Goal: Transaction & Acquisition: Purchase product/service

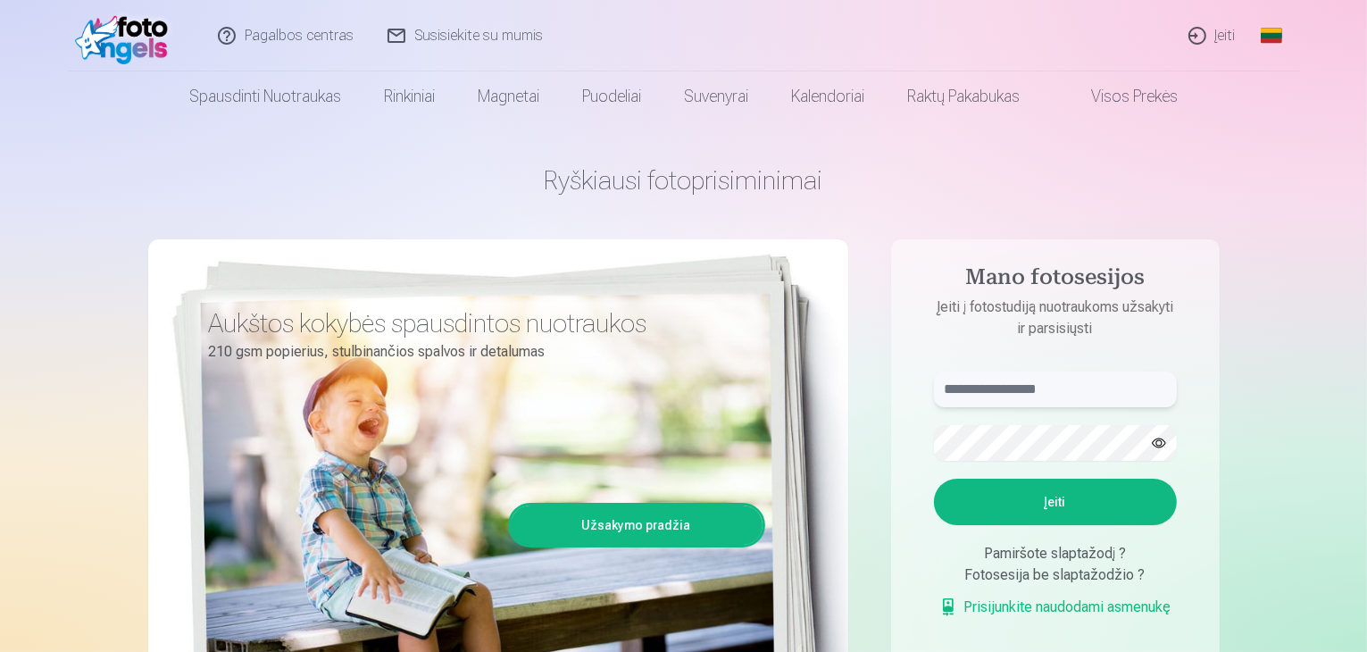
click at [1003, 390] on input "text" at bounding box center [1055, 390] width 243 height 36
type input "*"
type input "**********"
click at [1015, 495] on button "Įeiti" at bounding box center [1055, 502] width 243 height 46
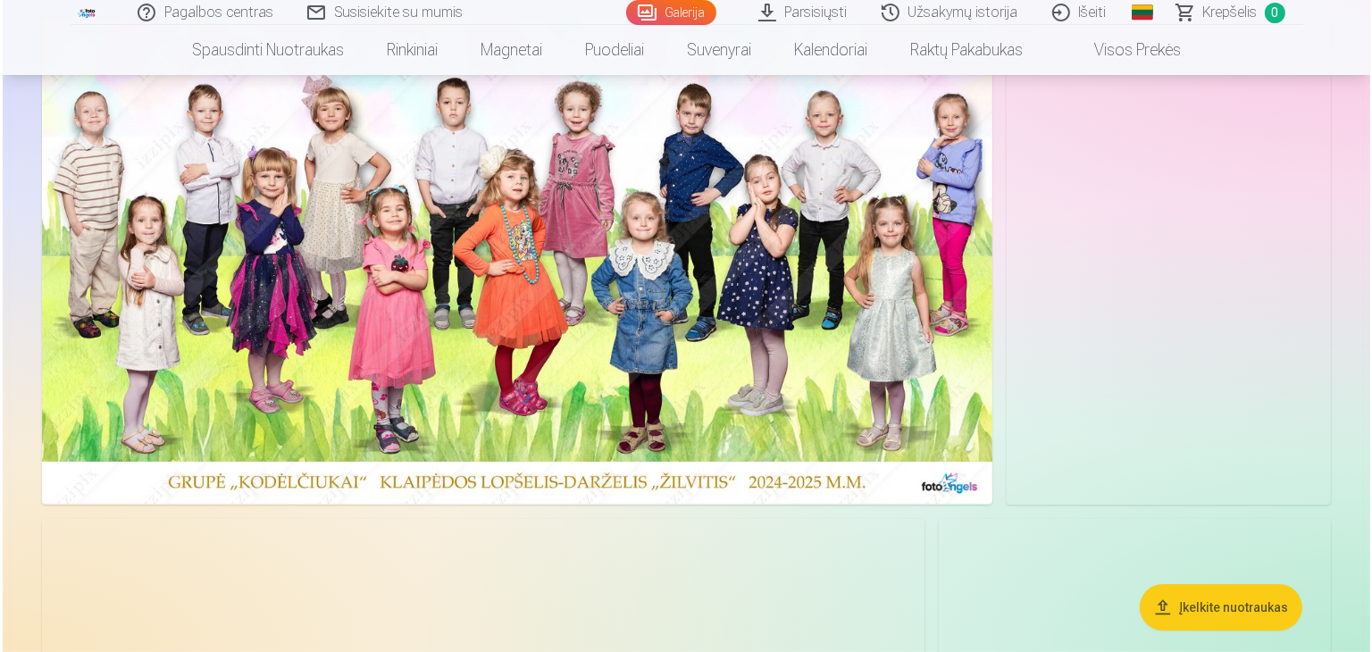
scroll to position [179, 0]
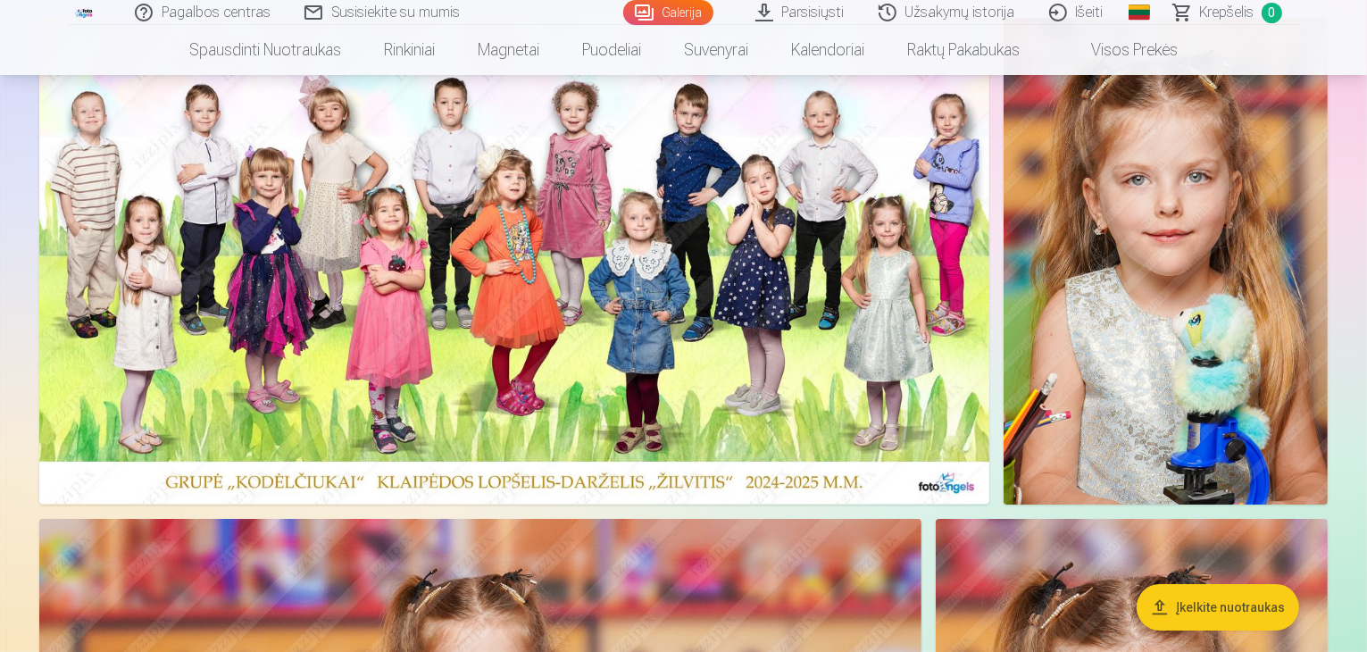
click at [681, 222] on img at bounding box center [514, 261] width 950 height 486
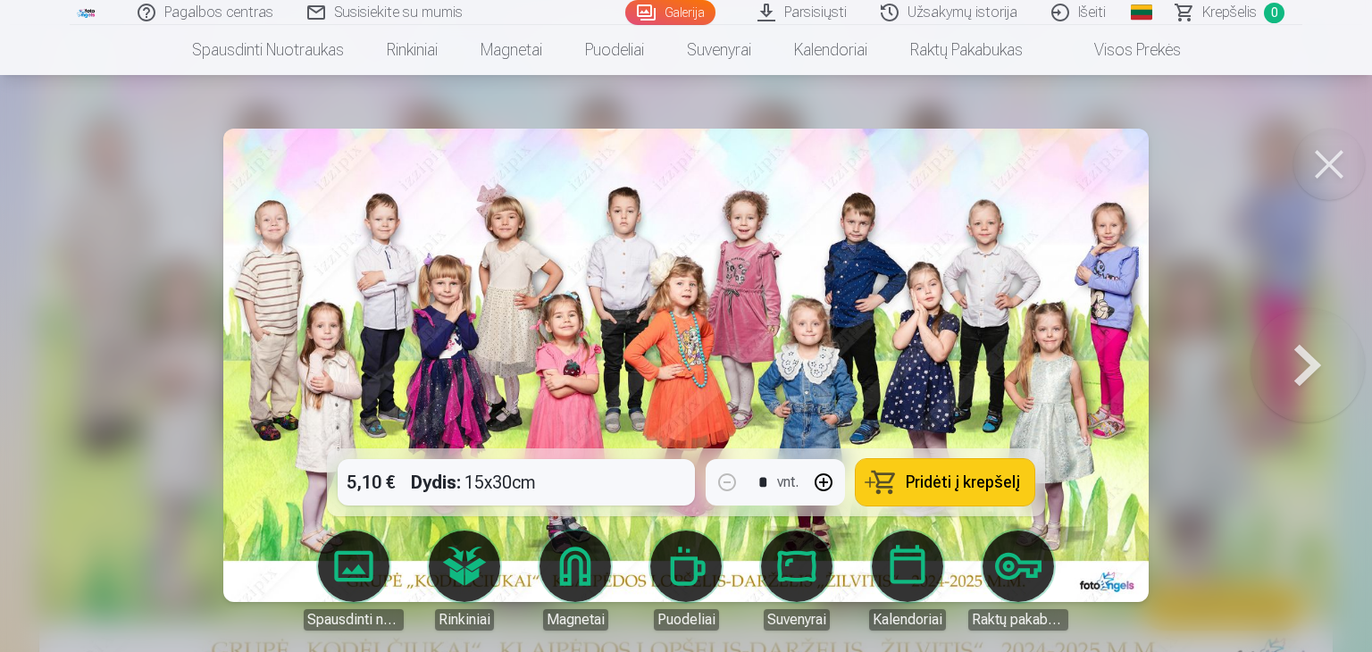
click at [681, 287] on img at bounding box center [685, 365] width 925 height 473
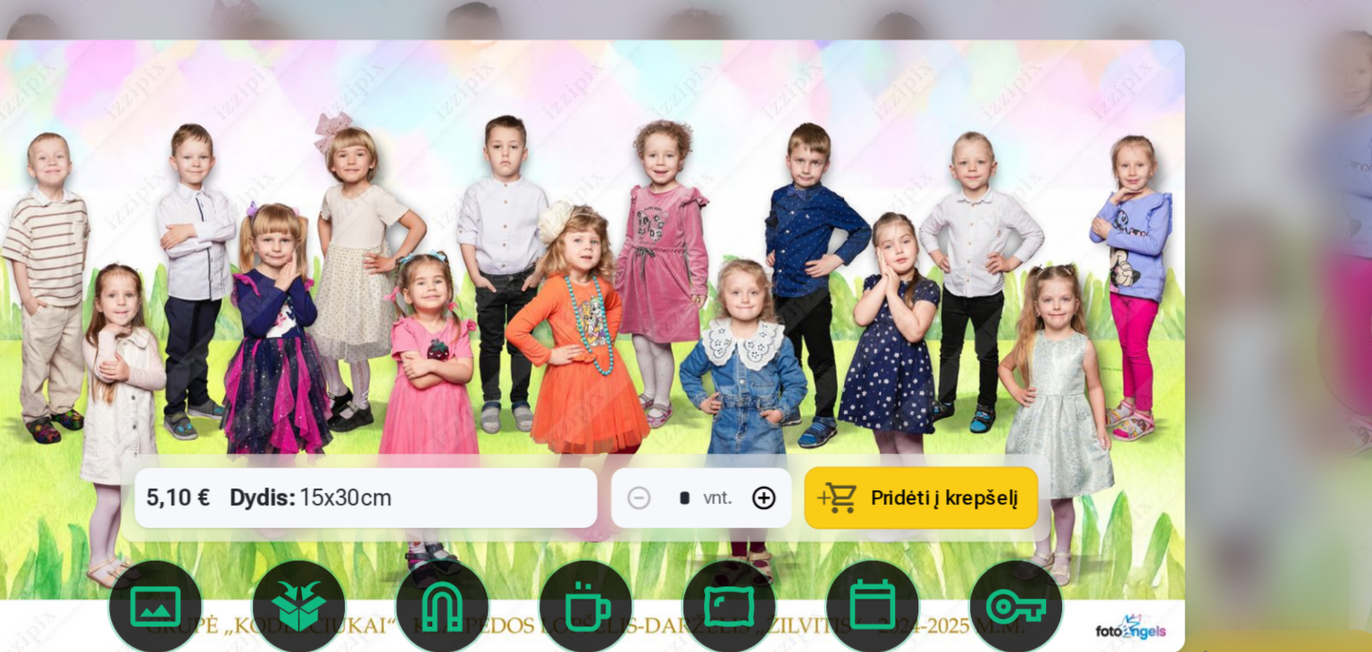
click at [1243, 372] on div at bounding box center [686, 326] width 1372 height 652
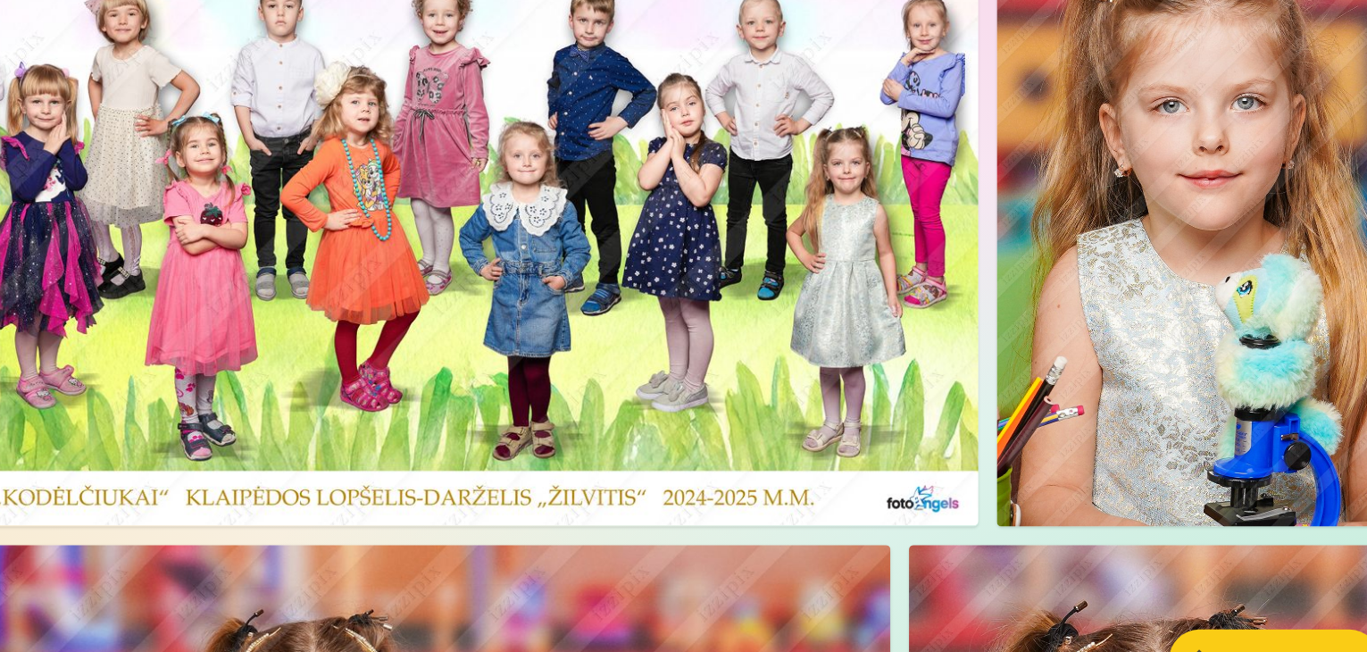
click at [990, 372] on img at bounding box center [514, 261] width 950 height 486
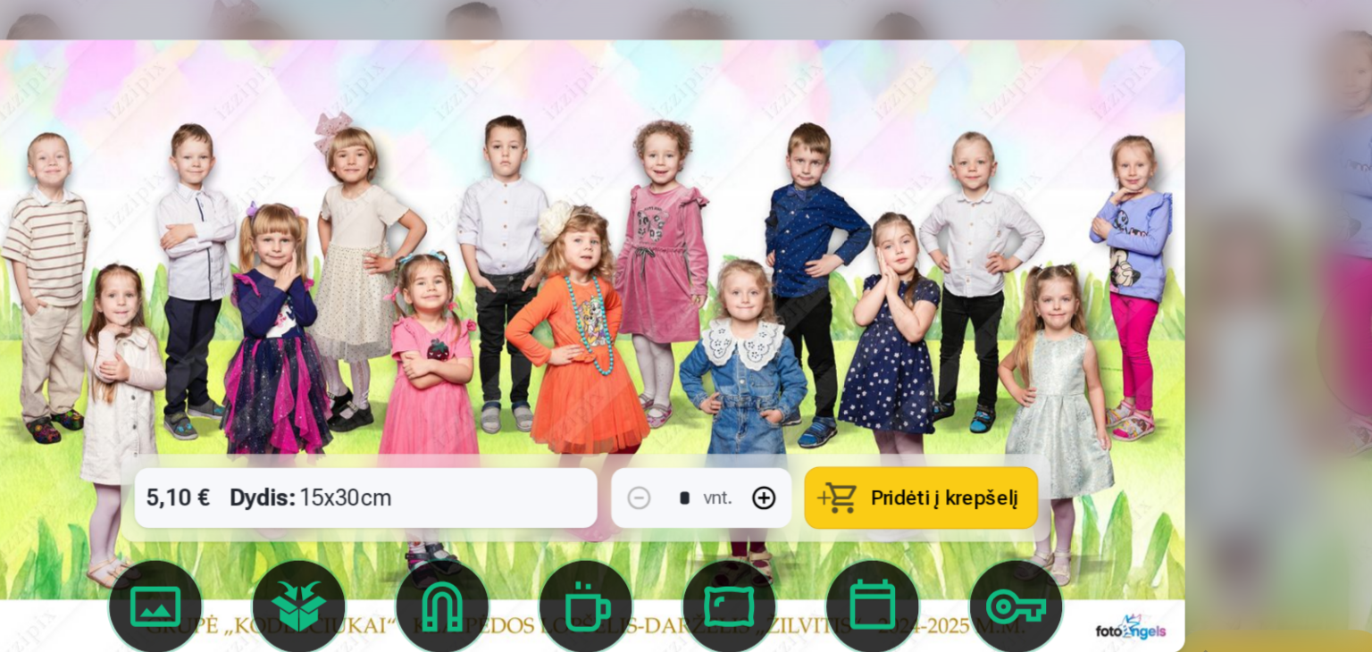
click at [1269, 348] on button at bounding box center [1307, 365] width 114 height 130
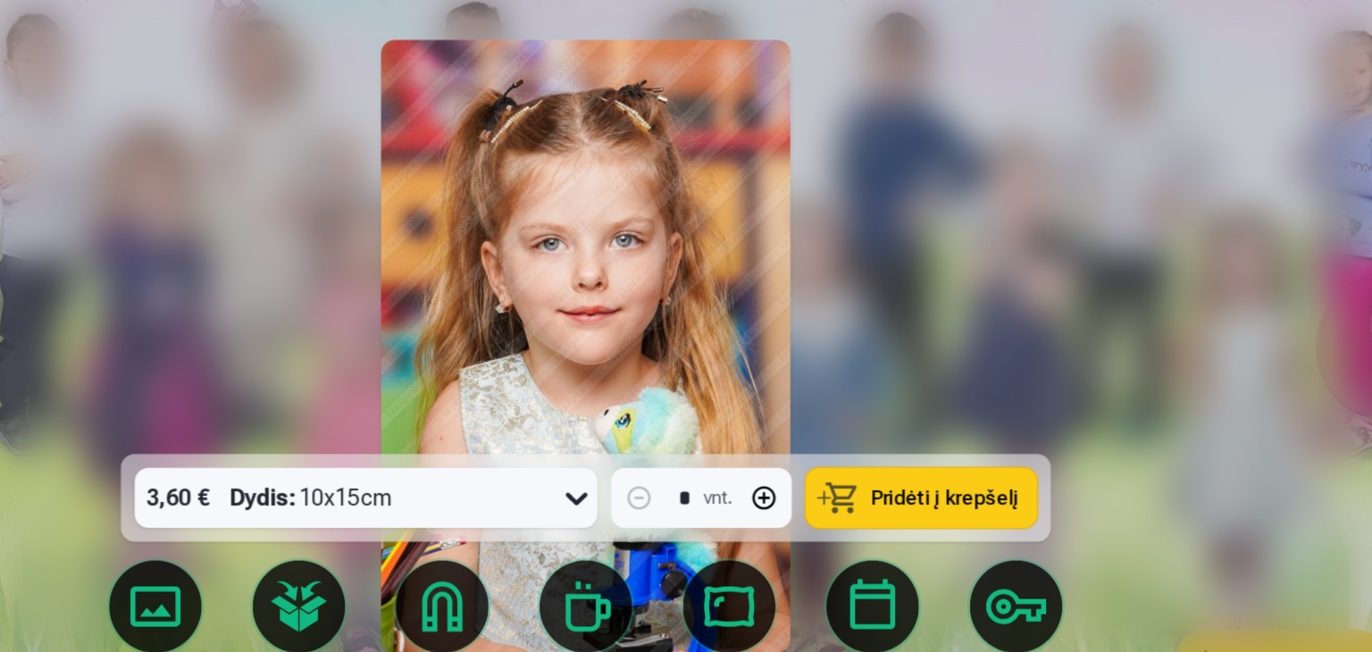
click at [328, 566] on link "Spausdinti nuotraukas" at bounding box center [354, 581] width 100 height 100
click at [1269, 375] on button at bounding box center [1307, 365] width 114 height 130
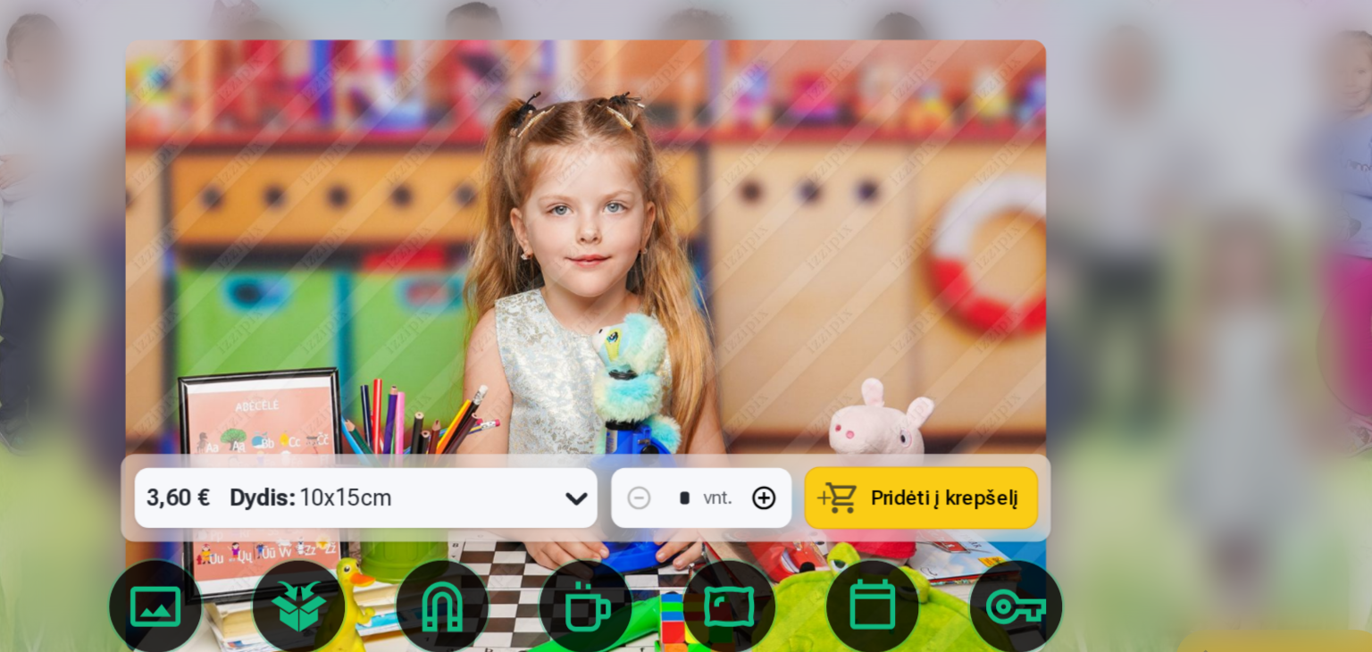
click at [1269, 375] on button at bounding box center [1307, 365] width 114 height 130
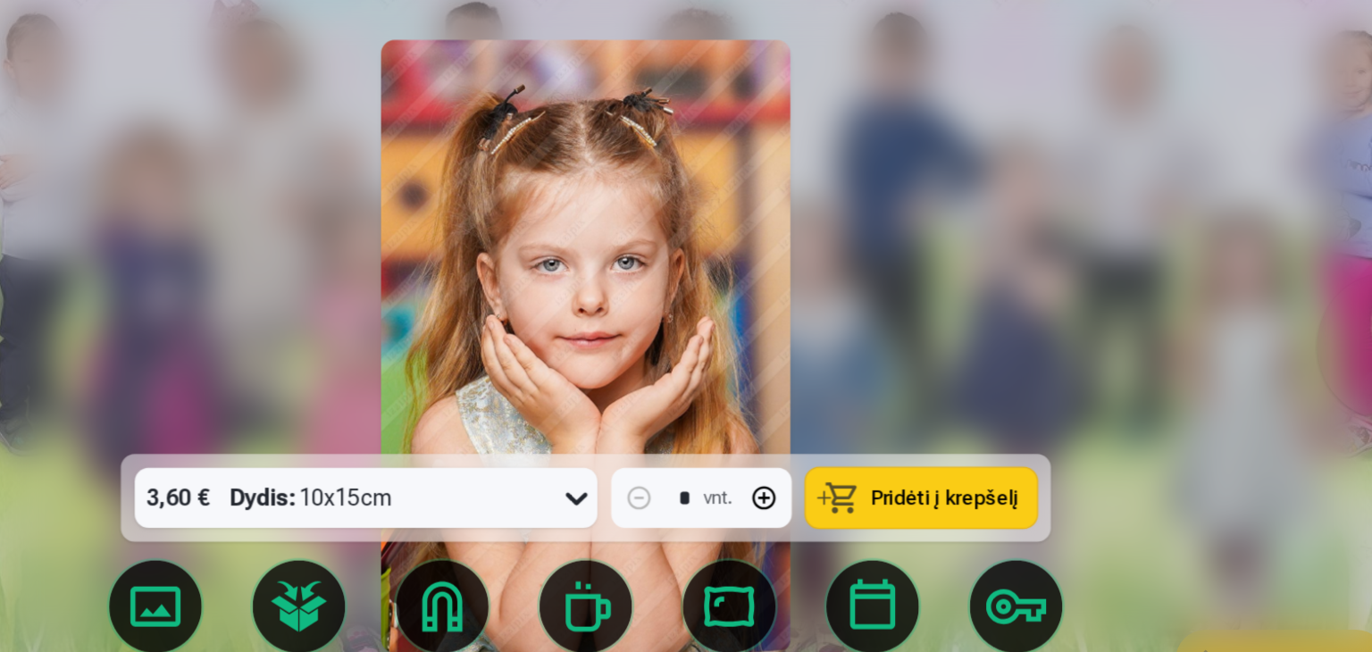
click at [1269, 375] on button at bounding box center [1307, 365] width 114 height 130
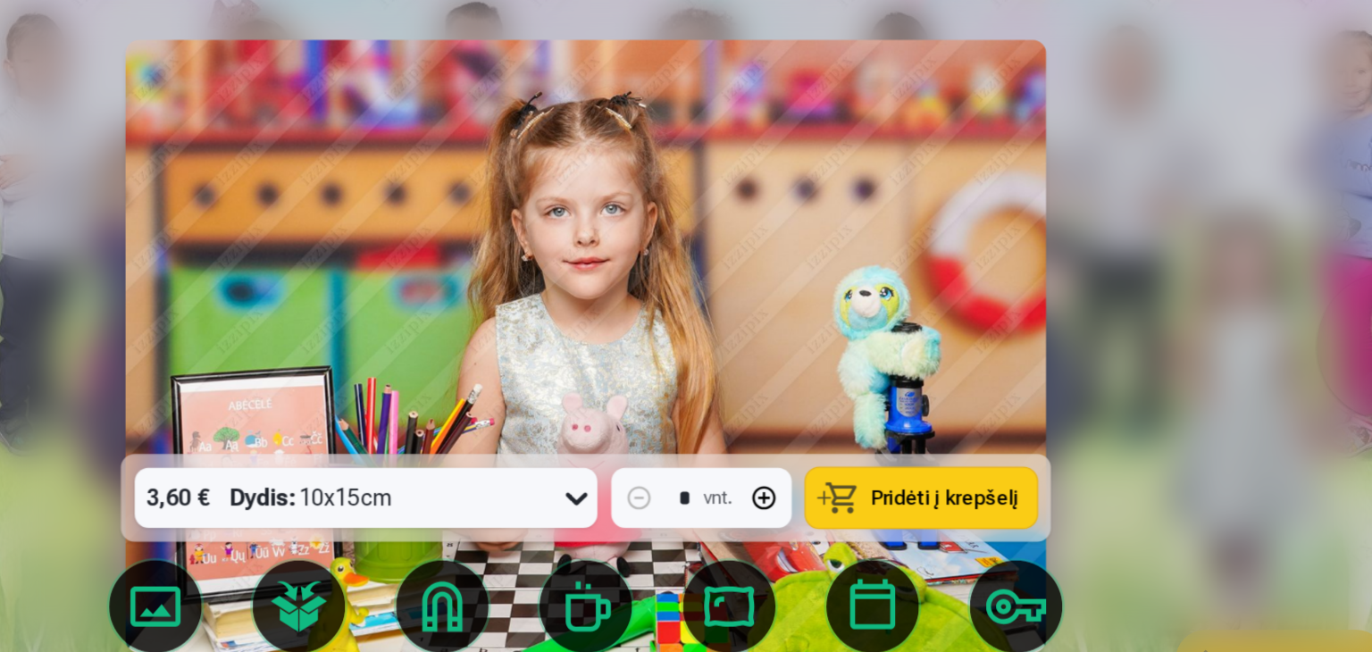
click at [1269, 374] on button at bounding box center [1307, 365] width 114 height 130
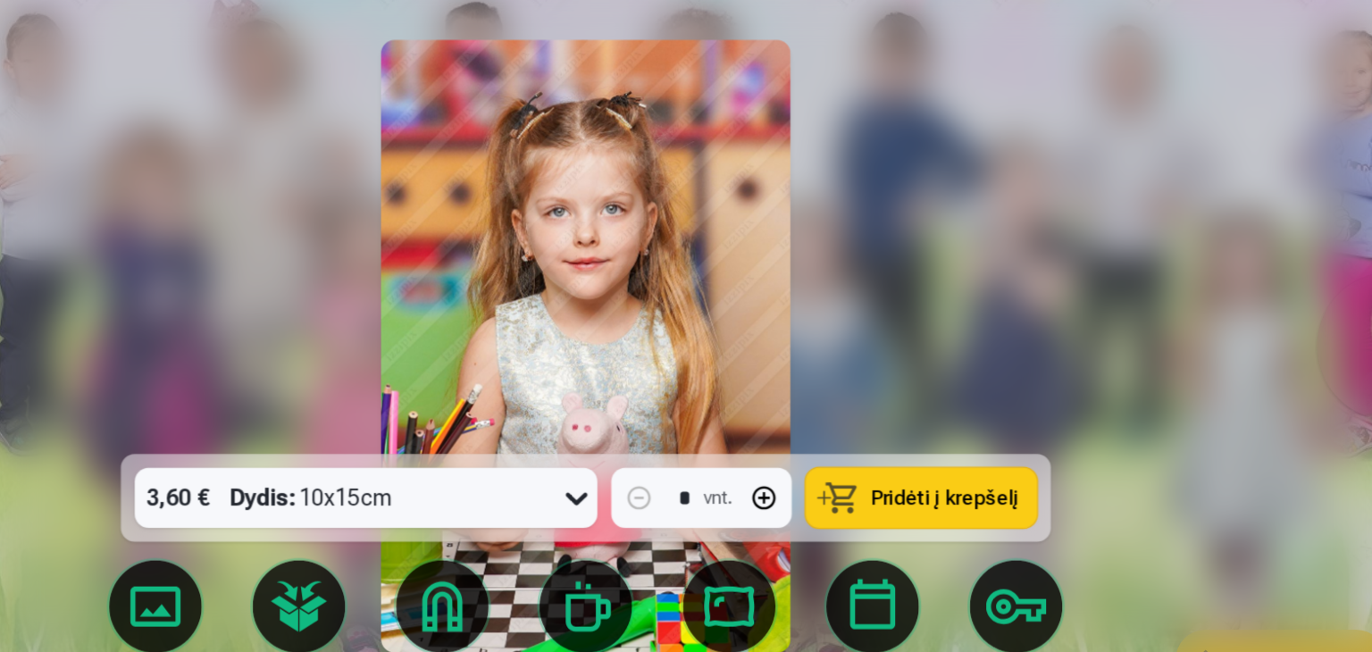
click at [1269, 374] on button at bounding box center [1307, 365] width 114 height 130
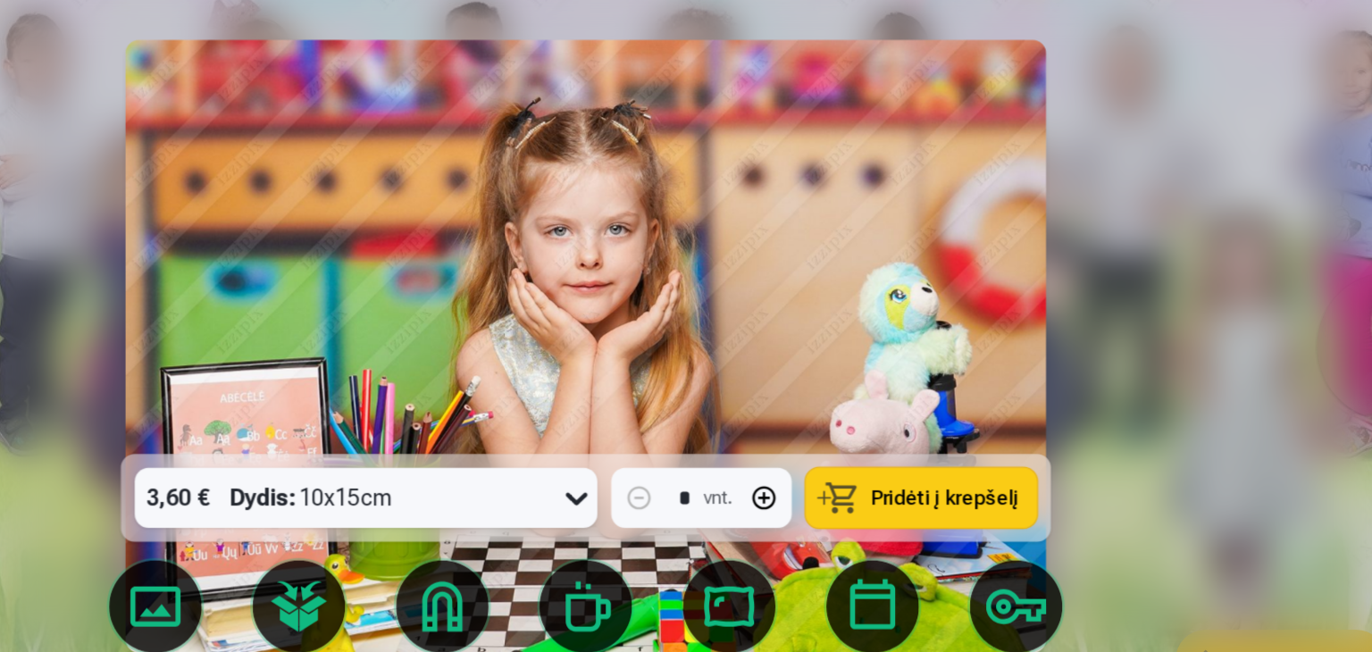
click at [1269, 373] on button at bounding box center [1307, 365] width 114 height 130
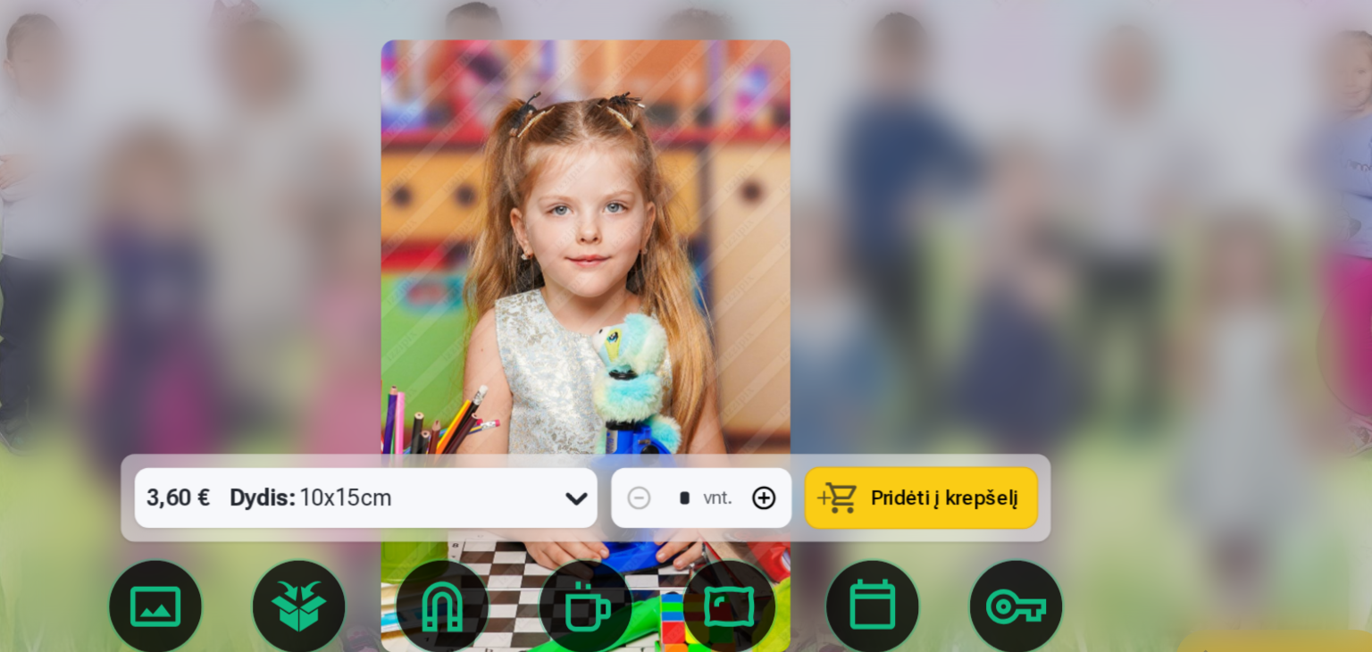
click at [1269, 373] on button at bounding box center [1307, 365] width 114 height 130
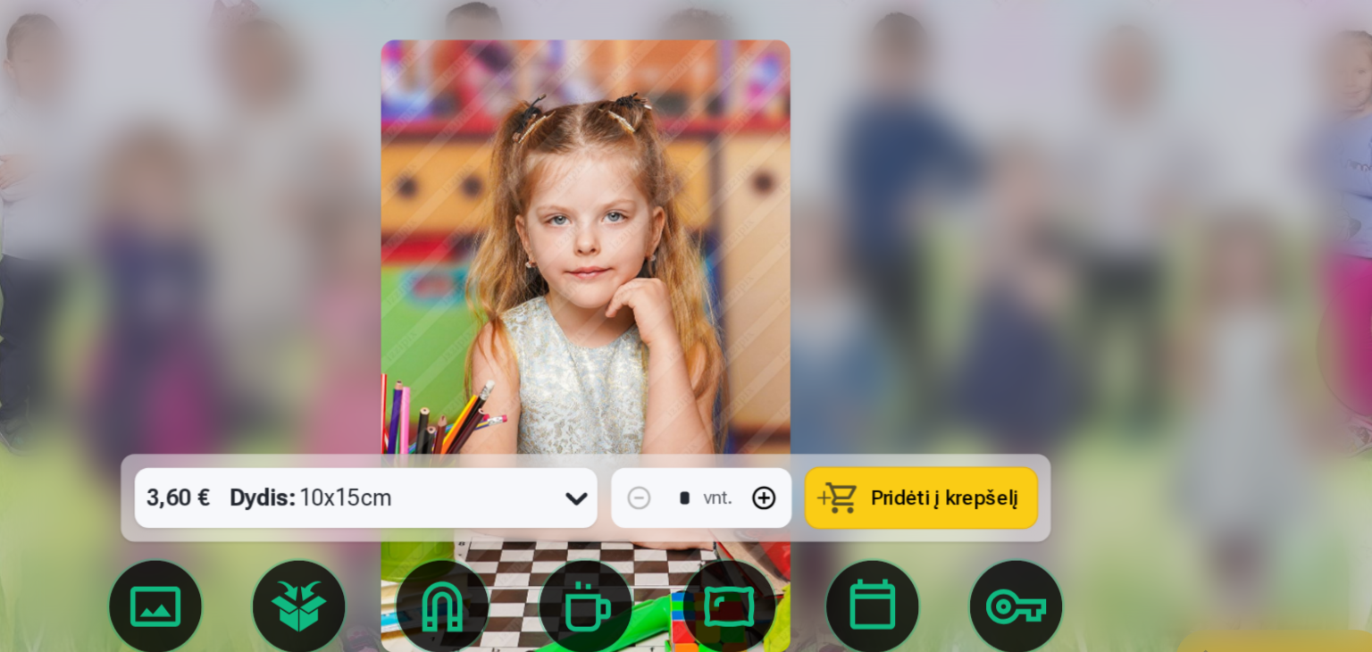
click at [1269, 373] on button at bounding box center [1307, 365] width 114 height 130
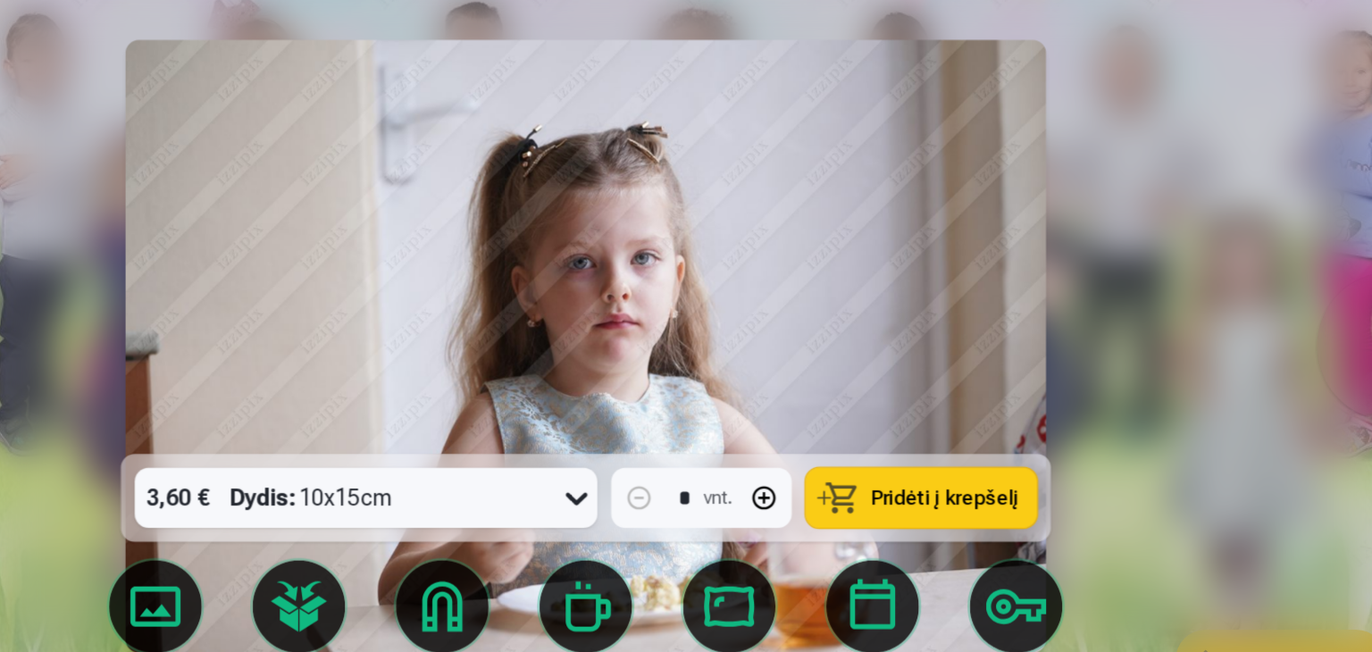
click at [1269, 373] on button at bounding box center [1307, 365] width 114 height 130
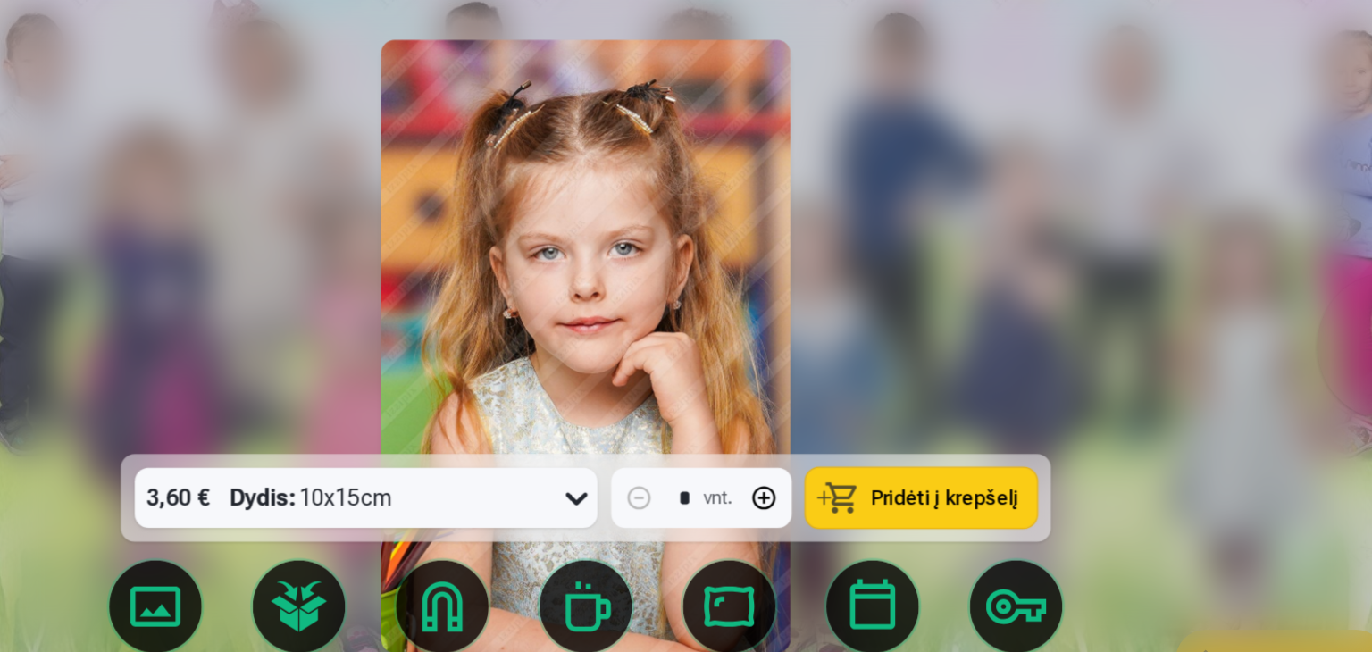
click at [1269, 373] on button at bounding box center [1307, 365] width 114 height 130
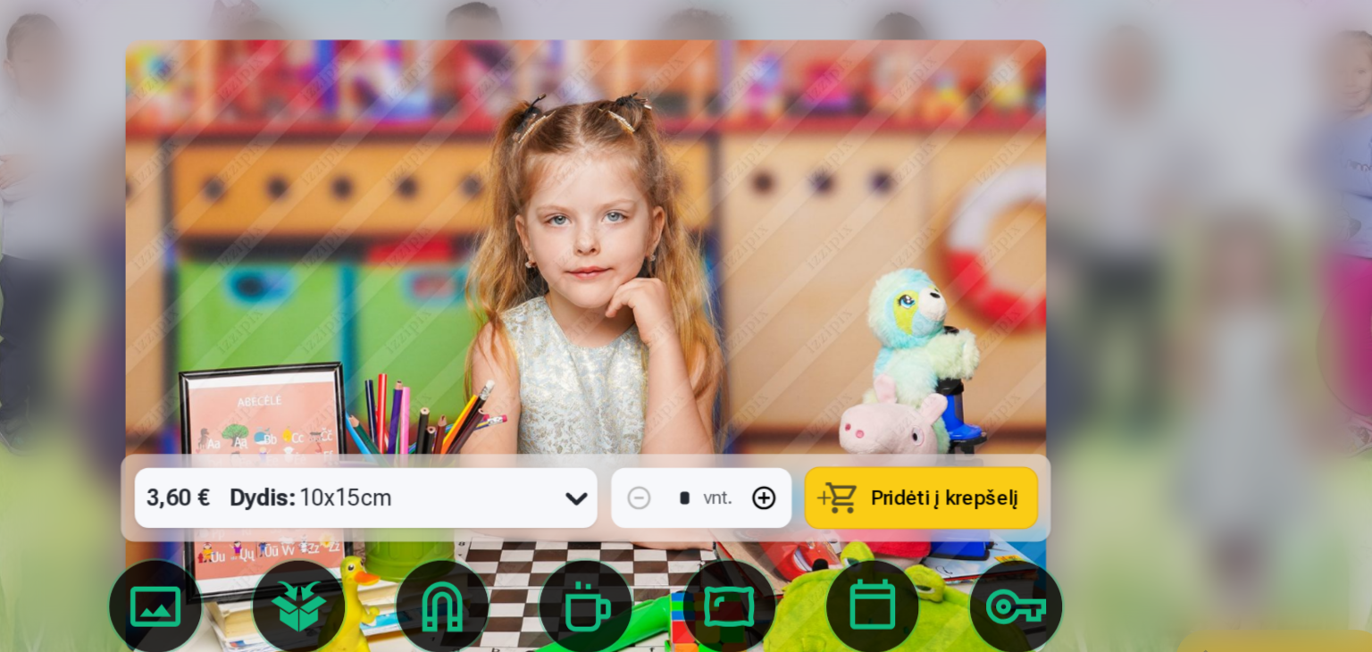
click at [1269, 373] on button at bounding box center [1307, 365] width 114 height 130
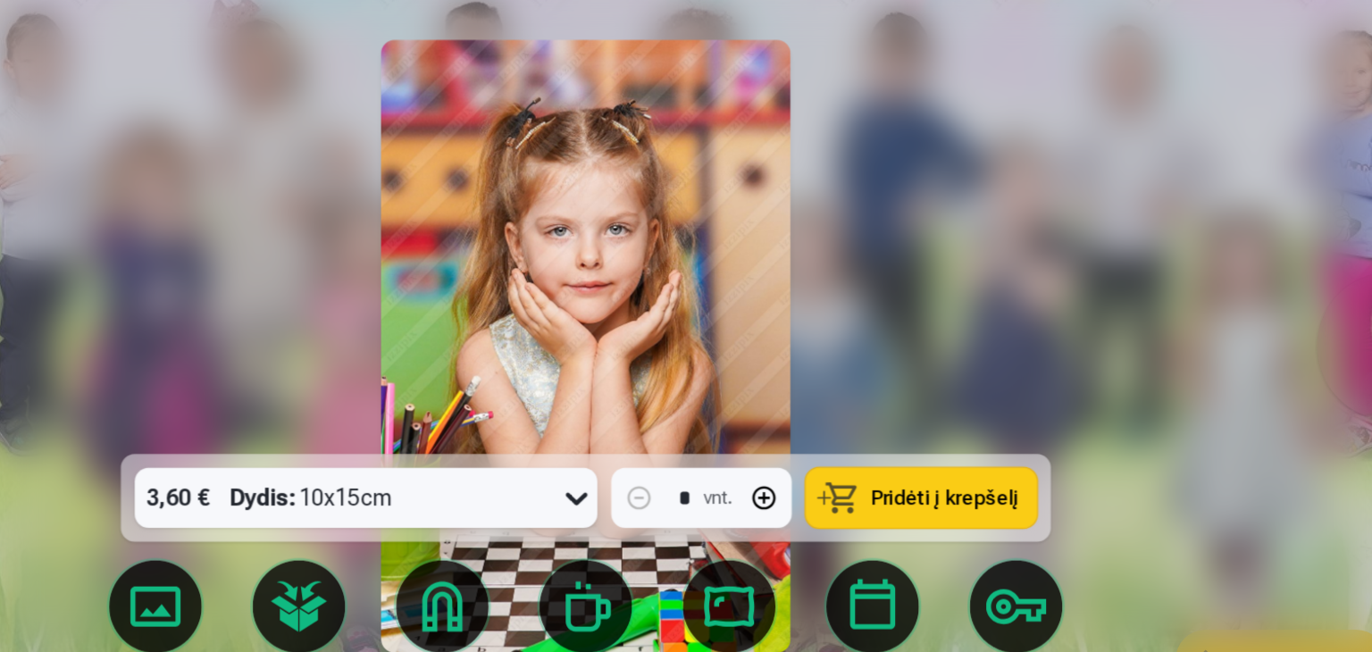
click at [1269, 373] on button at bounding box center [1307, 365] width 114 height 130
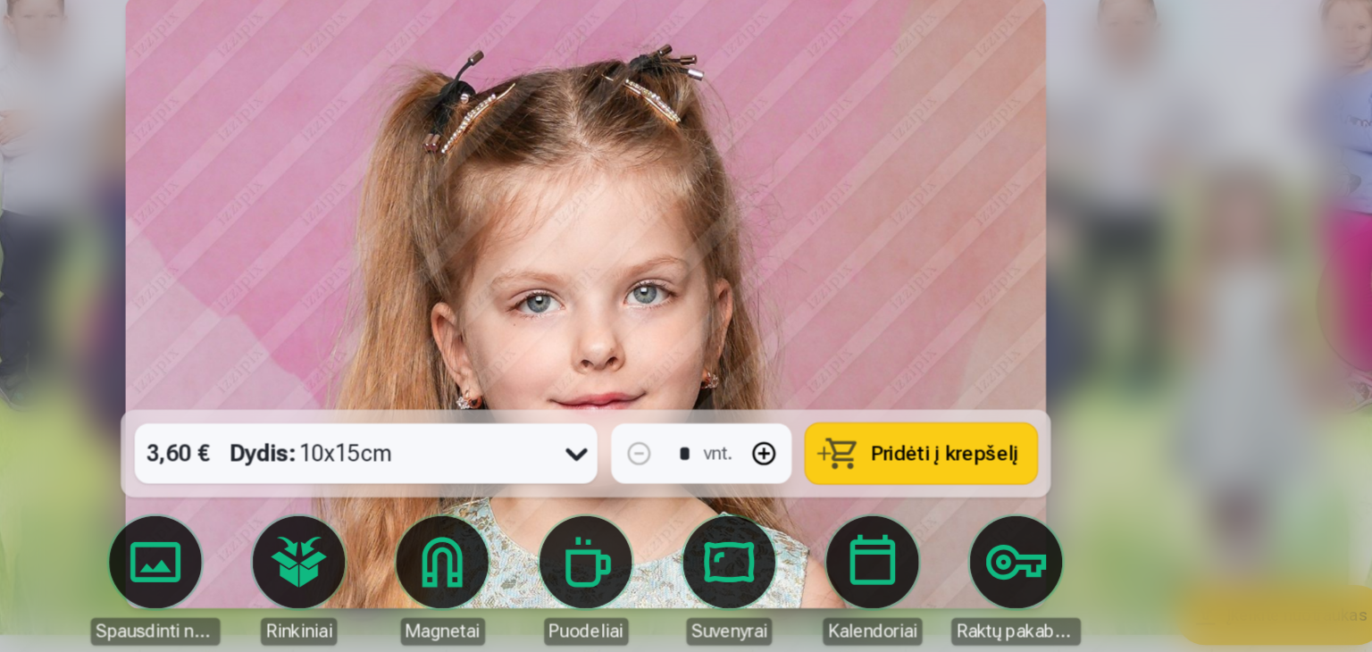
scroll to position [178, 0]
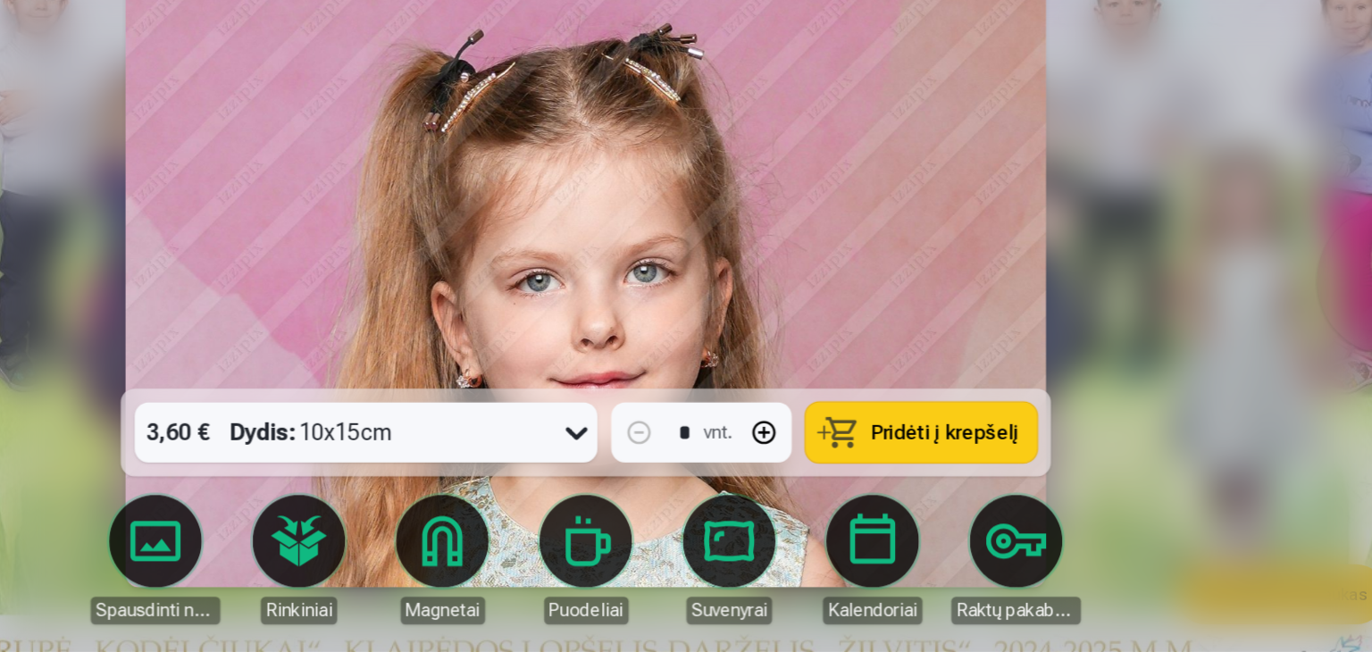
click at [1274, 382] on button at bounding box center [1307, 365] width 114 height 130
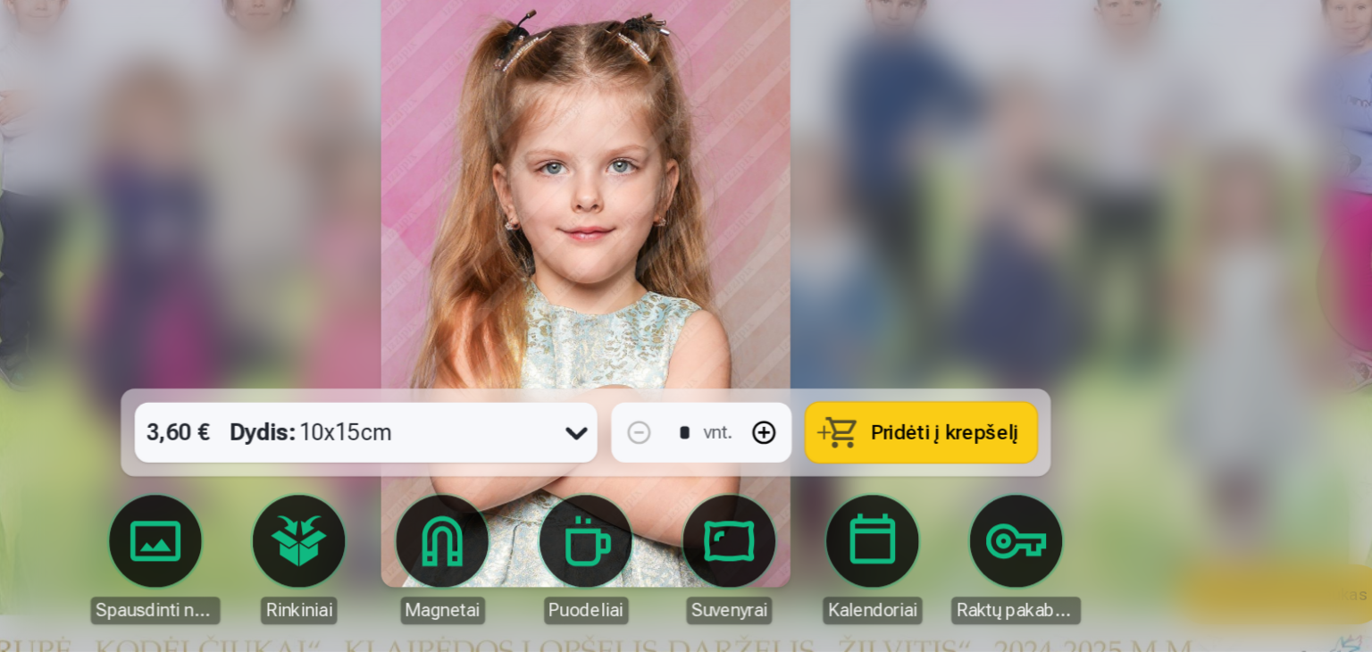
click at [1274, 372] on button at bounding box center [1307, 365] width 114 height 130
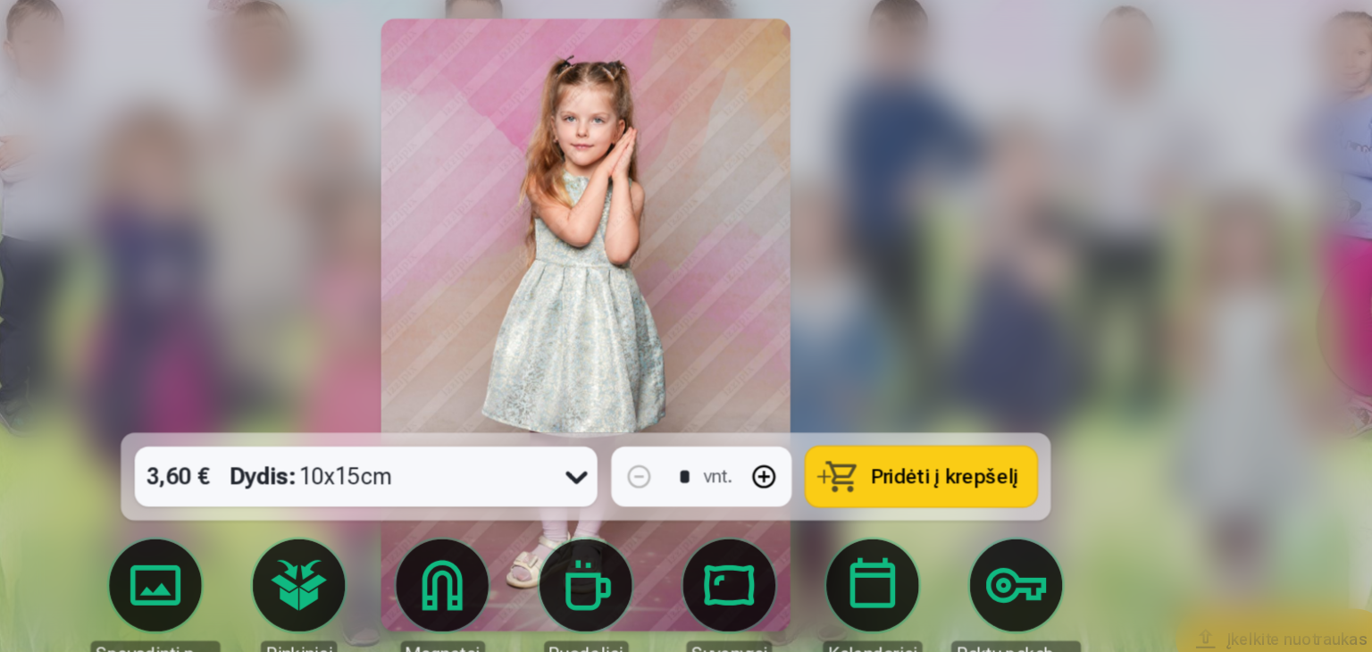
scroll to position [177, 0]
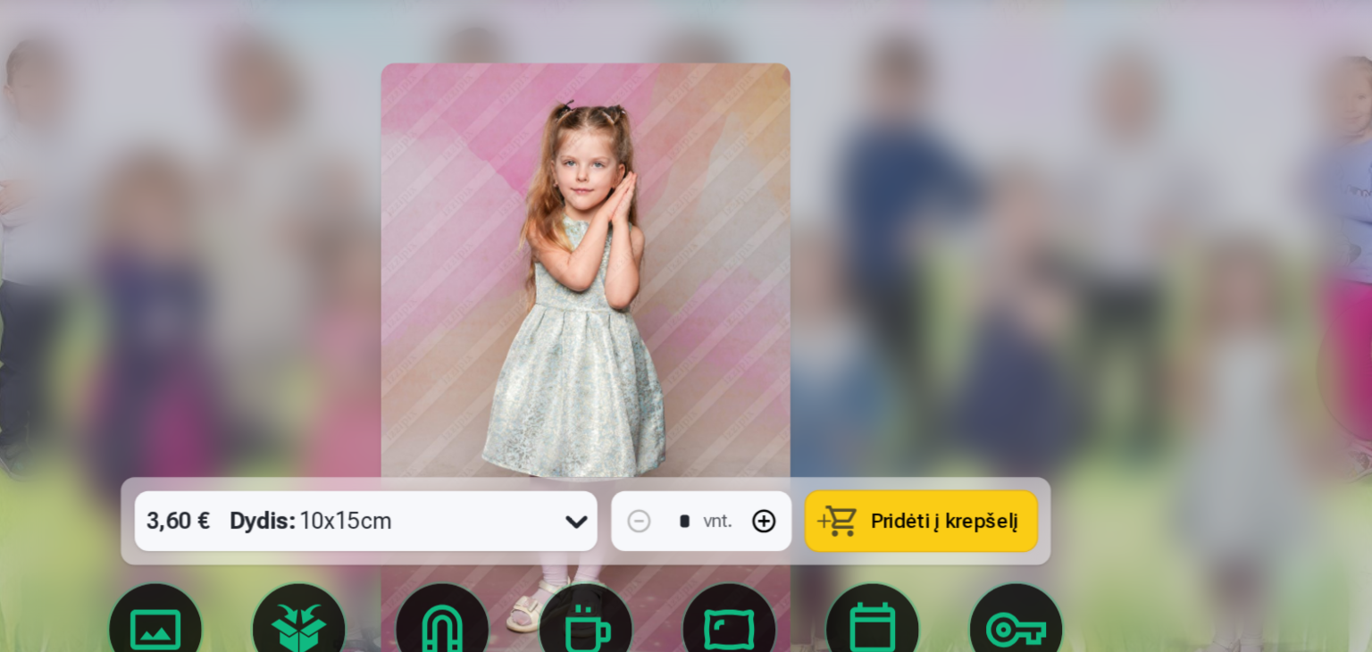
click at [1278, 355] on button at bounding box center [1307, 365] width 114 height 130
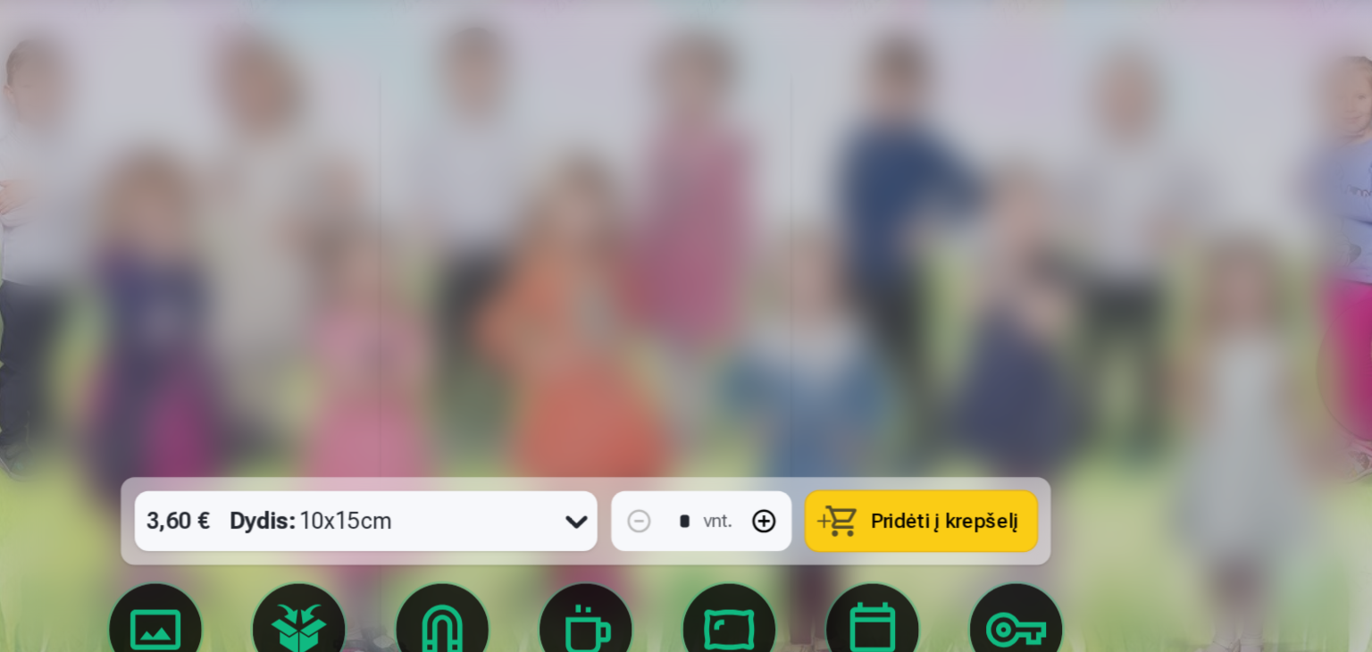
click at [1278, 355] on button at bounding box center [1307, 365] width 114 height 130
click at [258, 330] on div at bounding box center [686, 326] width 1372 height 652
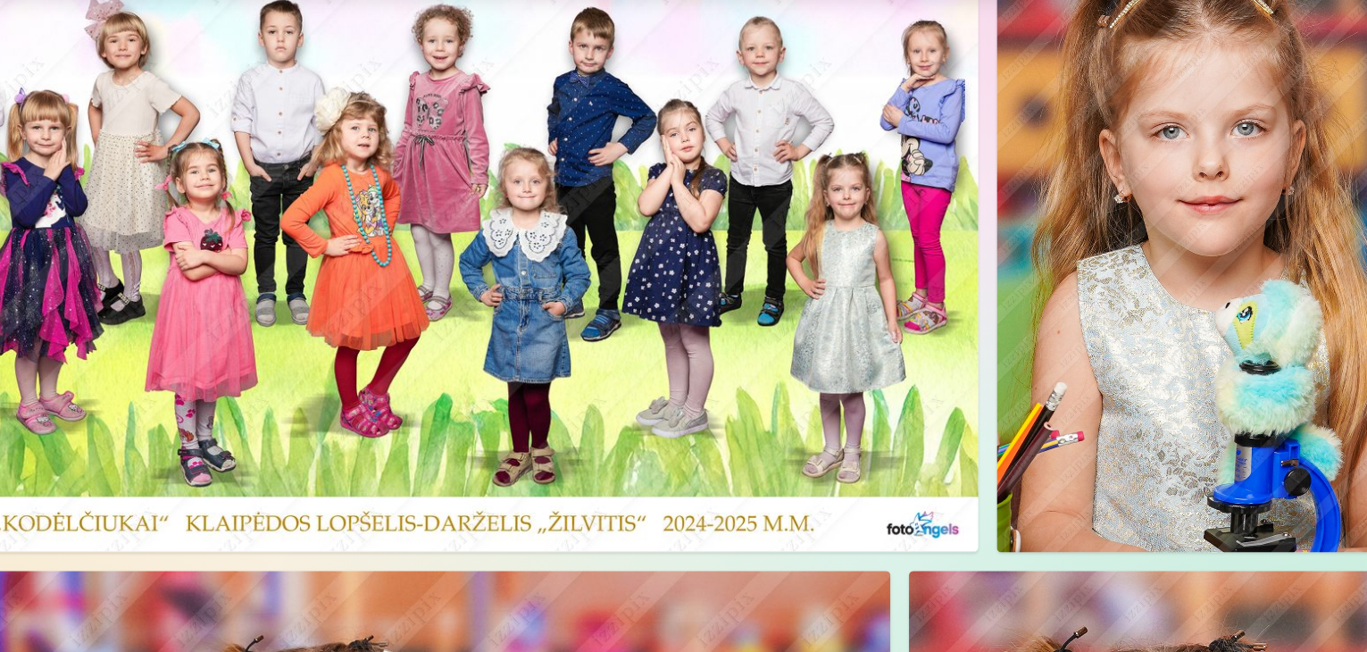
click at [990, 338] on img at bounding box center [514, 263] width 950 height 486
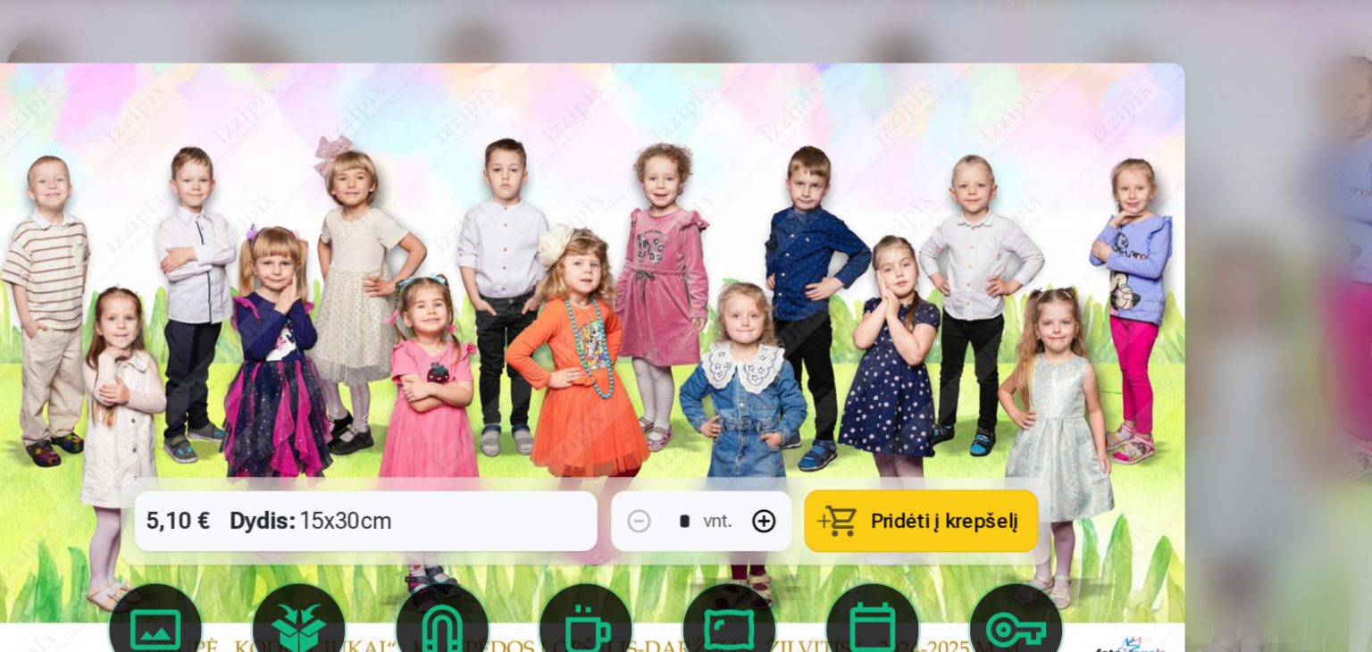
click at [1290, 344] on button at bounding box center [1307, 365] width 114 height 130
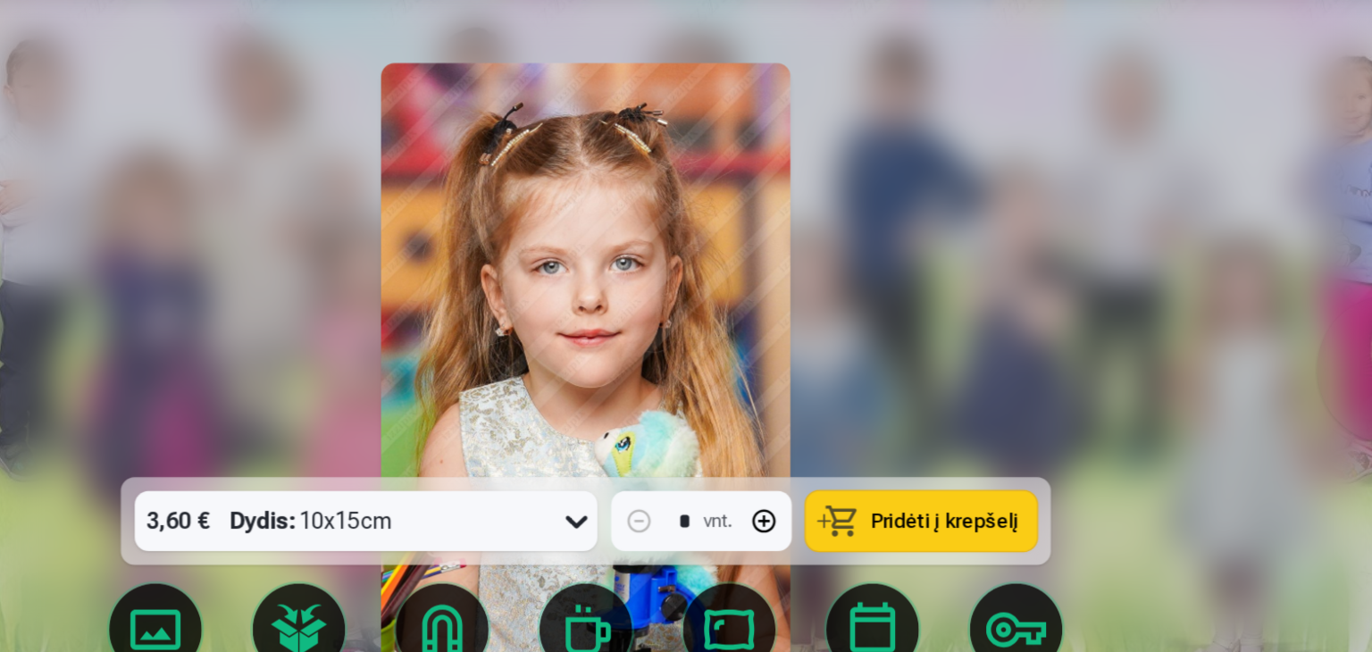
click at [1289, 345] on button at bounding box center [1307, 365] width 114 height 130
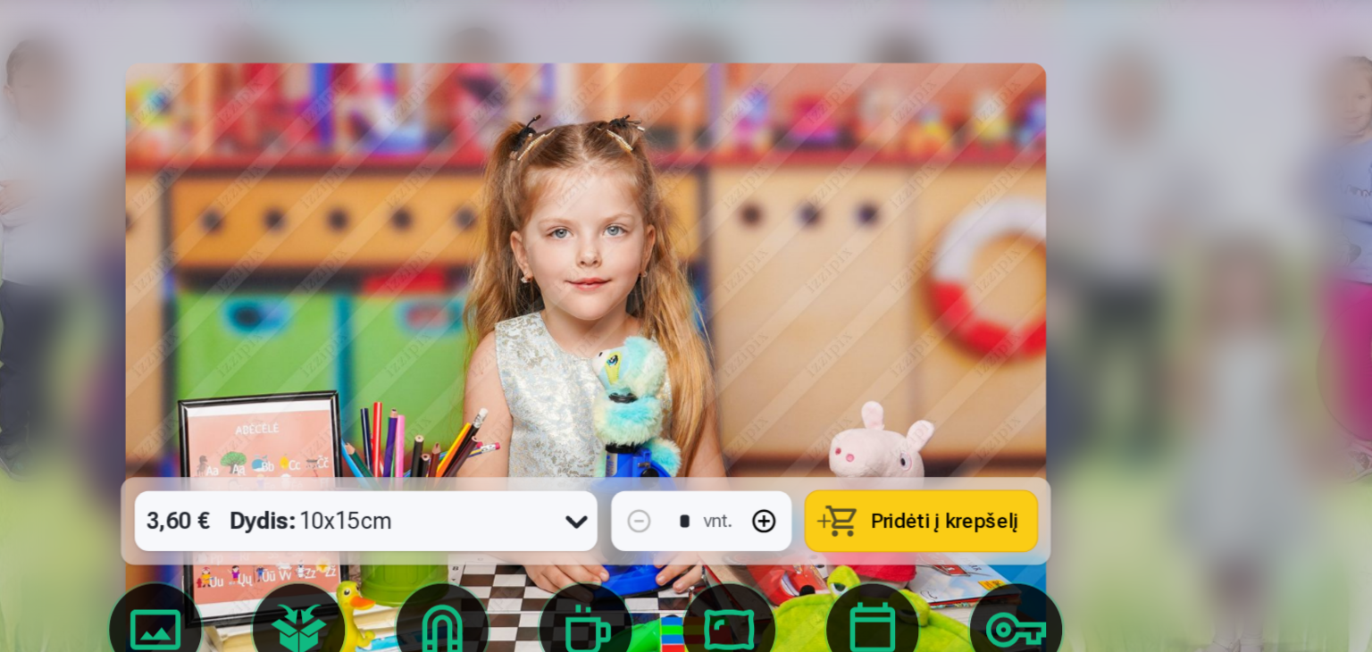
click at [1289, 345] on button at bounding box center [1307, 365] width 114 height 130
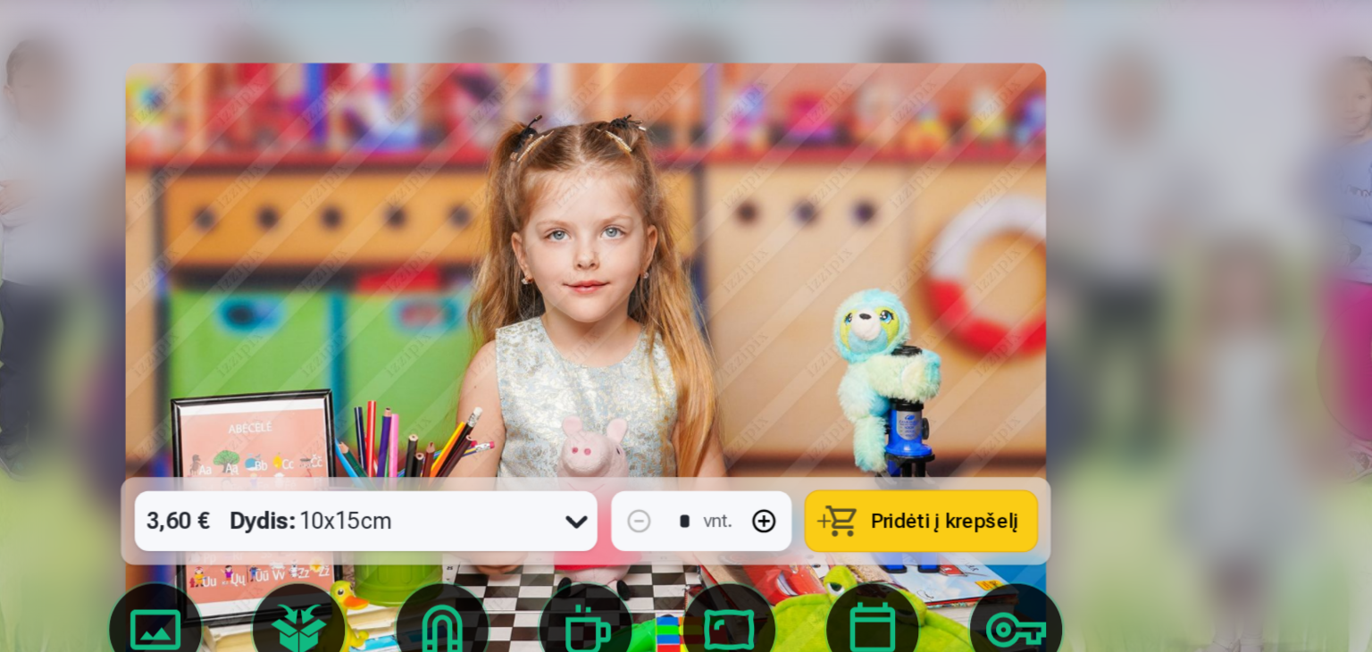
click at [1289, 345] on button at bounding box center [1307, 365] width 114 height 130
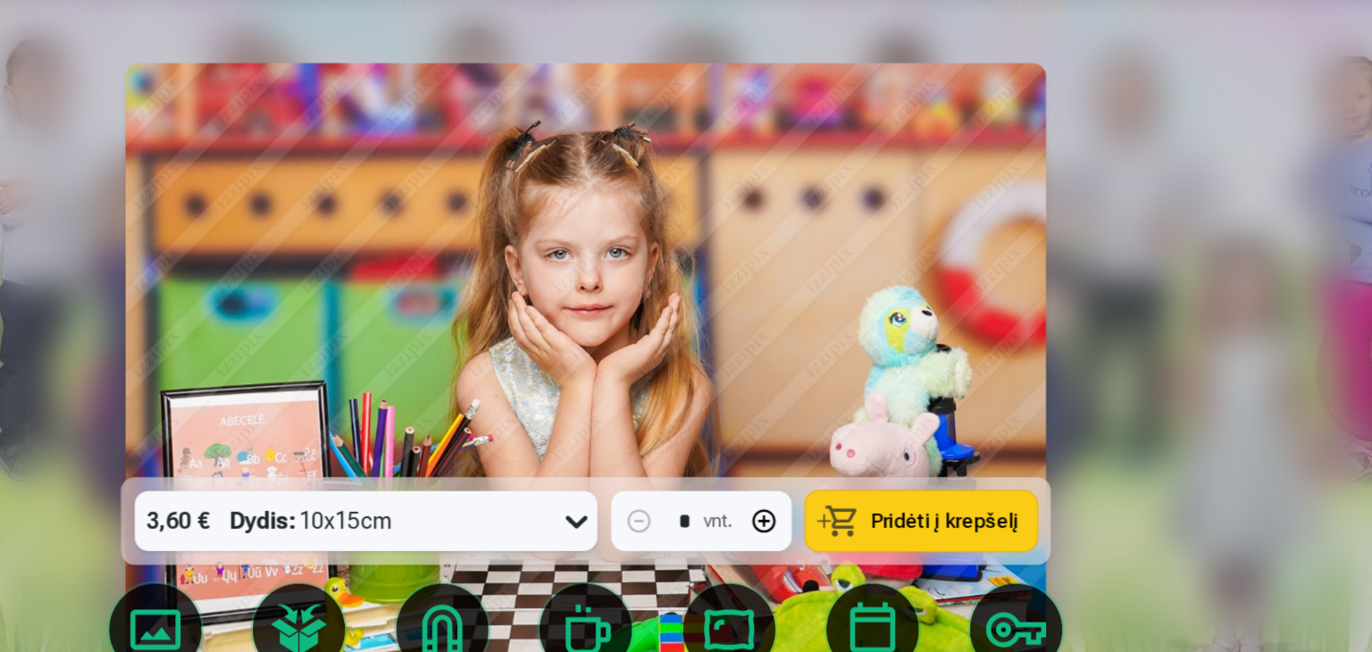
click at [1289, 345] on button at bounding box center [1307, 365] width 114 height 130
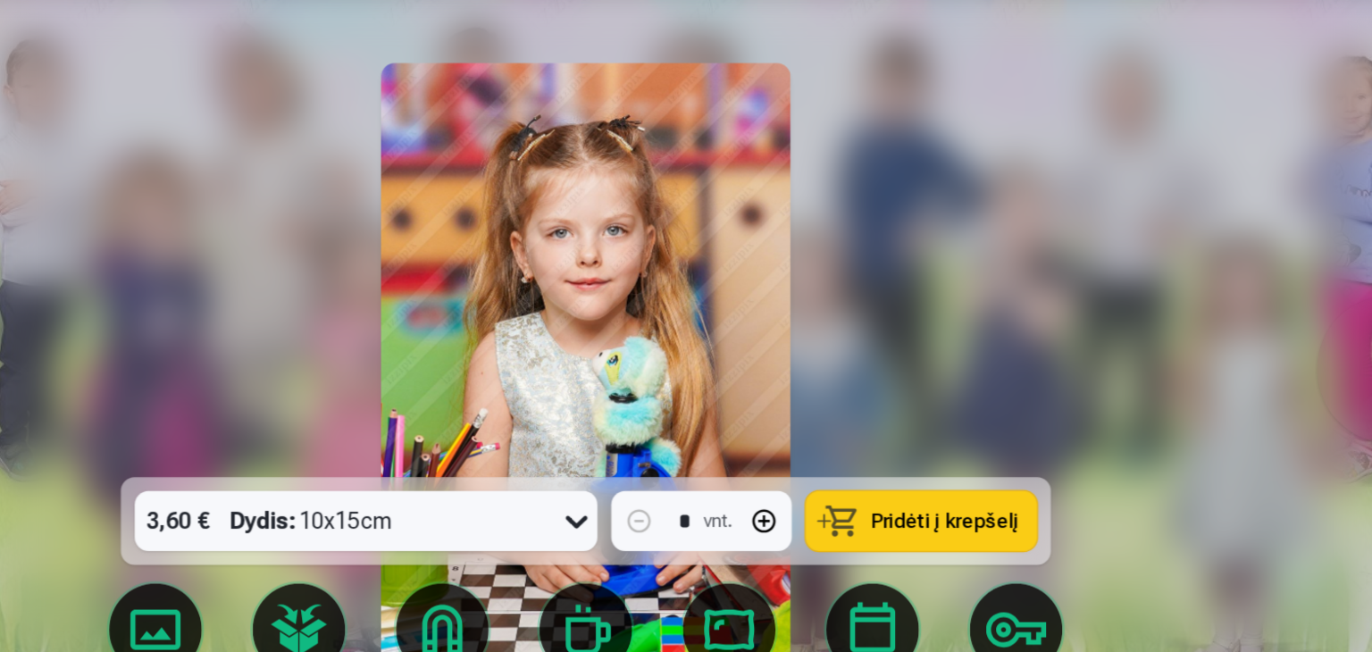
click at [1289, 345] on button at bounding box center [1307, 365] width 114 height 130
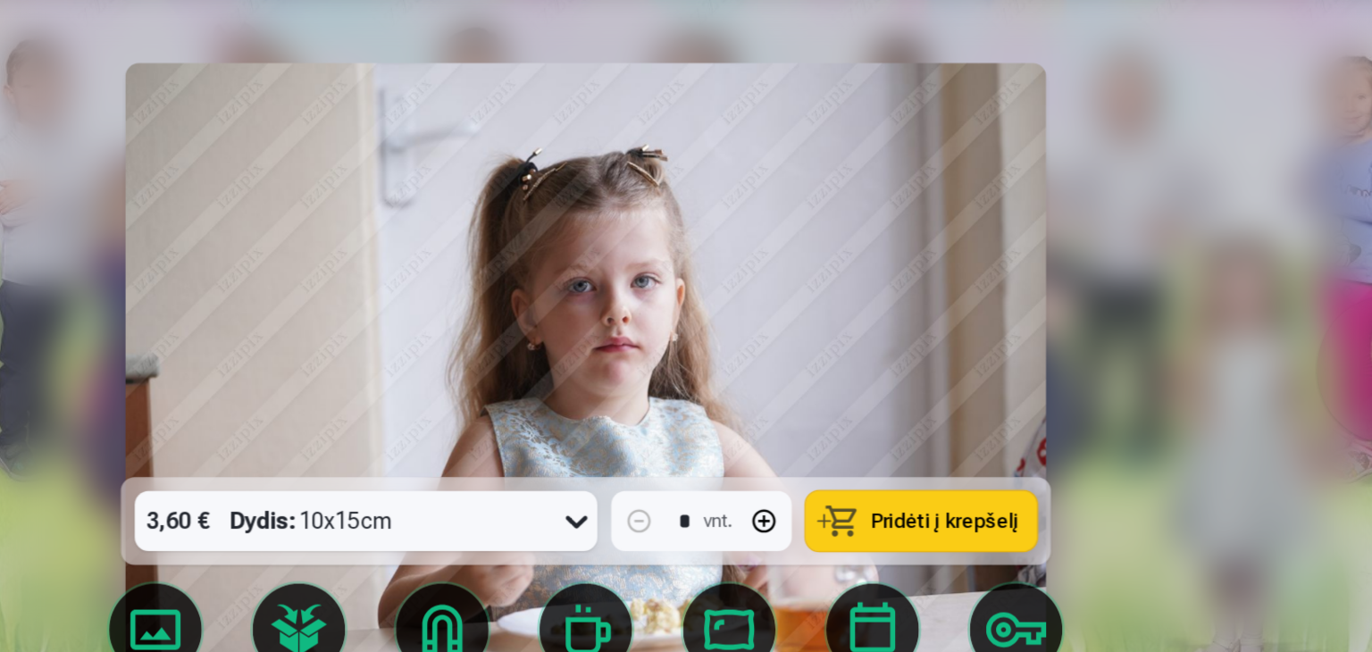
click at [1289, 345] on button at bounding box center [1307, 365] width 114 height 130
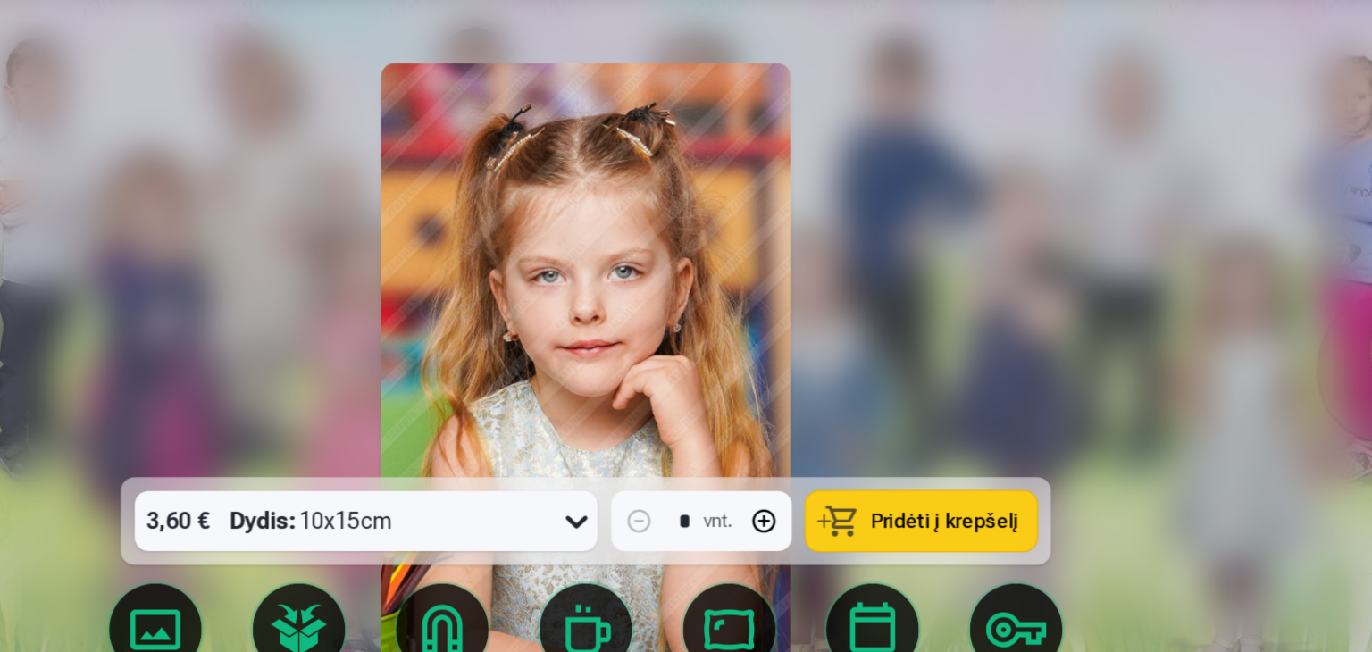
click at [1288, 345] on button at bounding box center [1307, 365] width 114 height 130
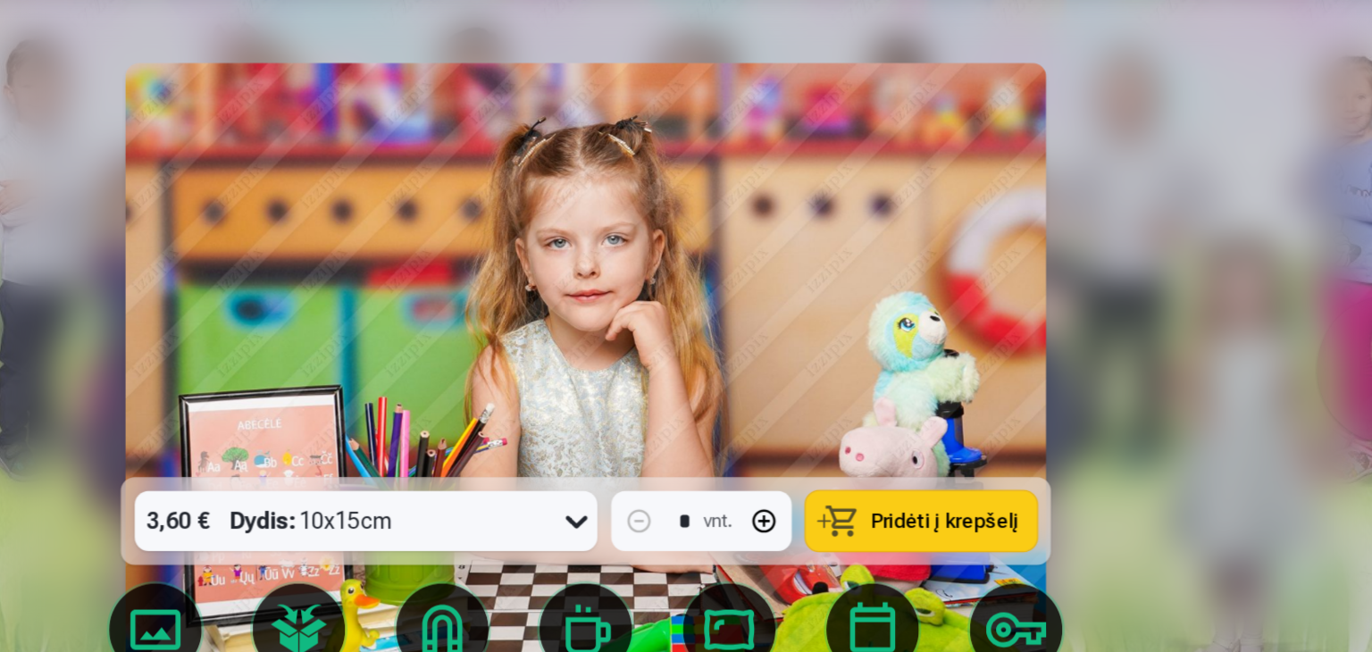
click at [1288, 346] on button at bounding box center [1307, 365] width 114 height 130
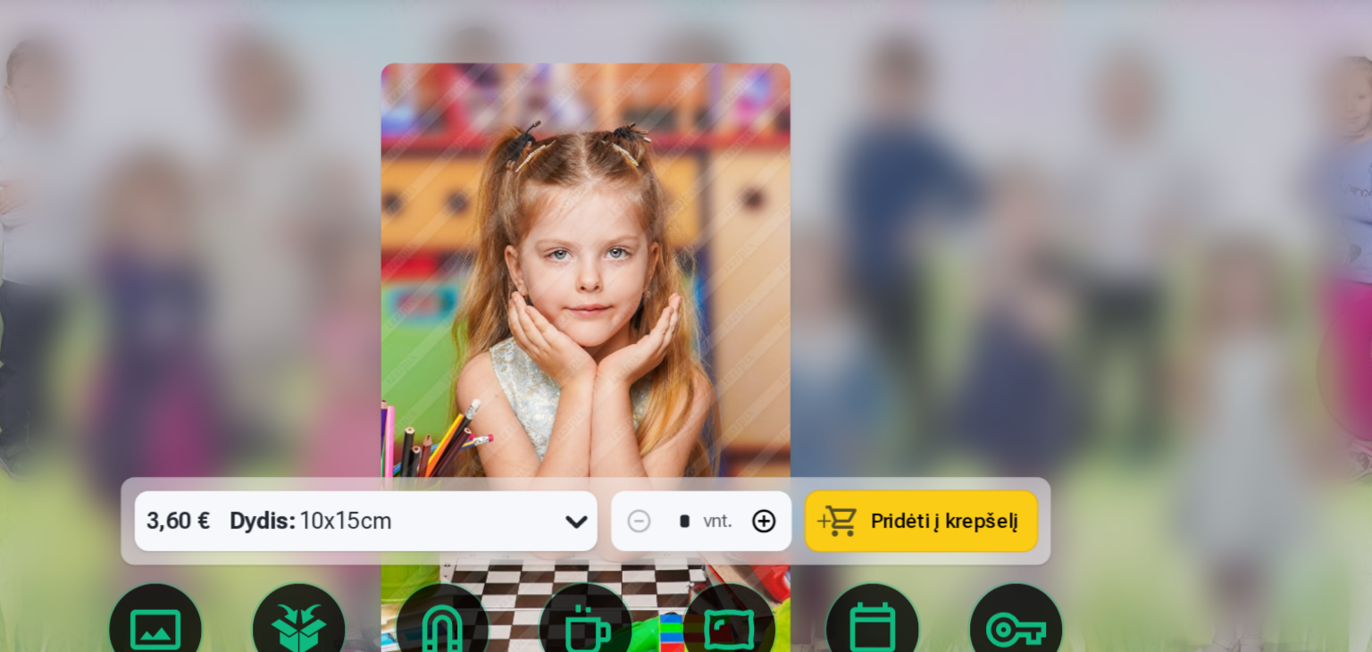
click at [1286, 346] on button at bounding box center [1307, 365] width 114 height 130
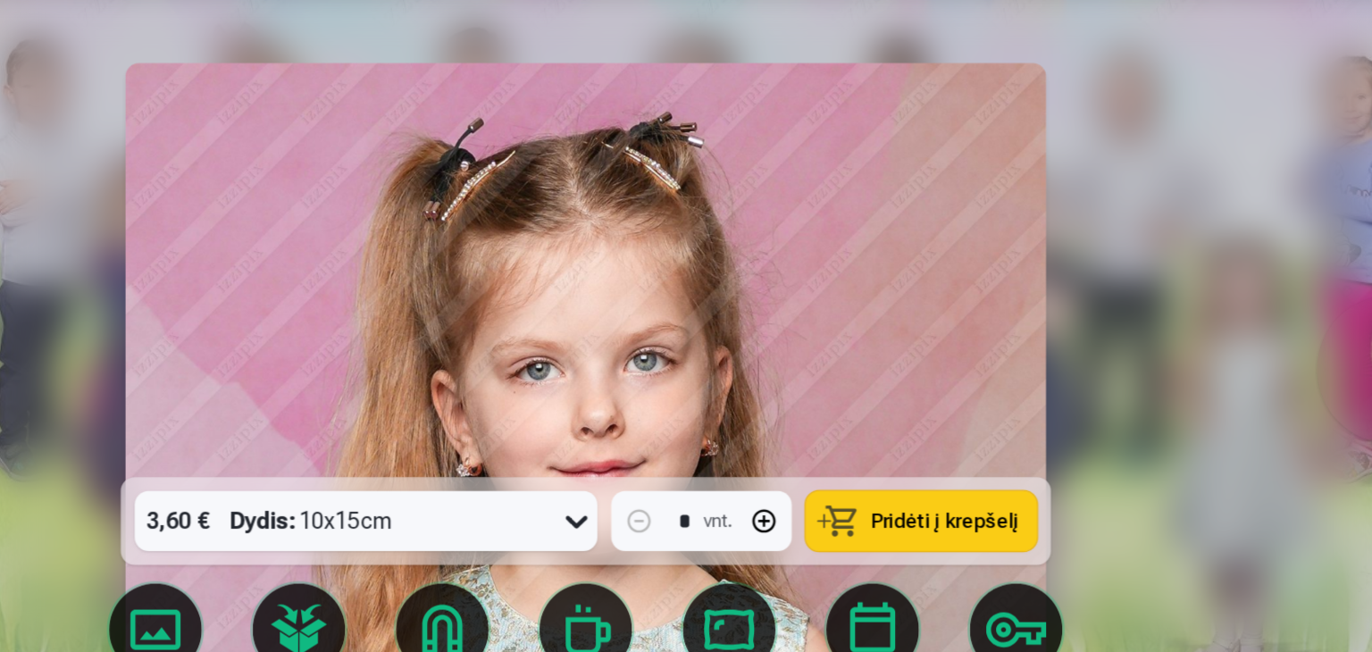
click at [1286, 346] on button at bounding box center [1307, 365] width 114 height 130
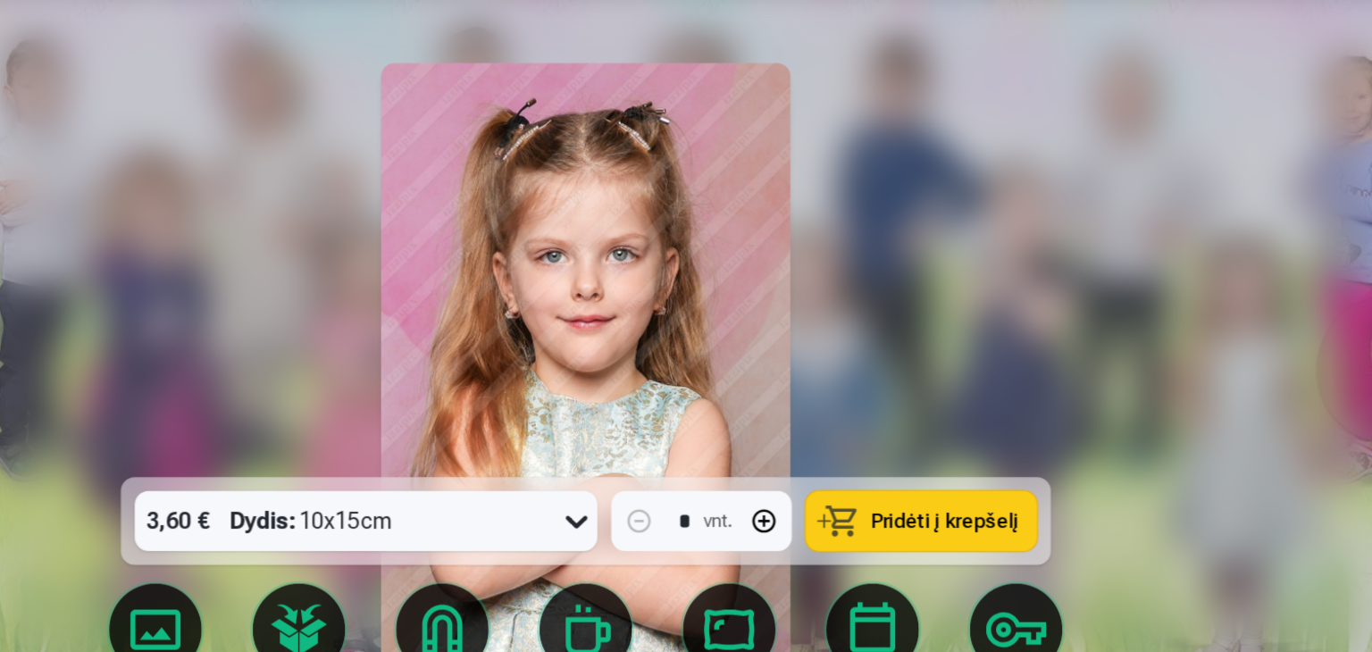
click at [1286, 346] on button at bounding box center [1307, 365] width 114 height 130
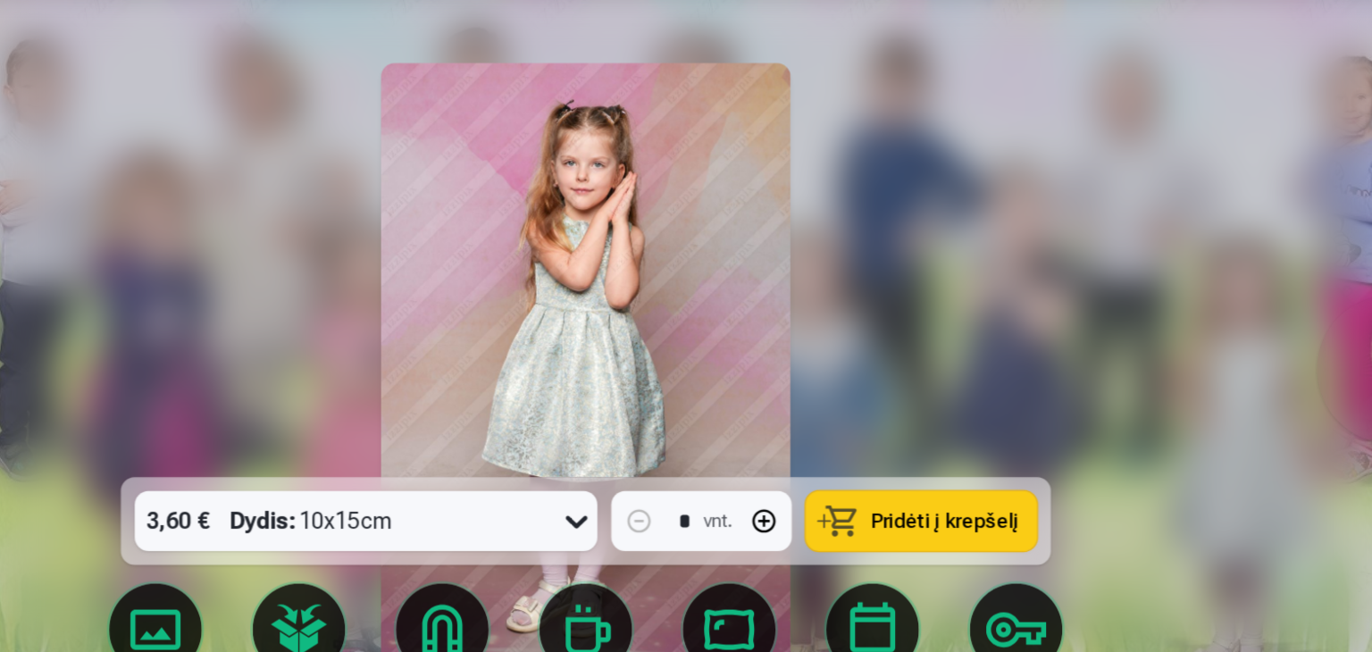
click at [1286, 346] on button at bounding box center [1307, 365] width 114 height 130
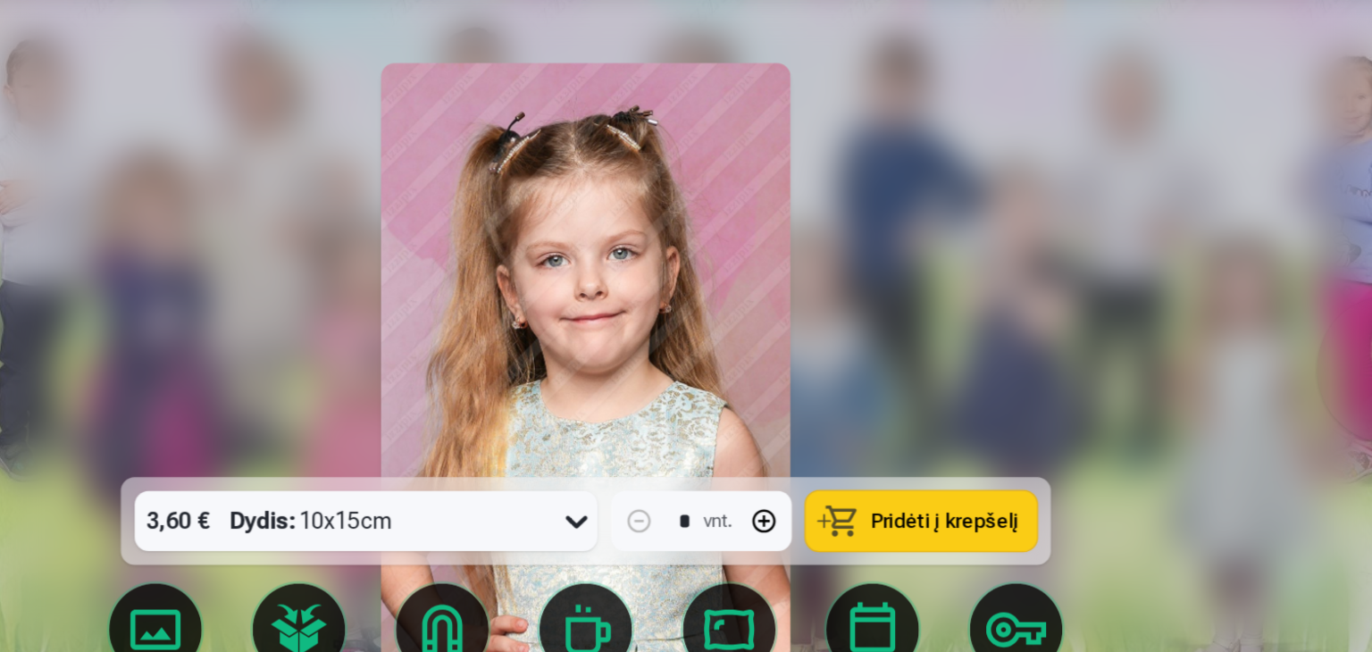
click at [1281, 347] on button at bounding box center [1307, 365] width 114 height 130
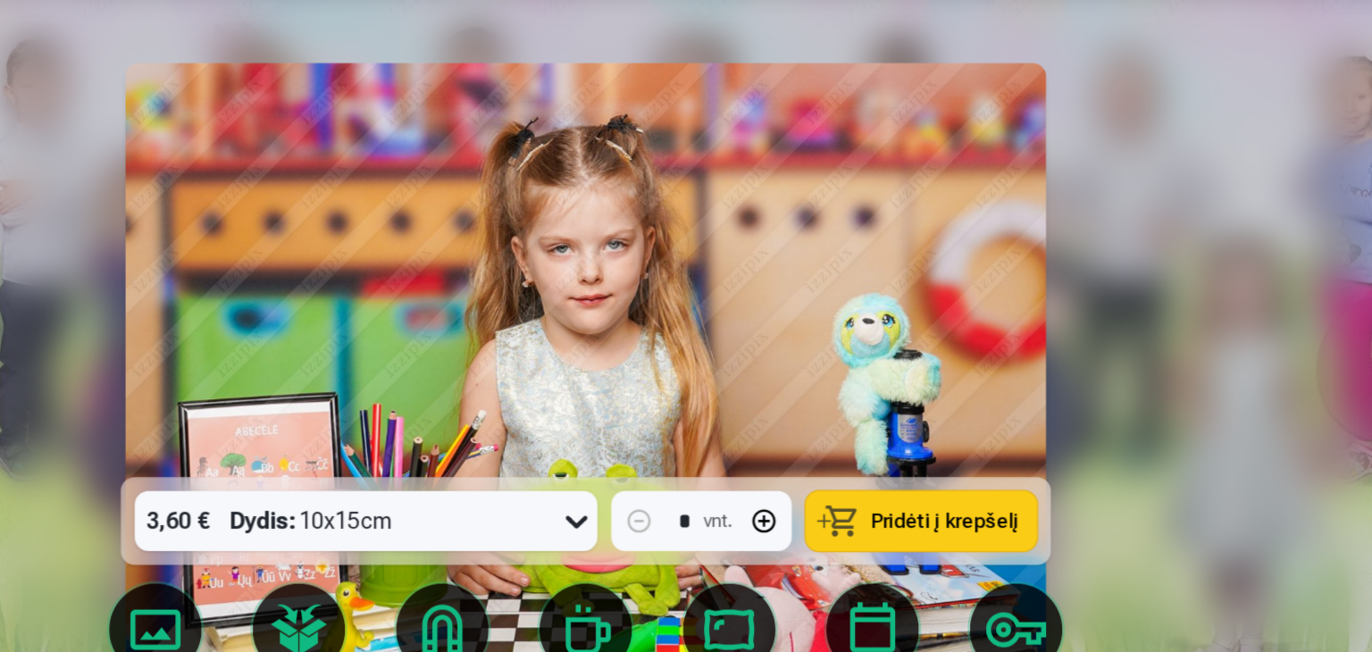
click at [1277, 351] on button at bounding box center [1307, 365] width 114 height 130
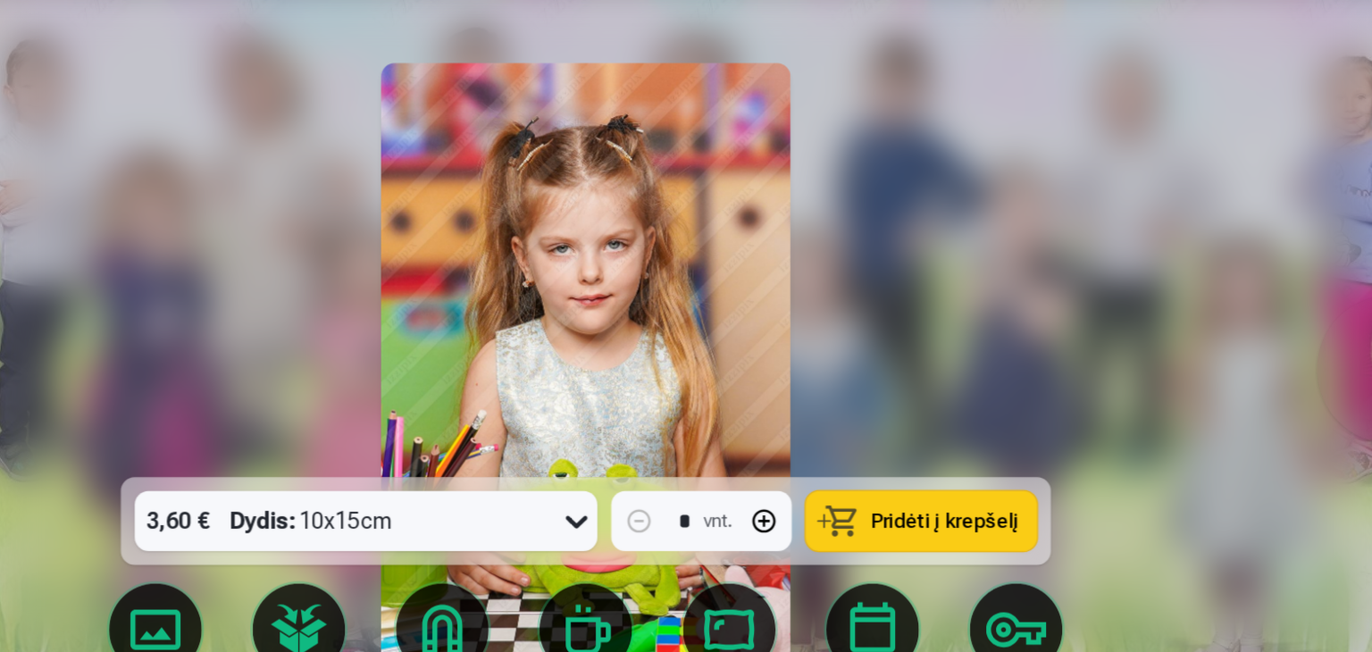
click at [1268, 344] on button at bounding box center [1307, 365] width 114 height 130
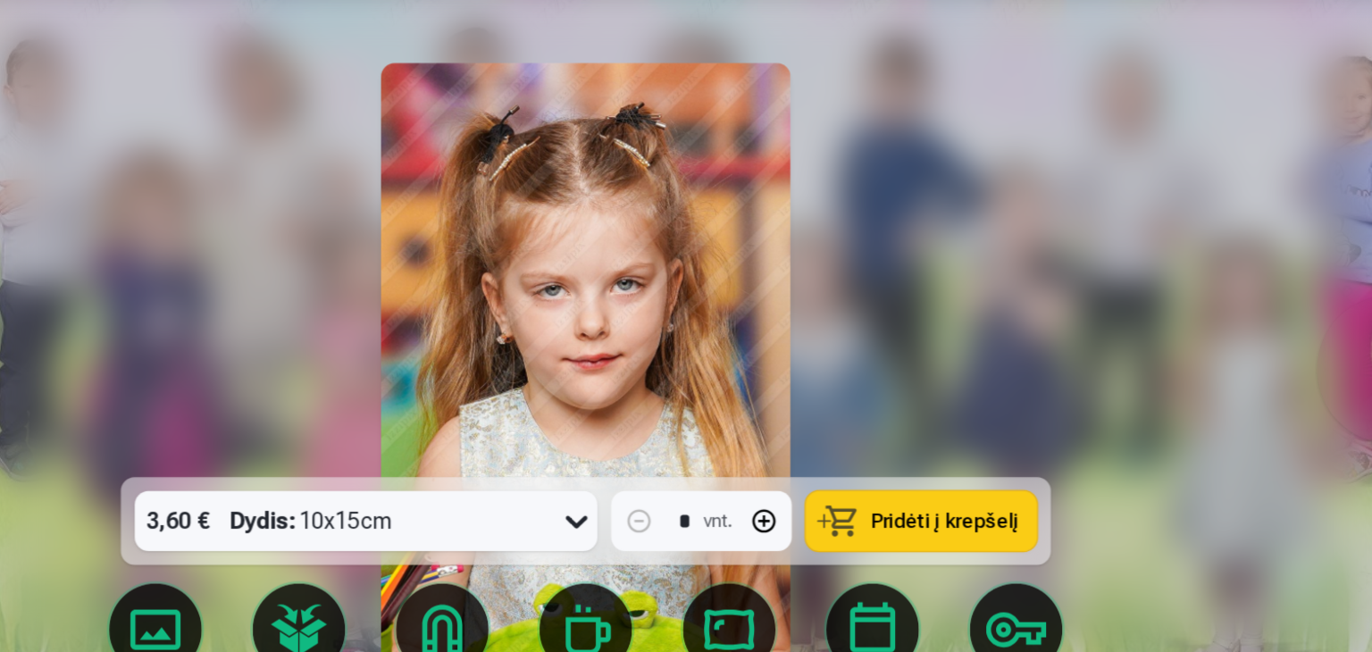
click at [1268, 344] on button at bounding box center [1307, 365] width 114 height 130
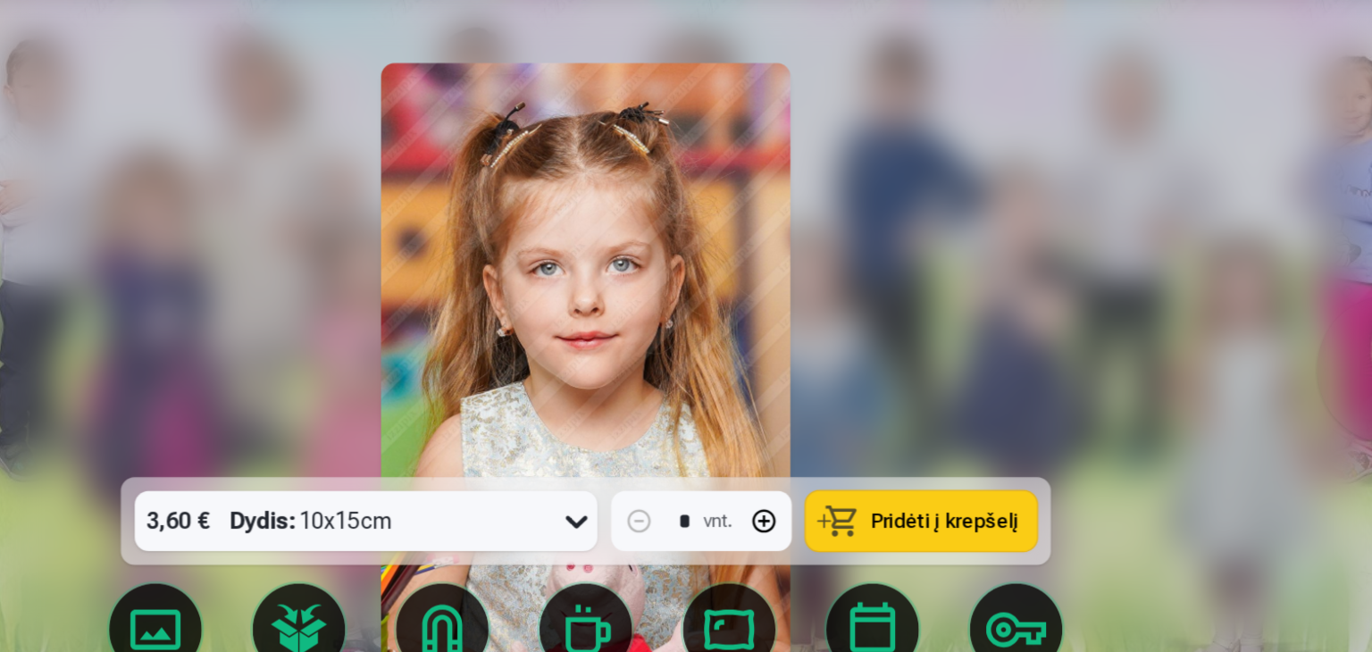
click at [1268, 344] on button at bounding box center [1307, 365] width 114 height 130
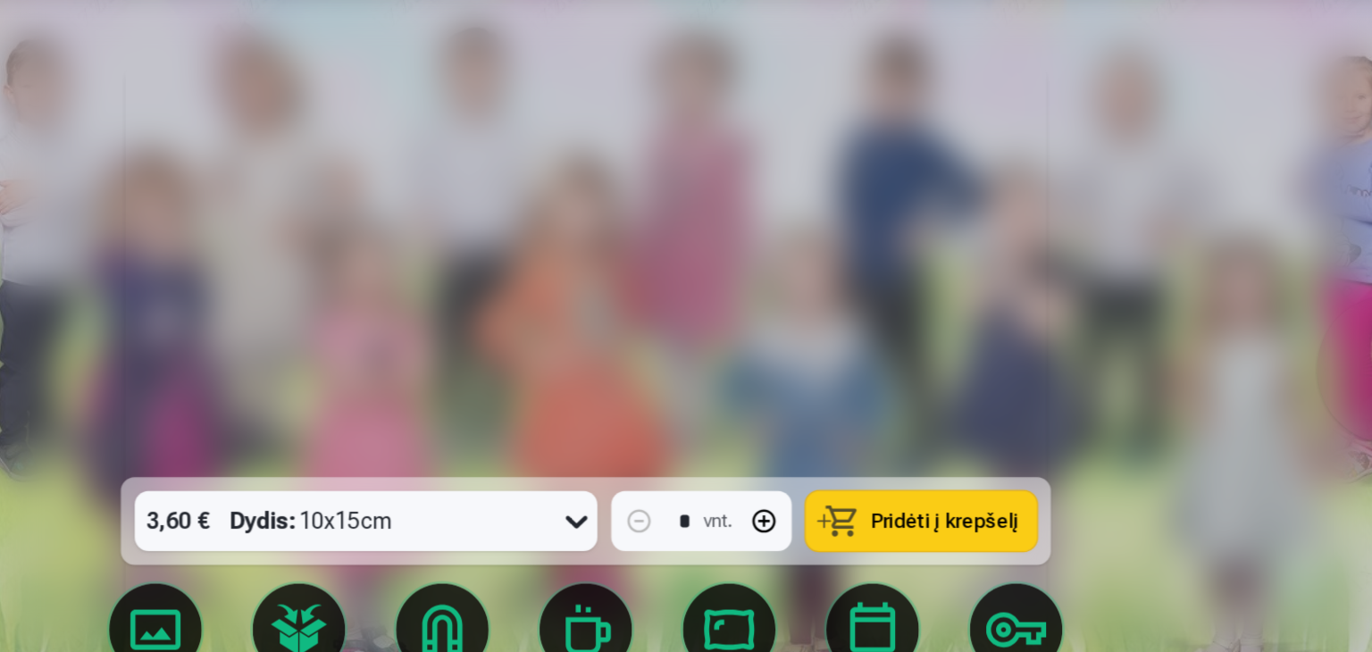
click at [1268, 344] on button at bounding box center [1307, 365] width 114 height 130
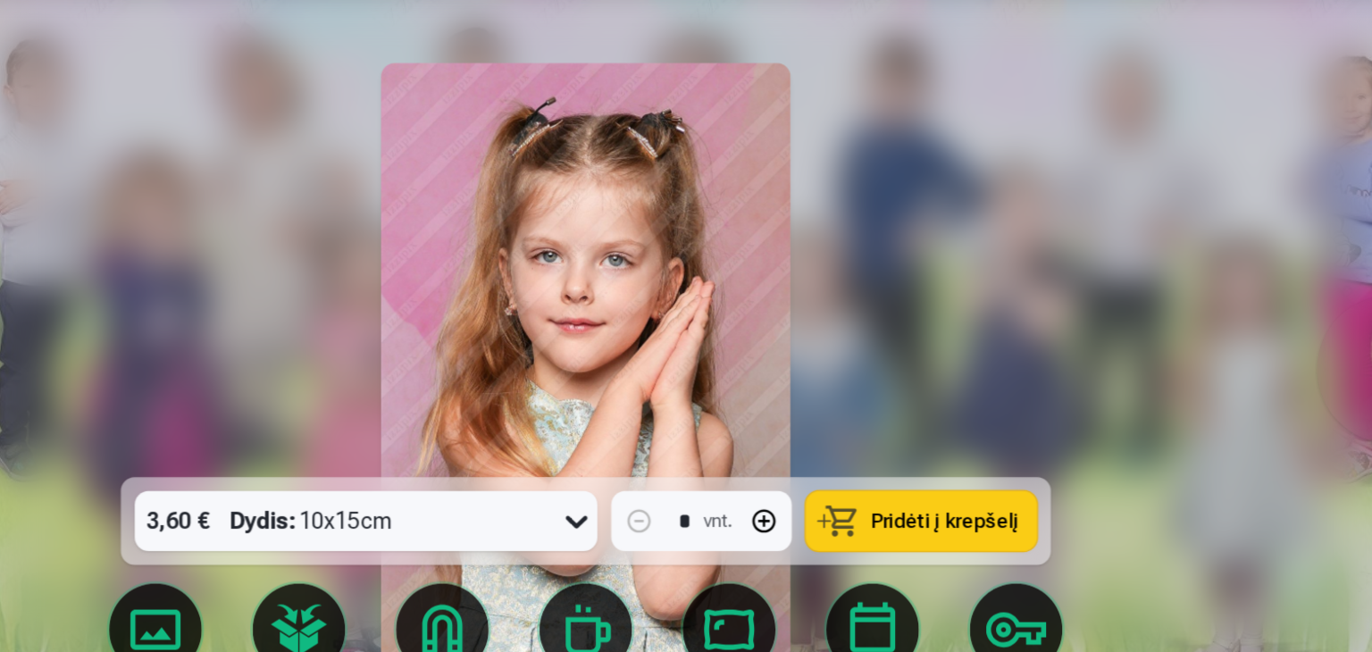
click at [1272, 350] on button at bounding box center [1307, 365] width 114 height 130
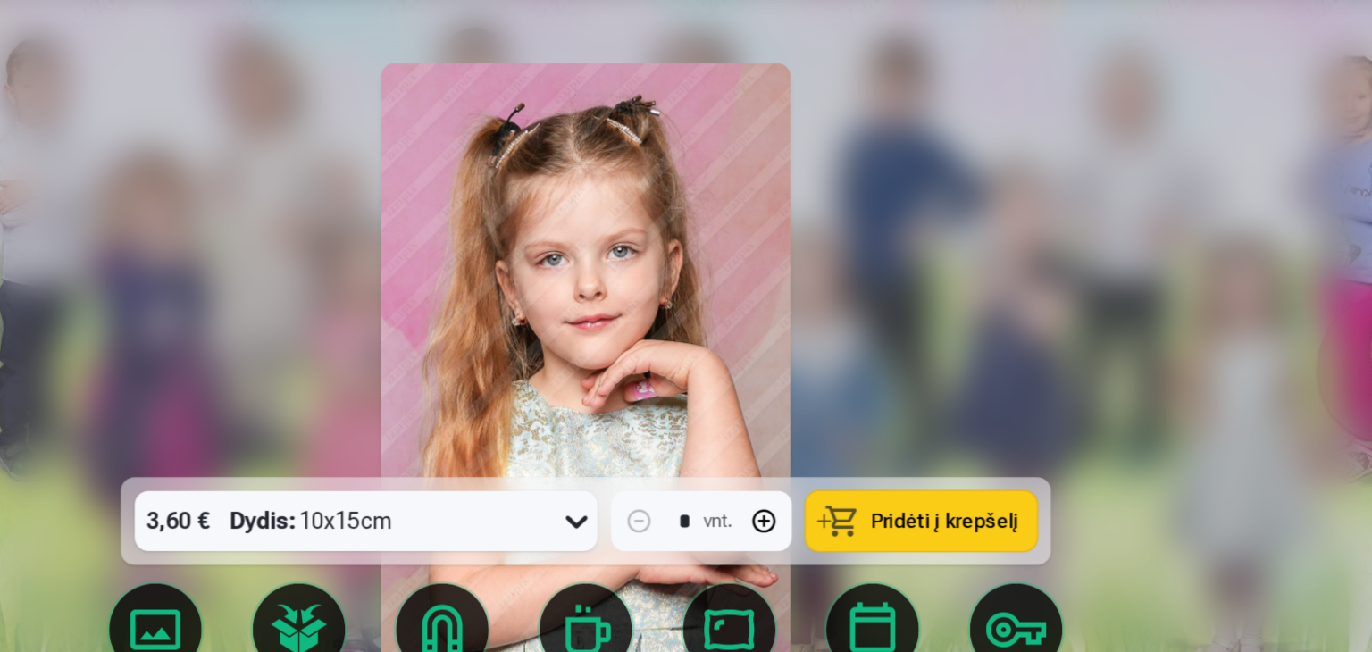
click at [1272, 350] on button at bounding box center [1307, 365] width 114 height 130
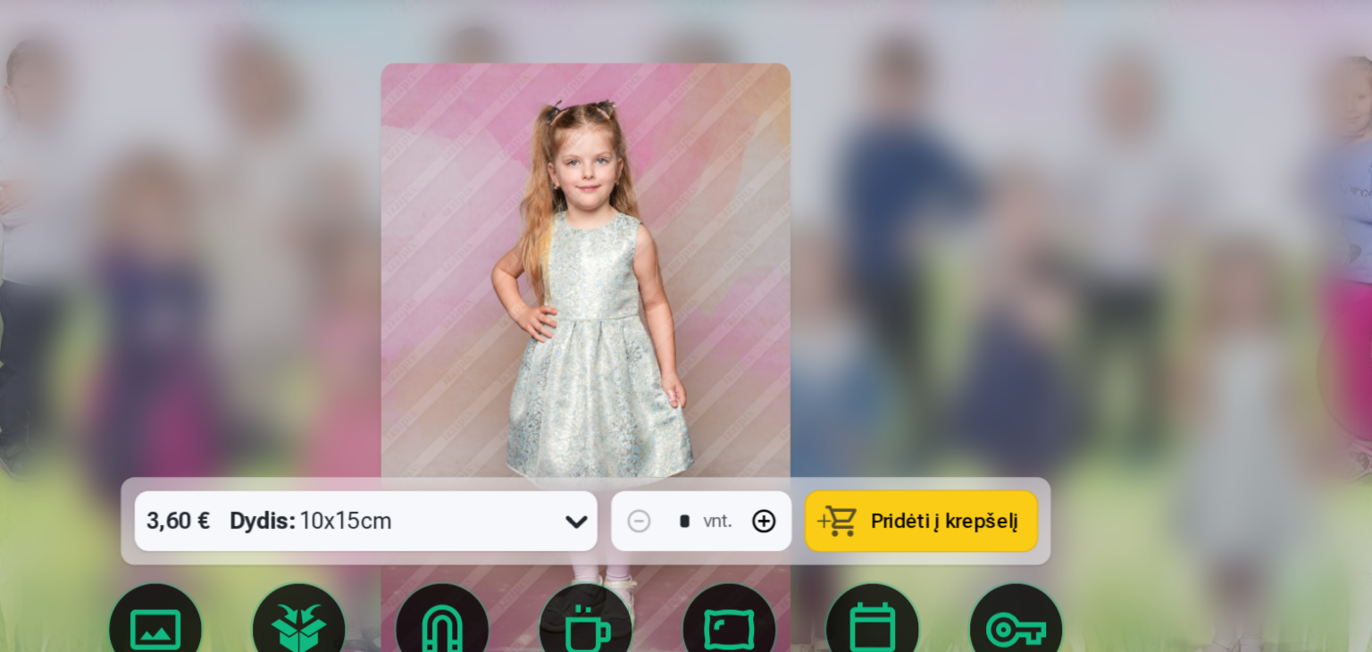
click at [1272, 350] on button at bounding box center [1307, 365] width 114 height 130
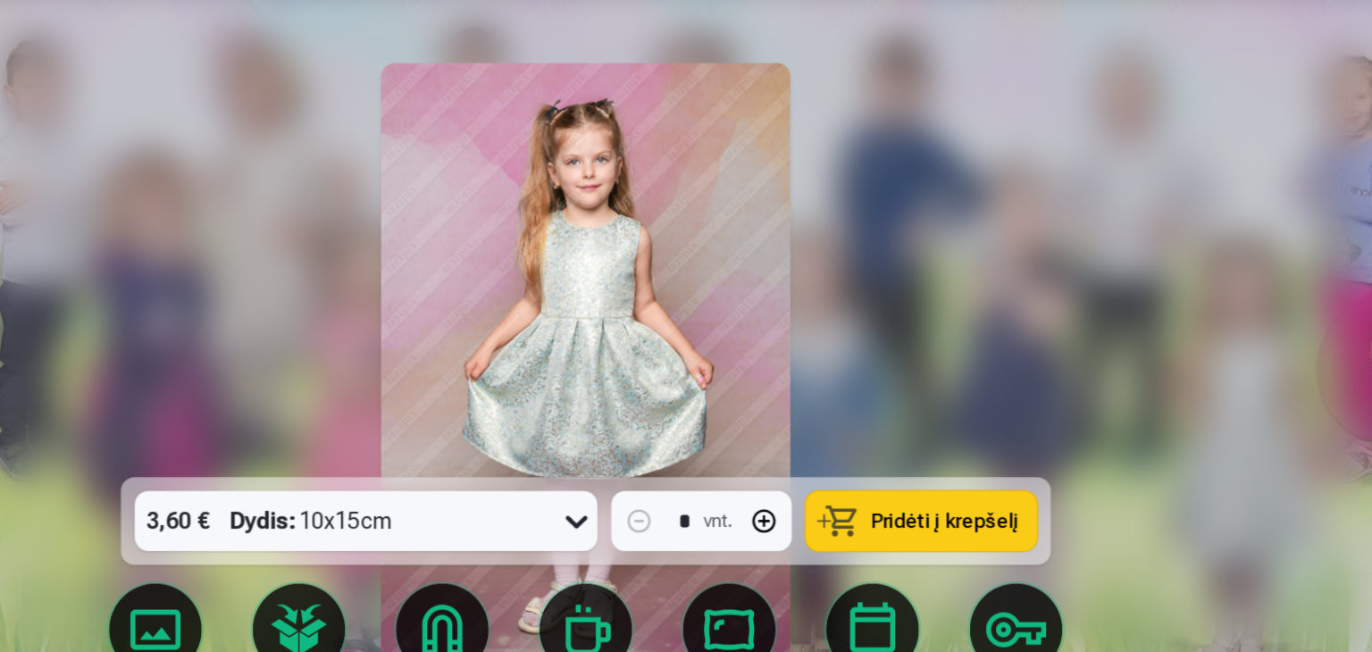
click at [1272, 350] on button at bounding box center [1307, 365] width 114 height 130
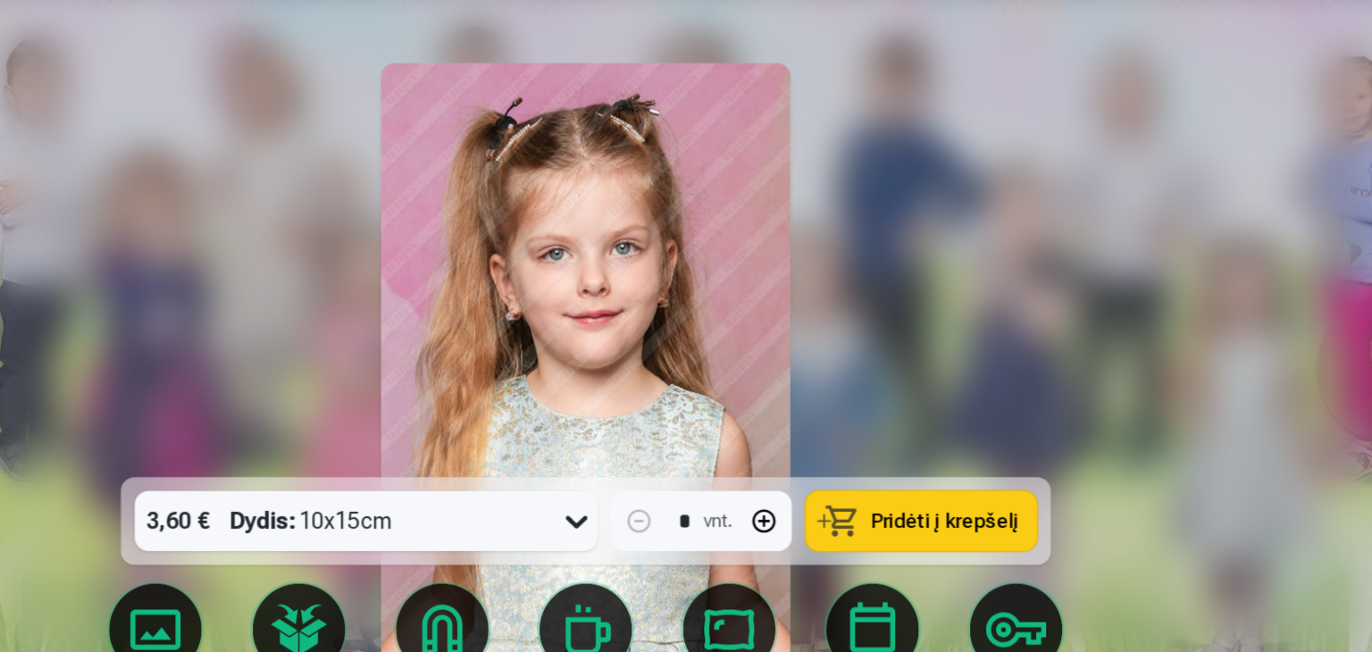
click at [1272, 350] on button at bounding box center [1307, 365] width 114 height 130
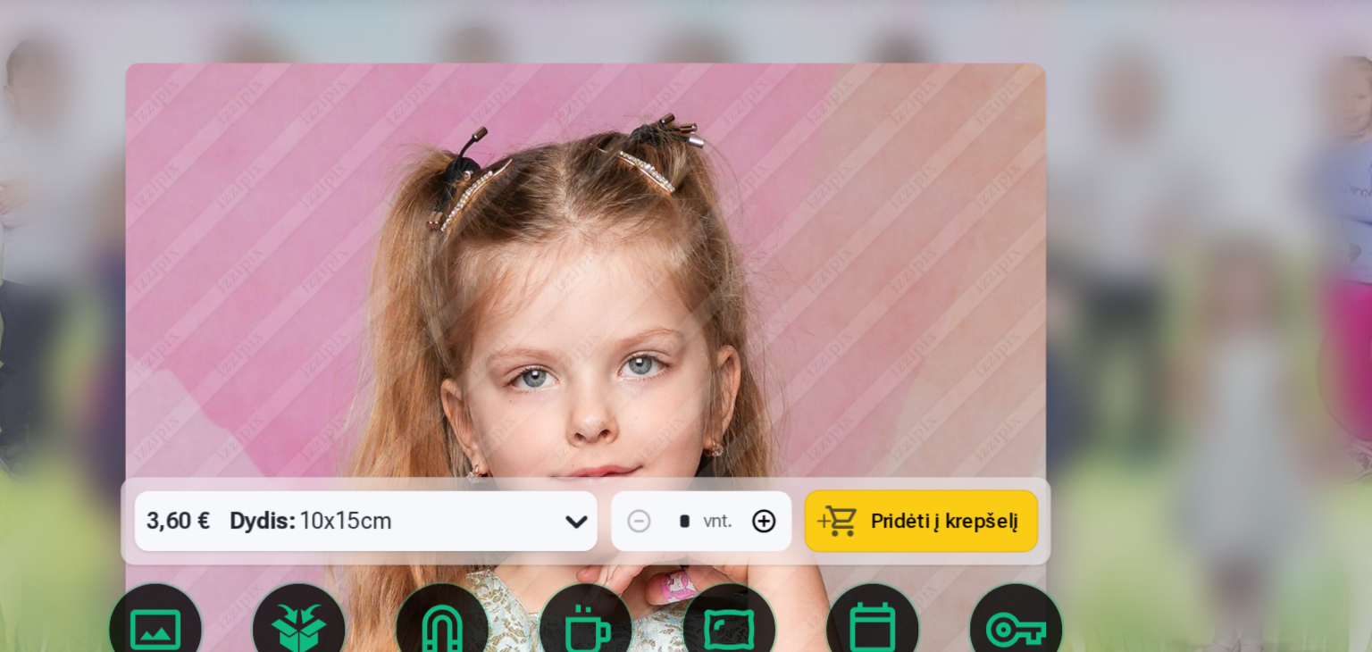
click at [979, 347] on img at bounding box center [685, 365] width 710 height 473
drag, startPoint x: 979, startPoint y: 347, endPoint x: 999, endPoint y: 241, distance: 107.4
click at [999, 241] on img at bounding box center [685, 365] width 710 height 473
click at [1258, 389] on button at bounding box center [1307, 365] width 114 height 130
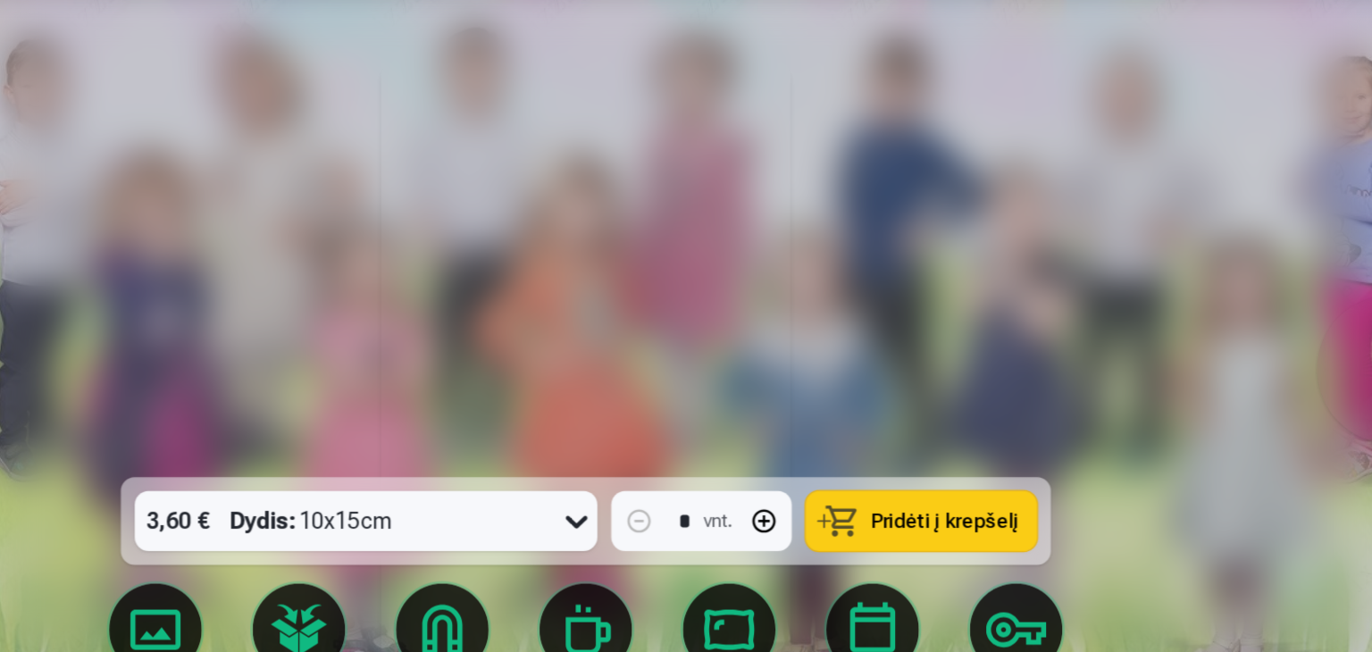
click at [1258, 389] on button at bounding box center [1307, 365] width 114 height 130
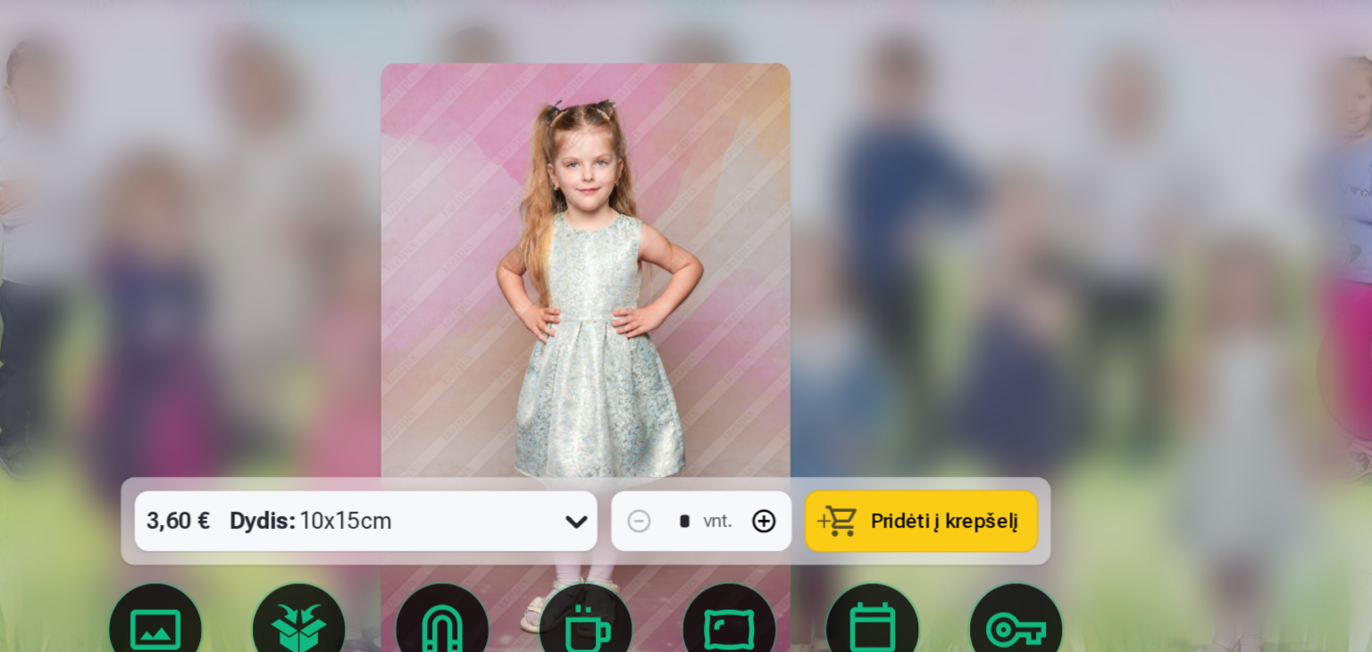
click at [1258, 389] on button at bounding box center [1307, 365] width 114 height 130
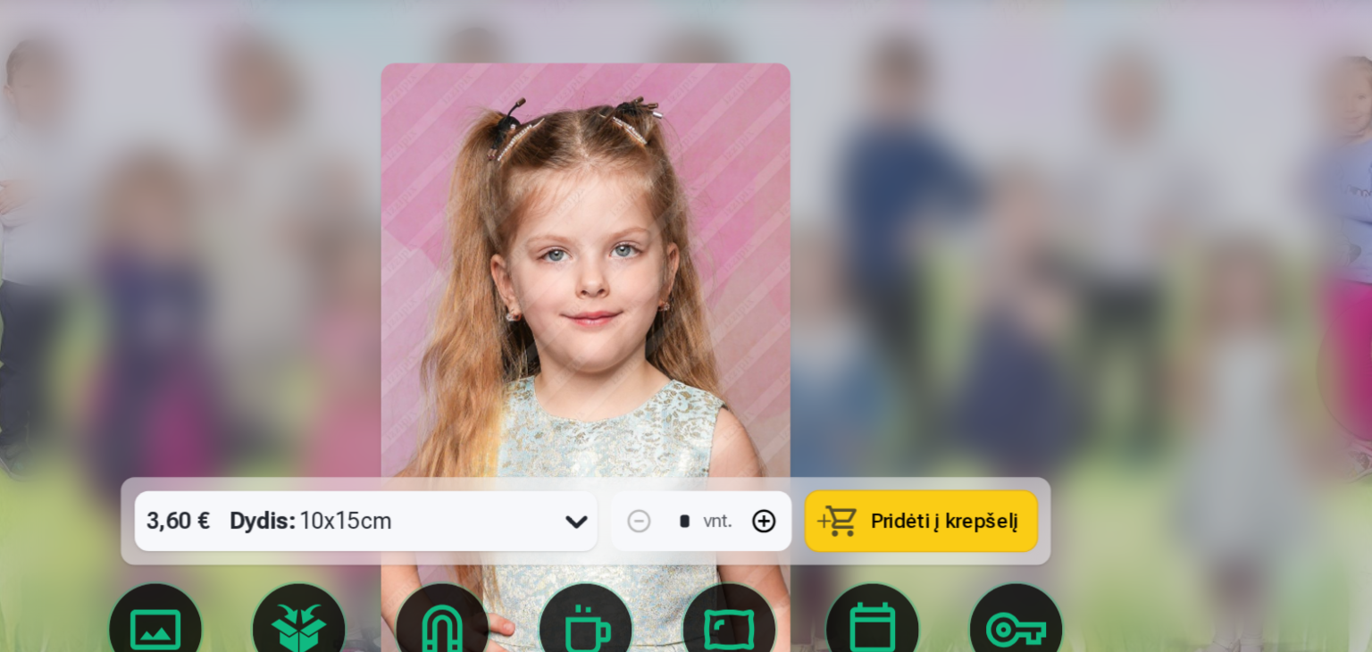
click at [1258, 389] on button at bounding box center [1307, 365] width 114 height 130
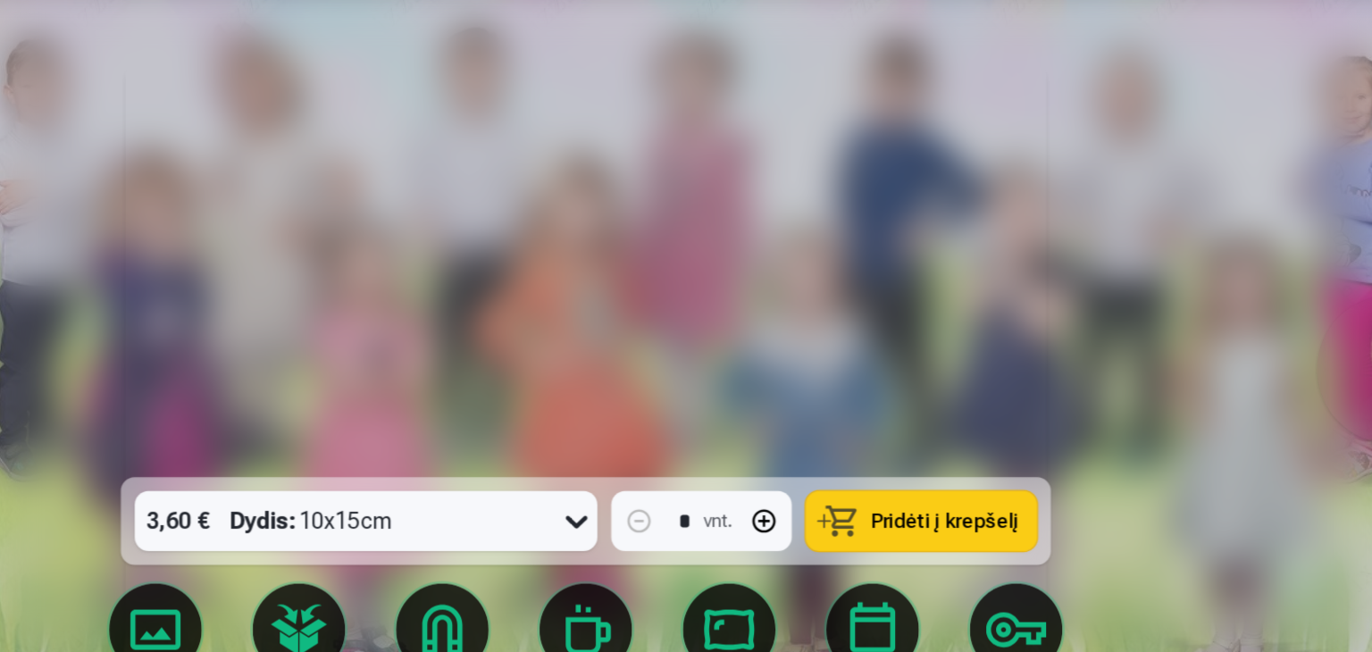
click at [1258, 389] on button at bounding box center [1307, 365] width 114 height 130
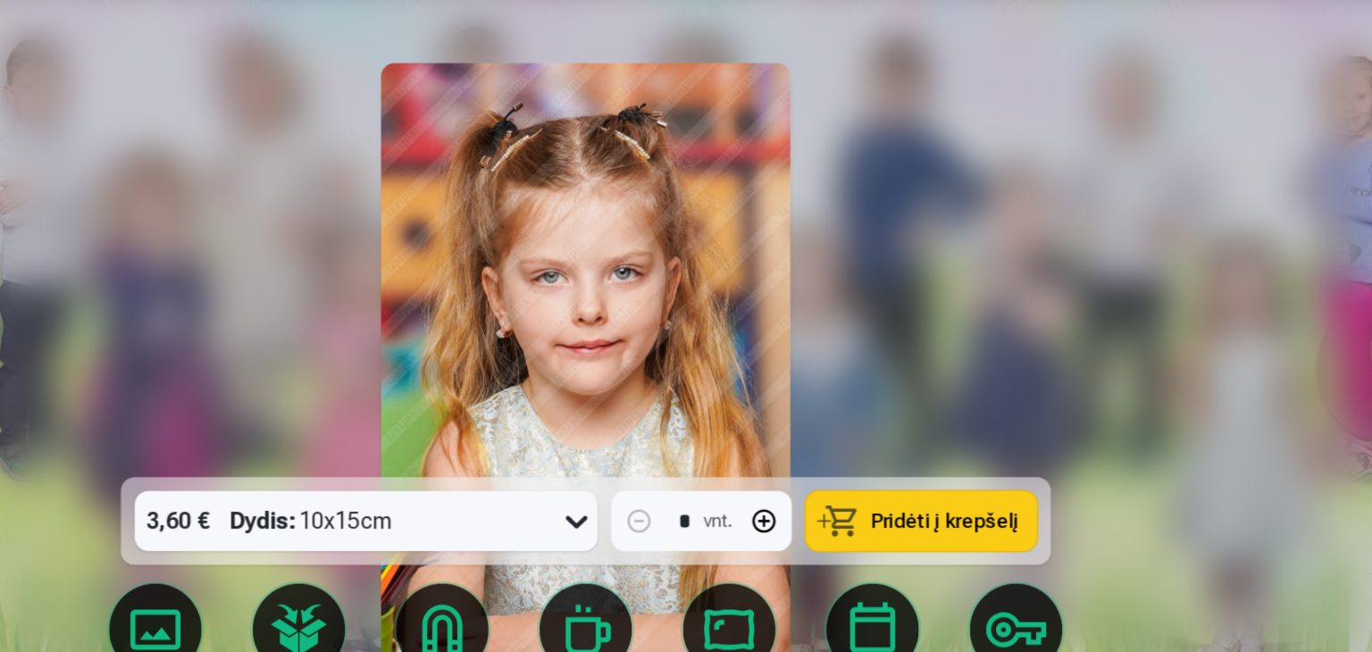
click at [1253, 364] on button at bounding box center [1307, 365] width 114 height 130
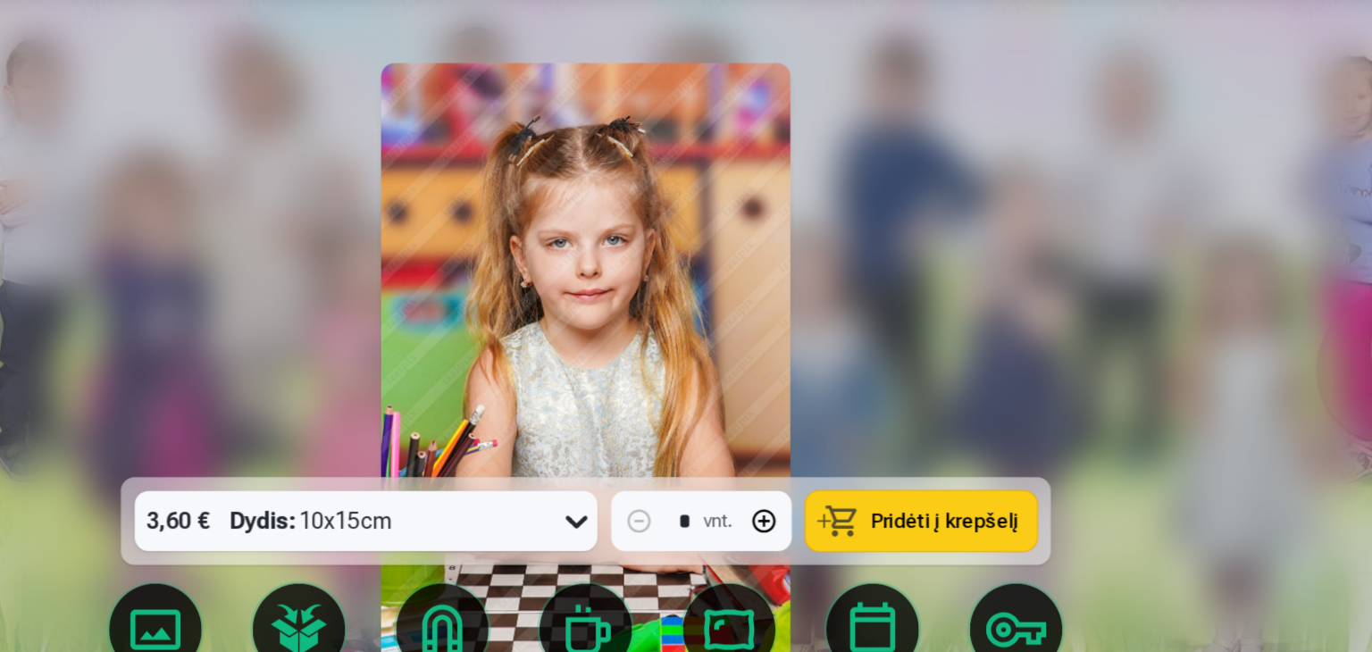
click at [1253, 364] on button at bounding box center [1307, 365] width 114 height 130
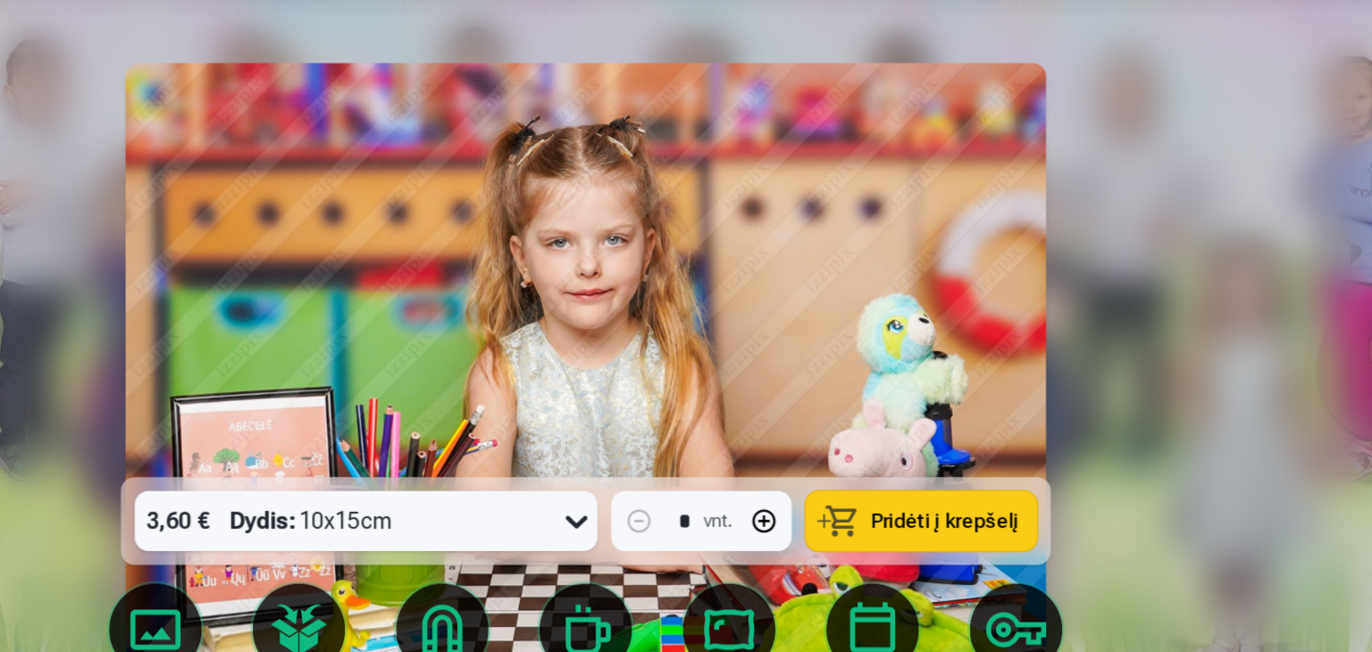
click at [1253, 364] on button at bounding box center [1307, 365] width 114 height 130
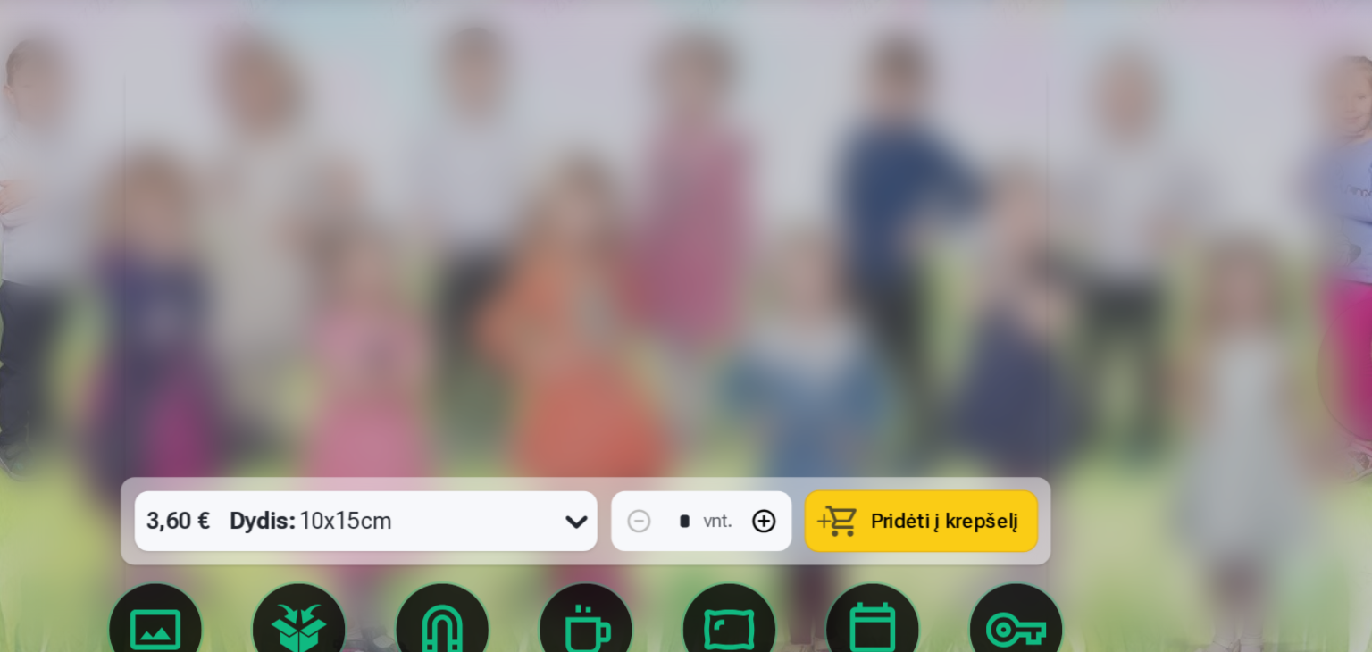
click at [1253, 364] on button at bounding box center [1307, 365] width 114 height 130
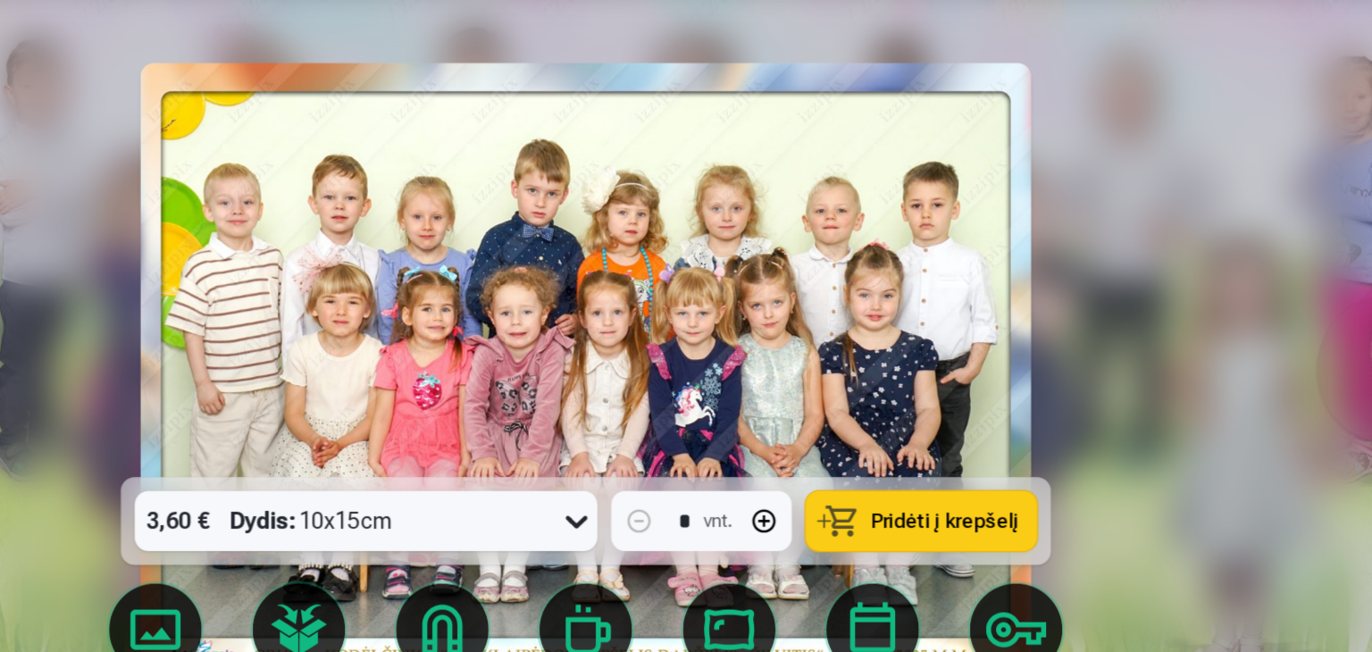
click at [1269, 358] on button at bounding box center [1307, 365] width 114 height 130
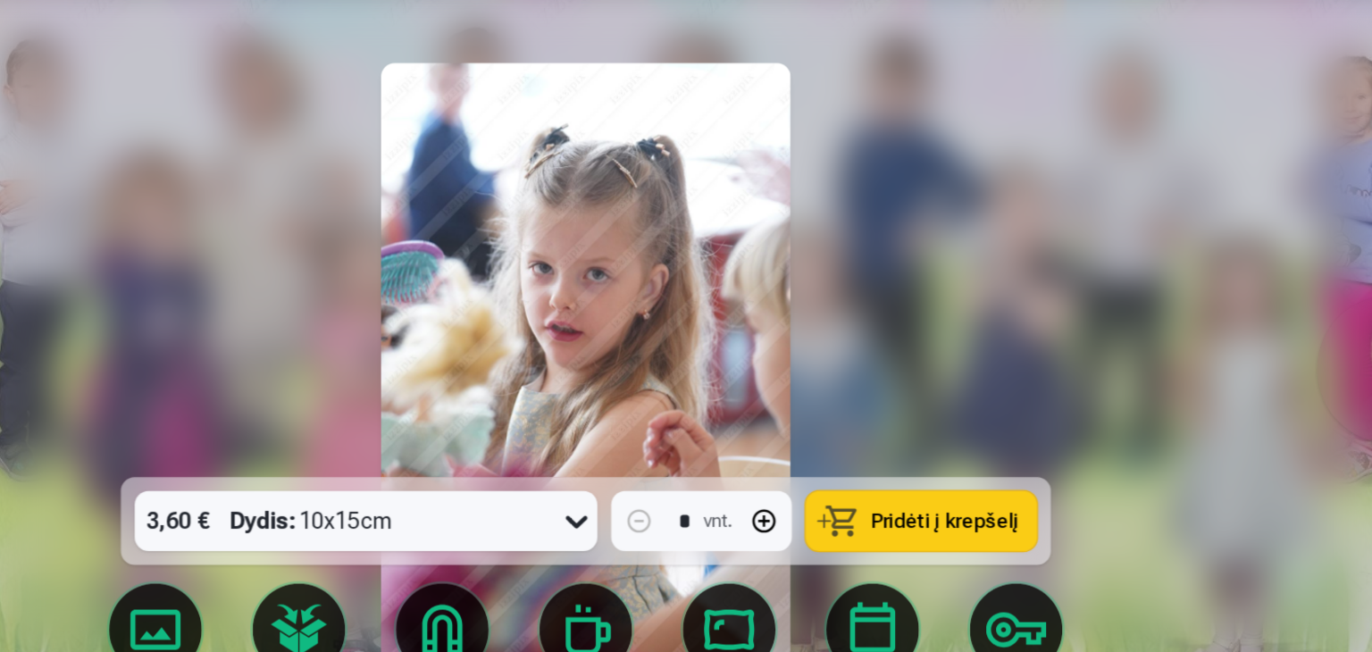
click at [1269, 358] on button at bounding box center [1307, 365] width 114 height 130
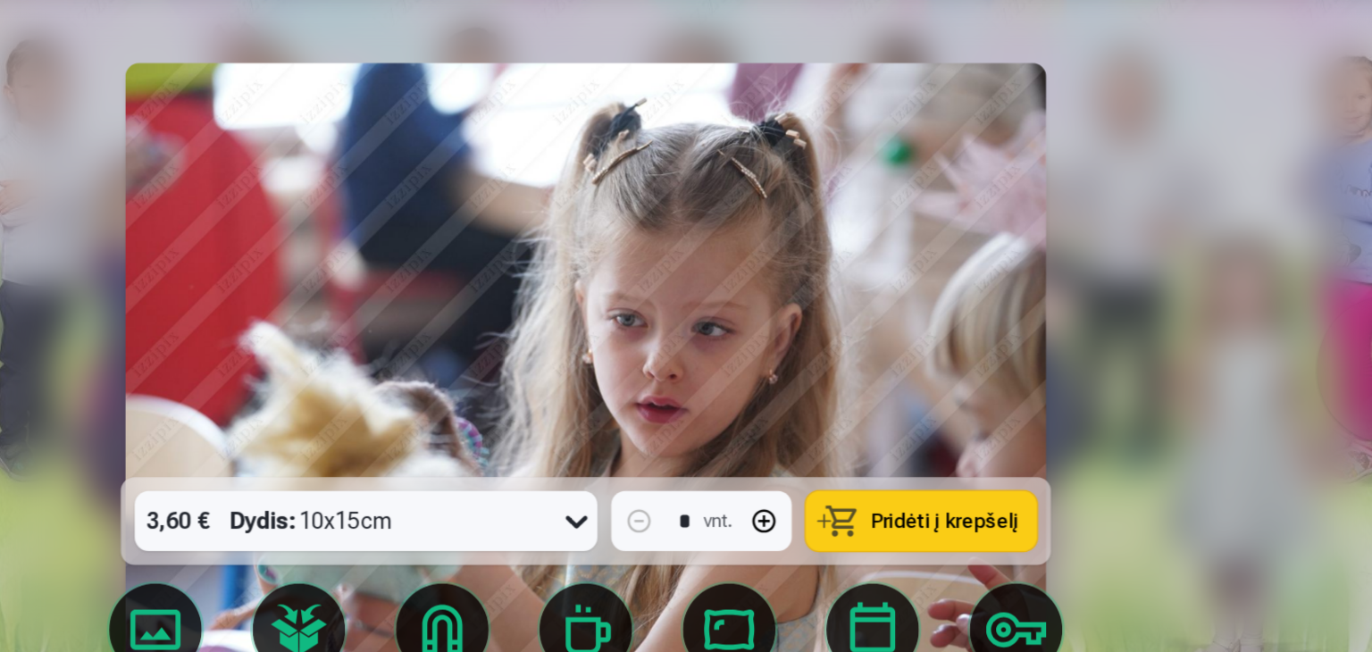
click at [1269, 358] on button at bounding box center [1307, 365] width 114 height 130
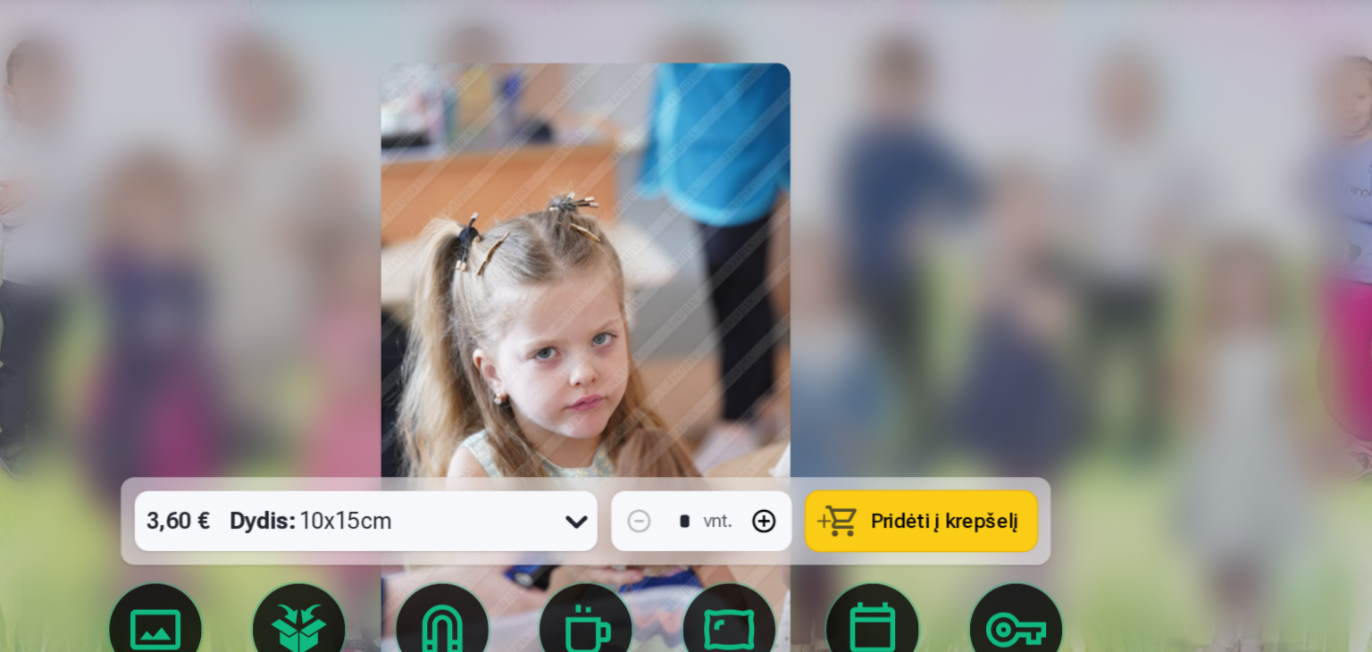
click at [1269, 358] on button at bounding box center [1307, 365] width 114 height 130
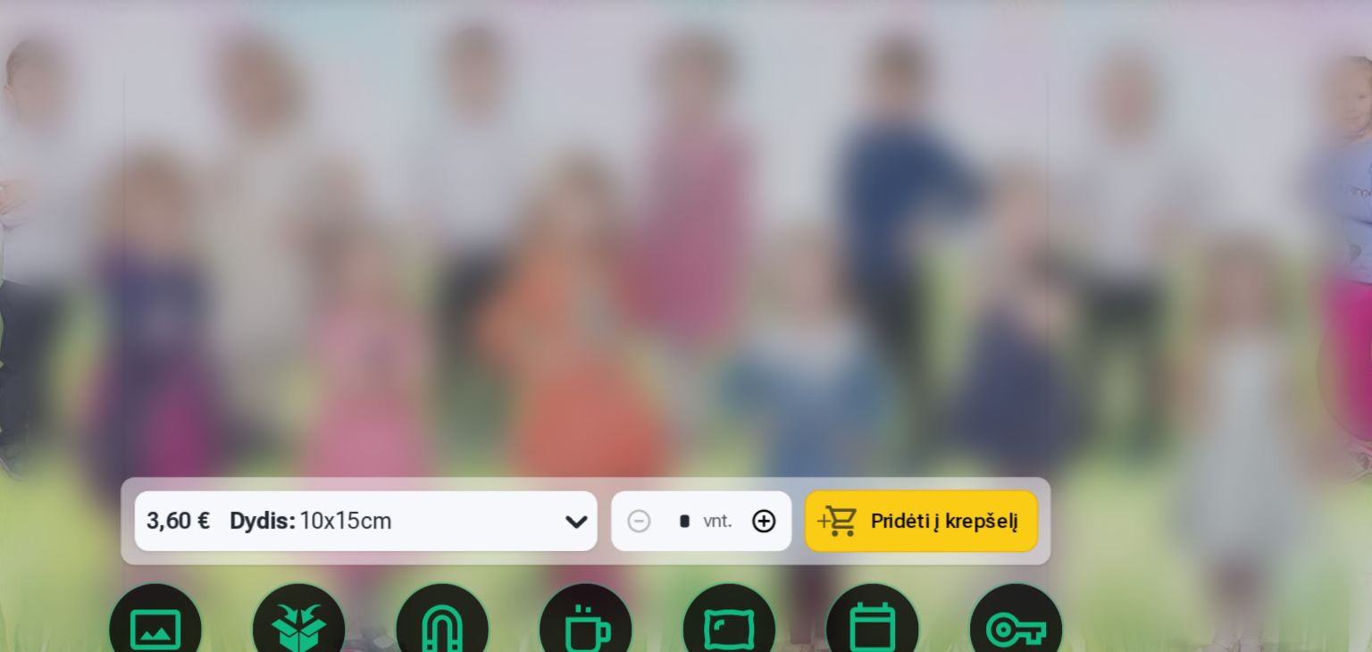
click at [1269, 358] on button at bounding box center [1307, 365] width 114 height 130
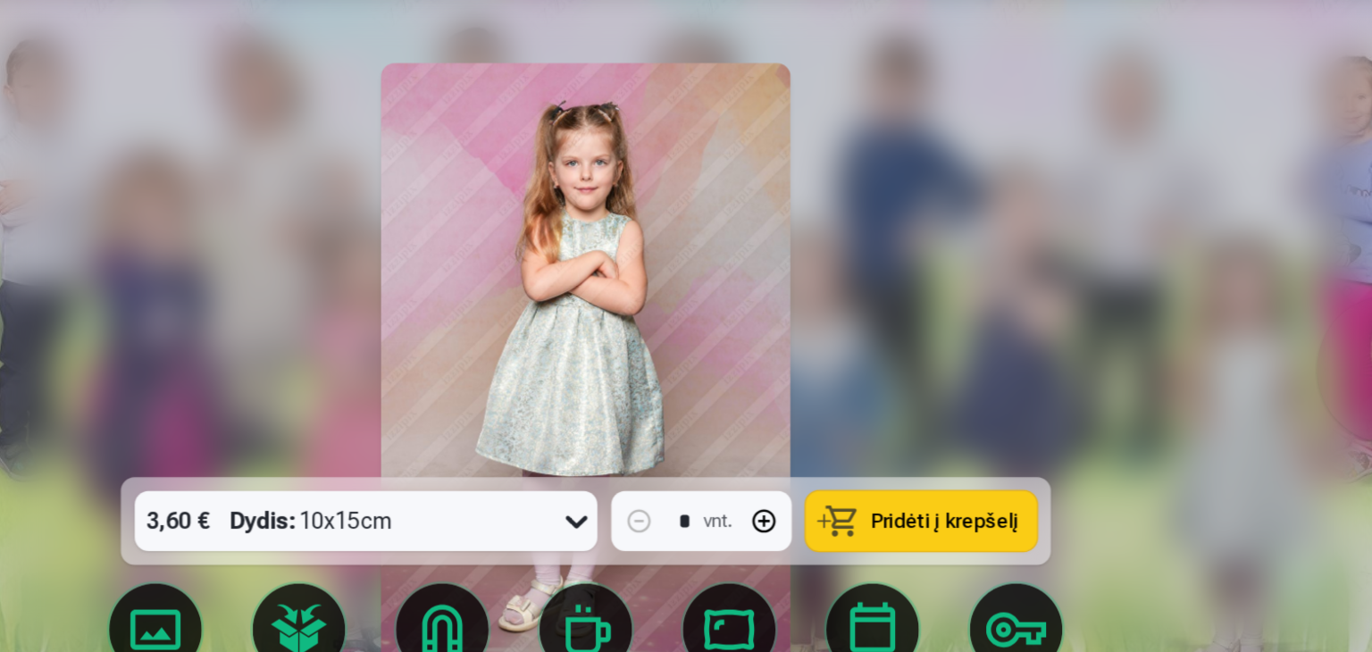
click at [1269, 360] on button at bounding box center [1307, 365] width 114 height 130
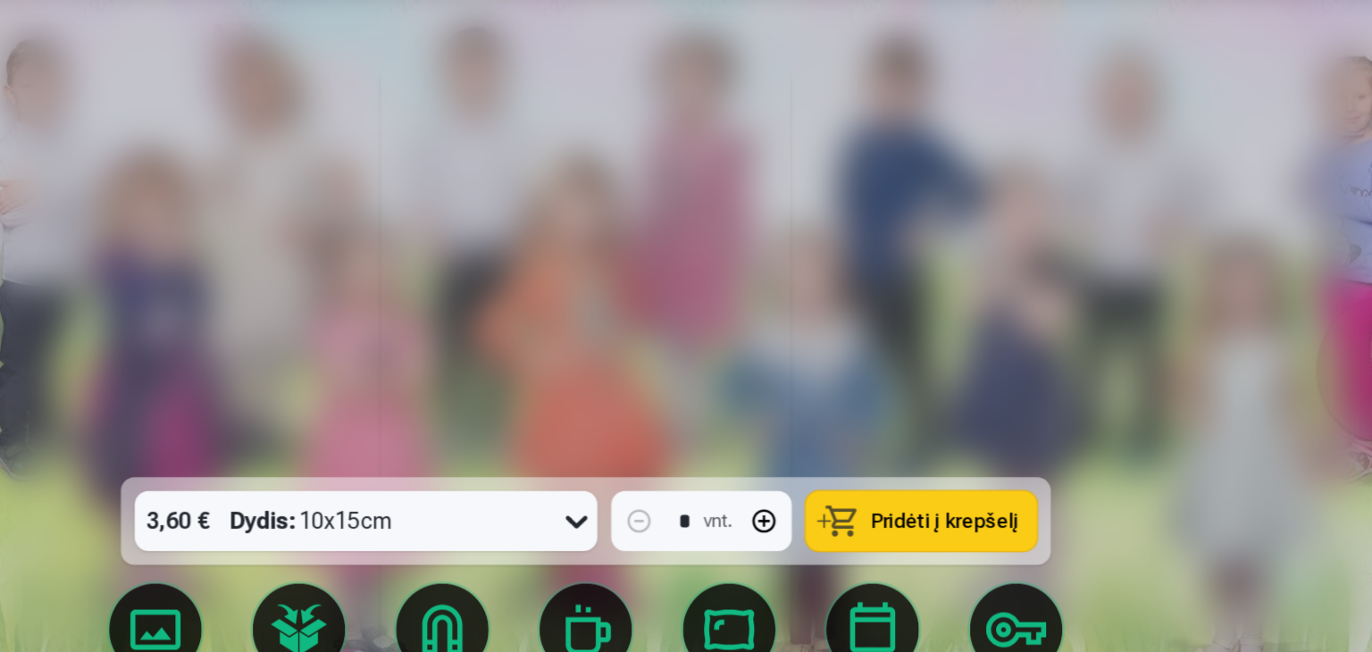
click at [1269, 360] on button at bounding box center [1307, 365] width 114 height 130
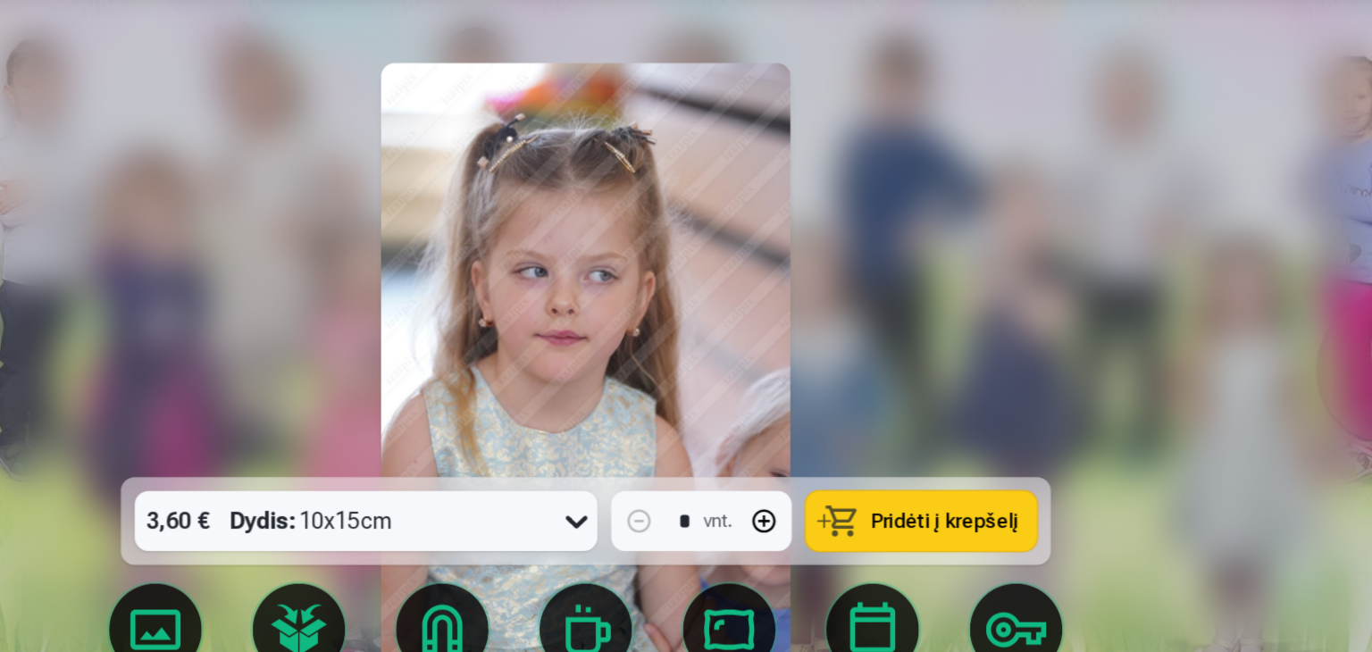
click at [1269, 360] on button at bounding box center [1307, 365] width 114 height 130
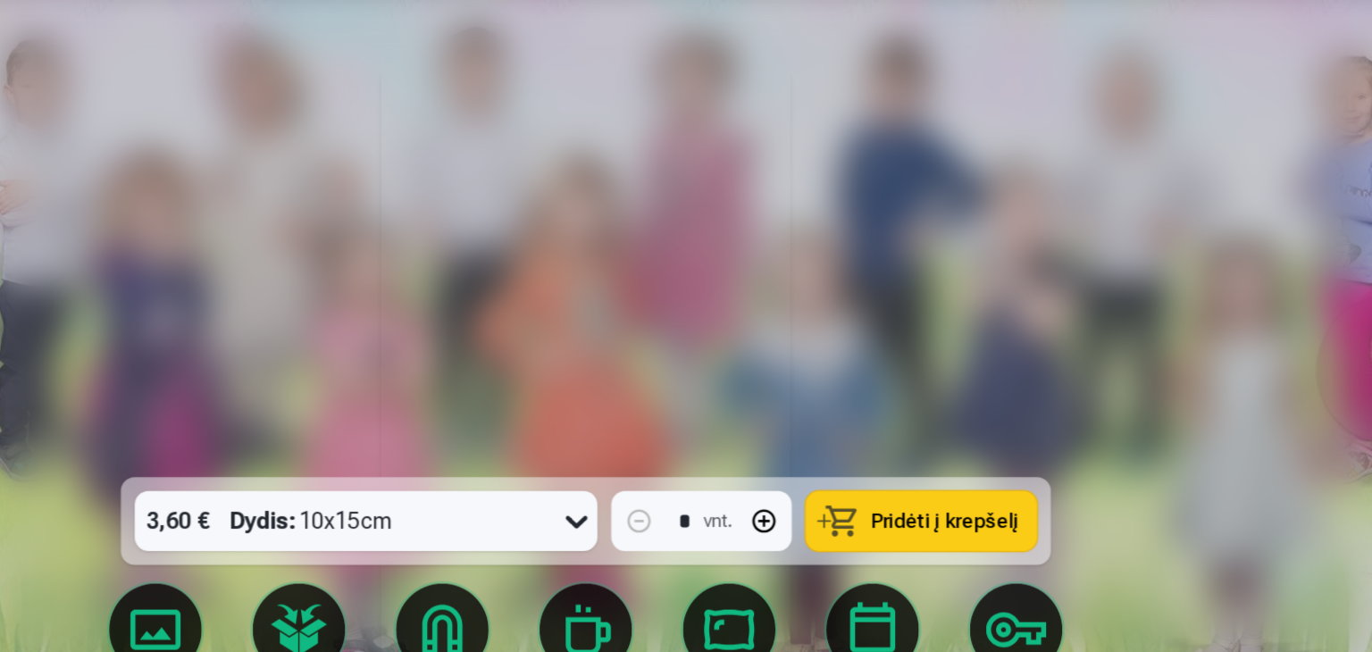
click at [1269, 360] on button at bounding box center [1307, 365] width 114 height 130
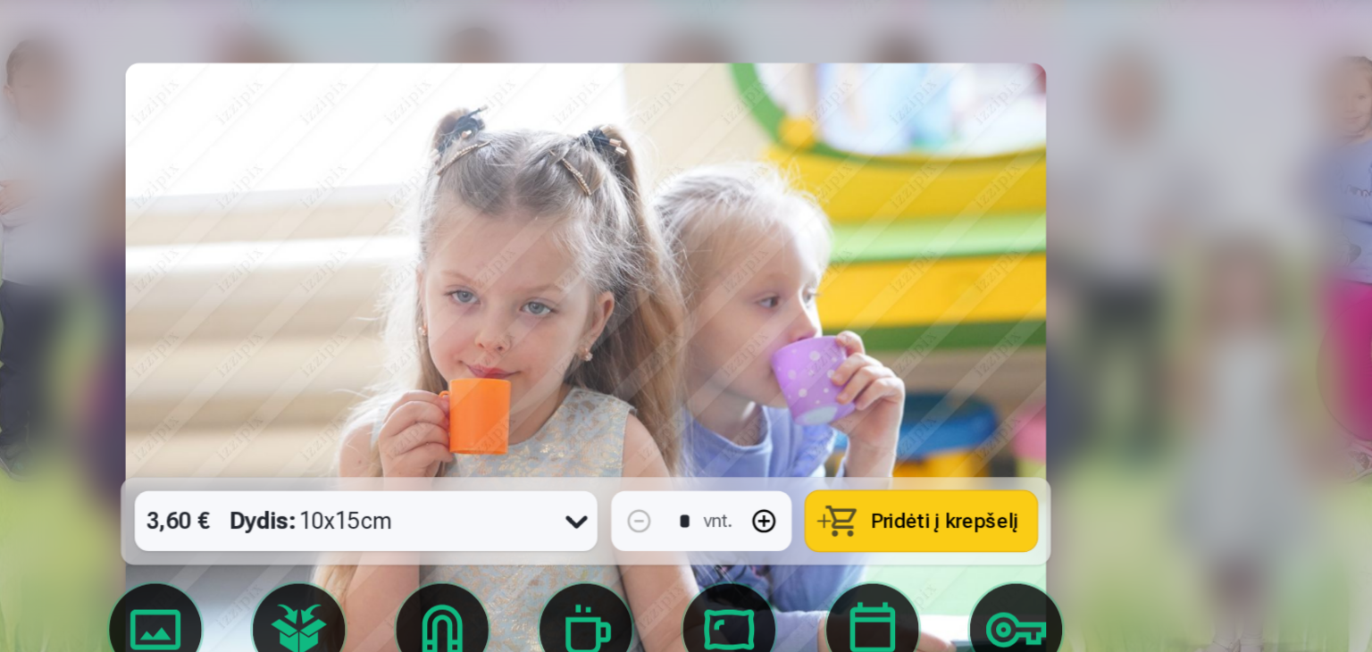
click at [1269, 360] on button at bounding box center [1307, 365] width 114 height 130
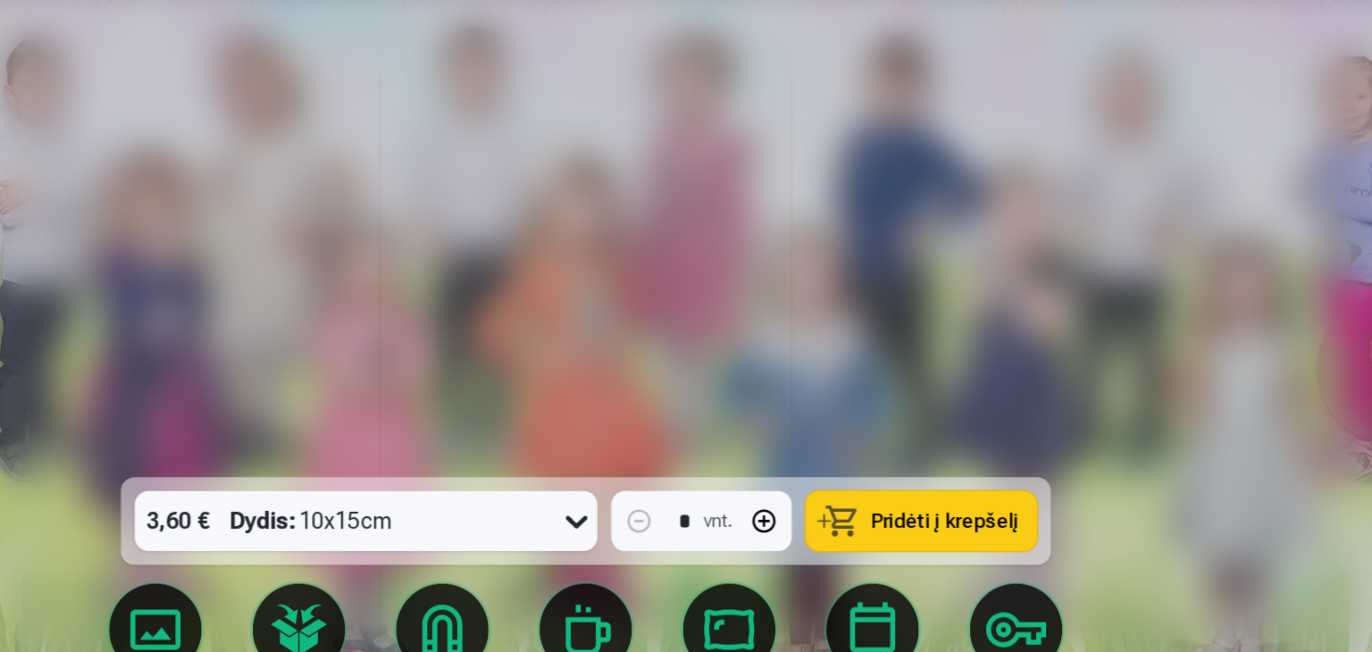
click at [1269, 360] on button at bounding box center [1307, 365] width 114 height 130
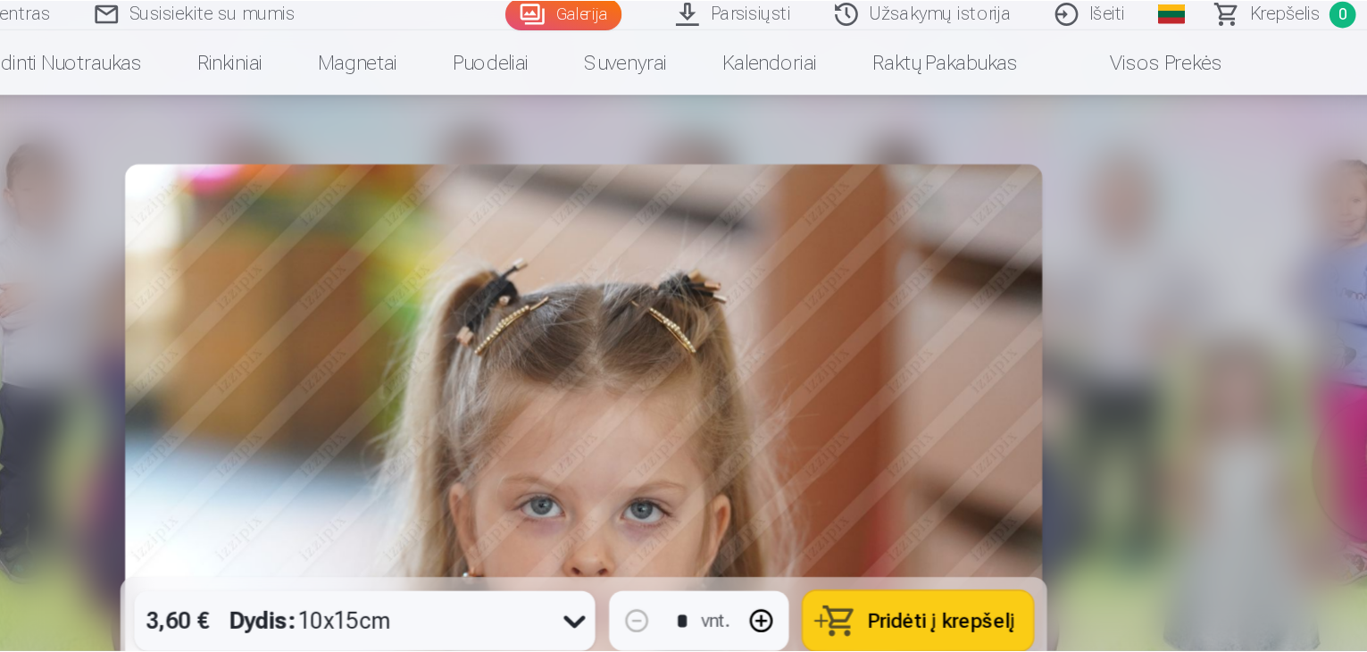
scroll to position [175, 0]
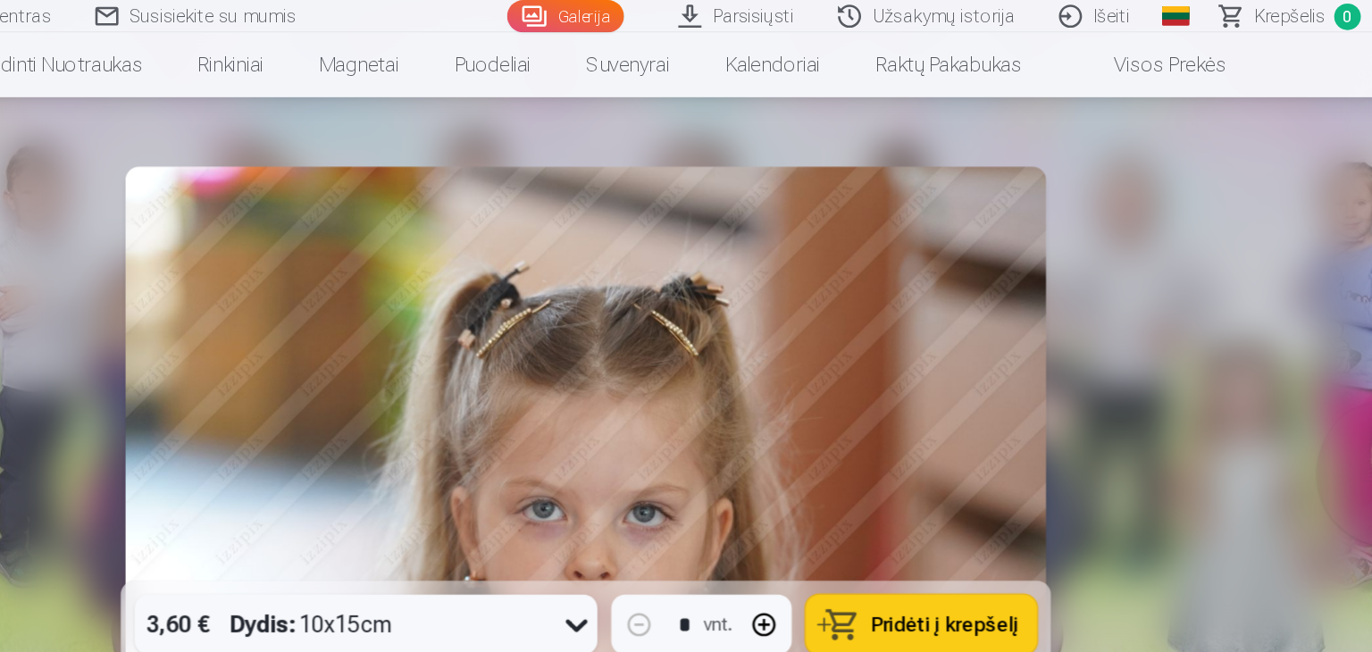
click at [698, 19] on link "Galerija" at bounding box center [670, 12] width 90 height 25
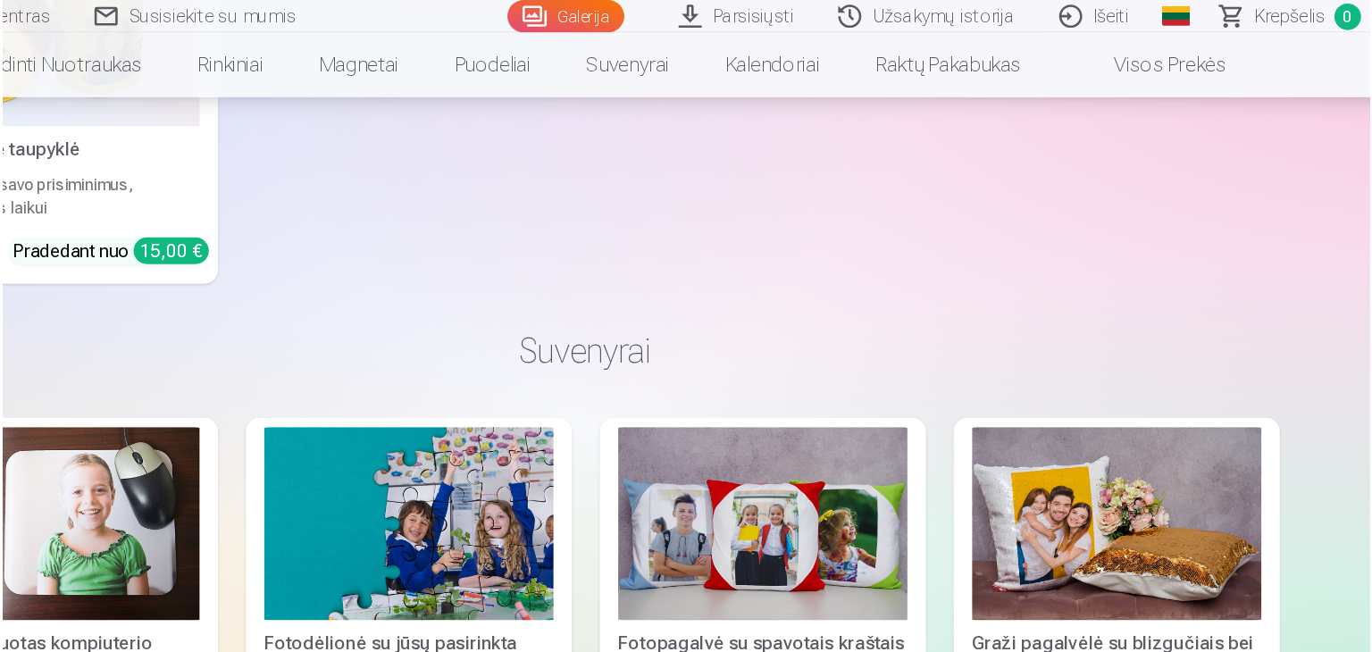
scroll to position [11859, 0]
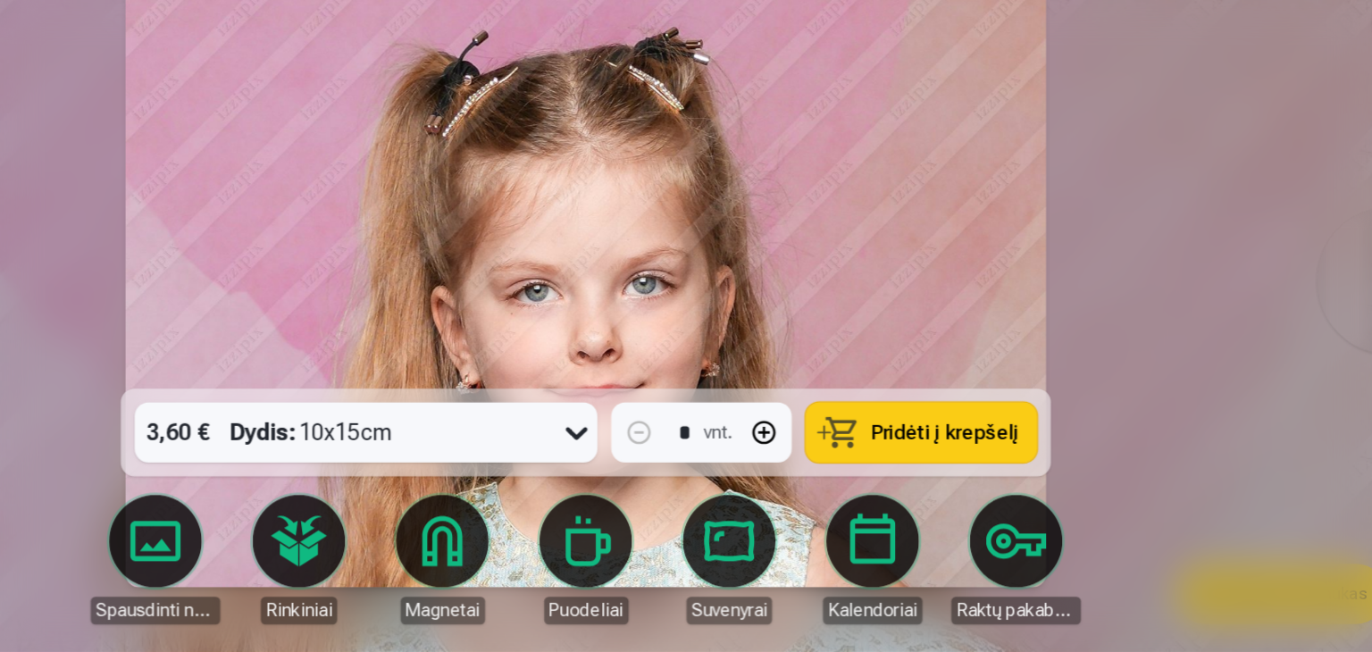
scroll to position [11857, 0]
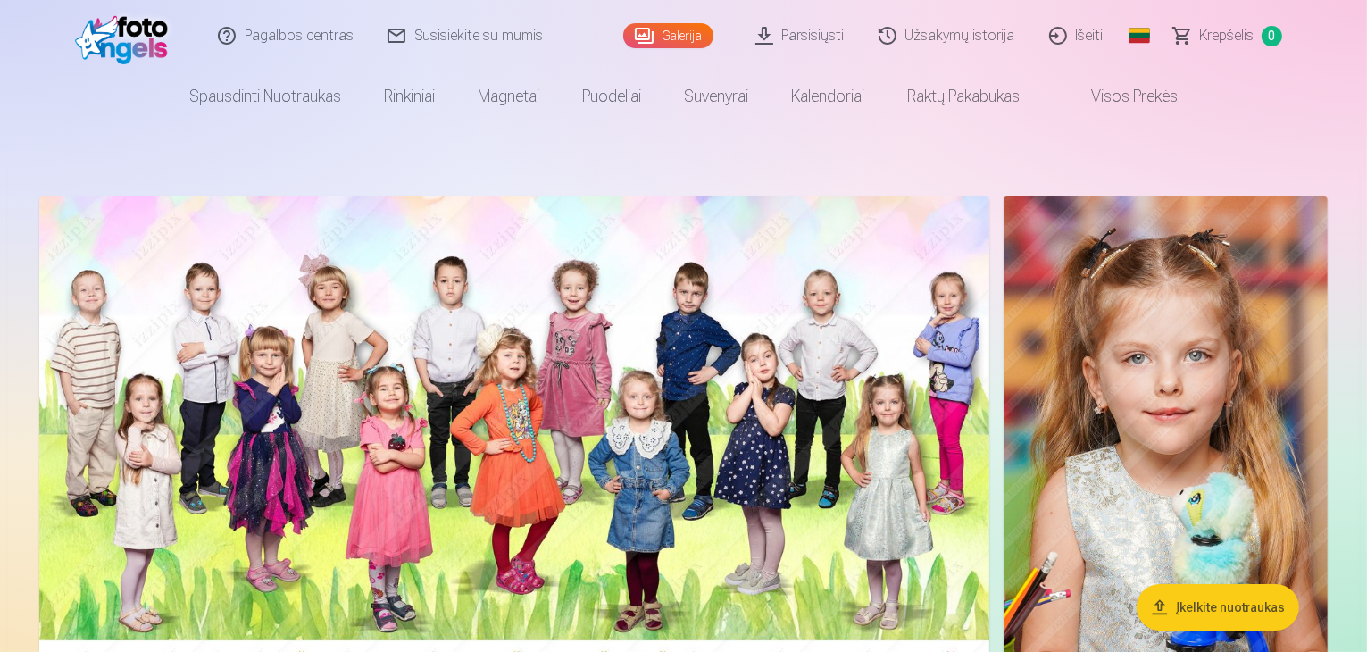
click at [689, 38] on link "Galerija" at bounding box center [668, 35] width 90 height 25
click at [668, 27] on link "Galerija" at bounding box center [668, 35] width 90 height 25
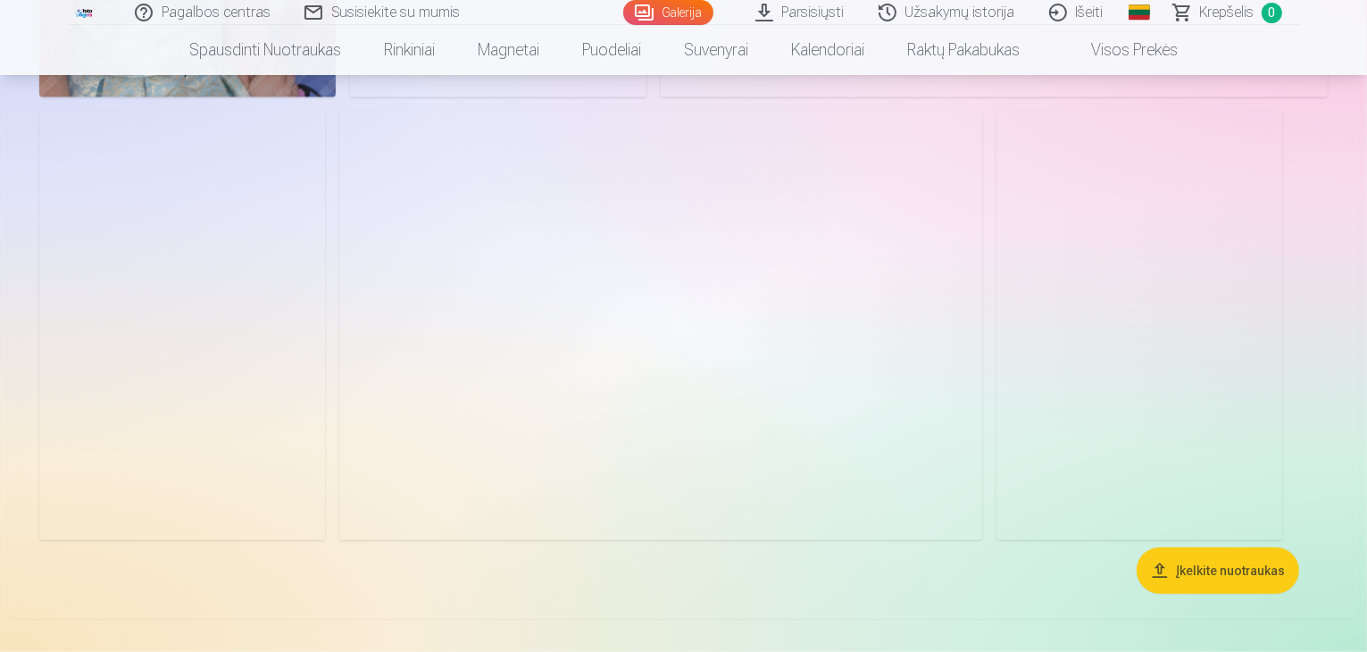
scroll to position [8485, 0]
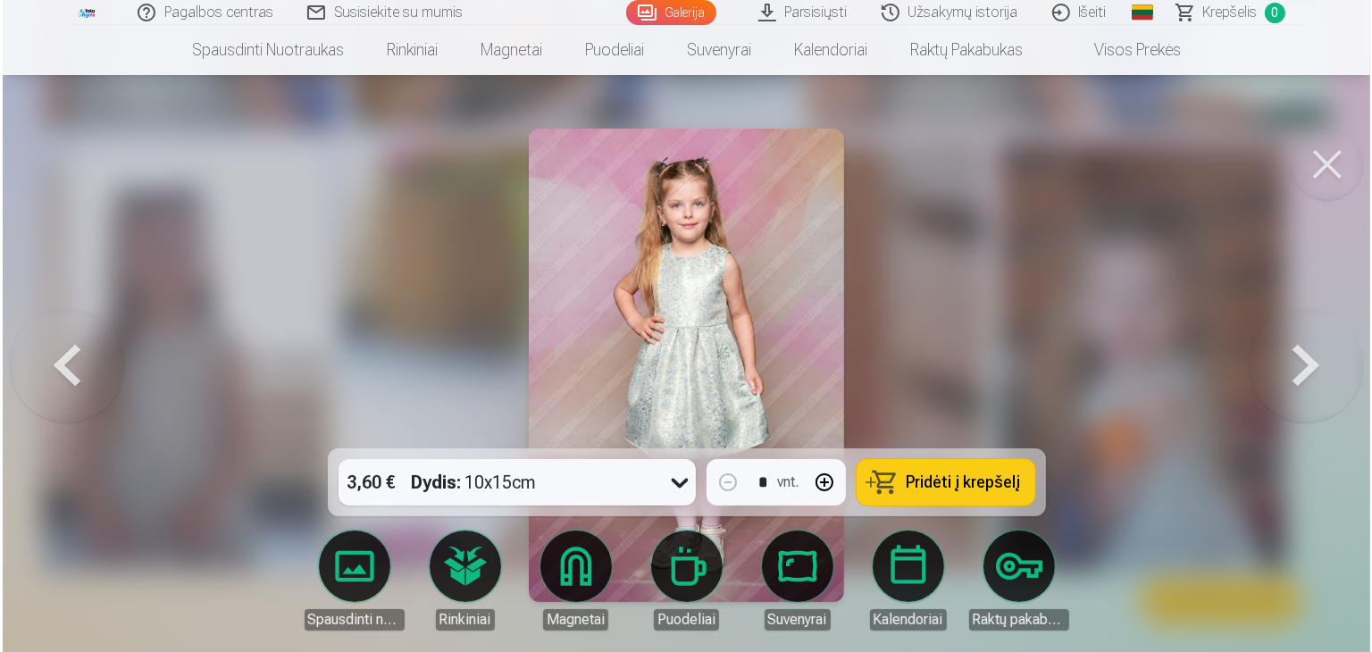
scroll to position [8510, 0]
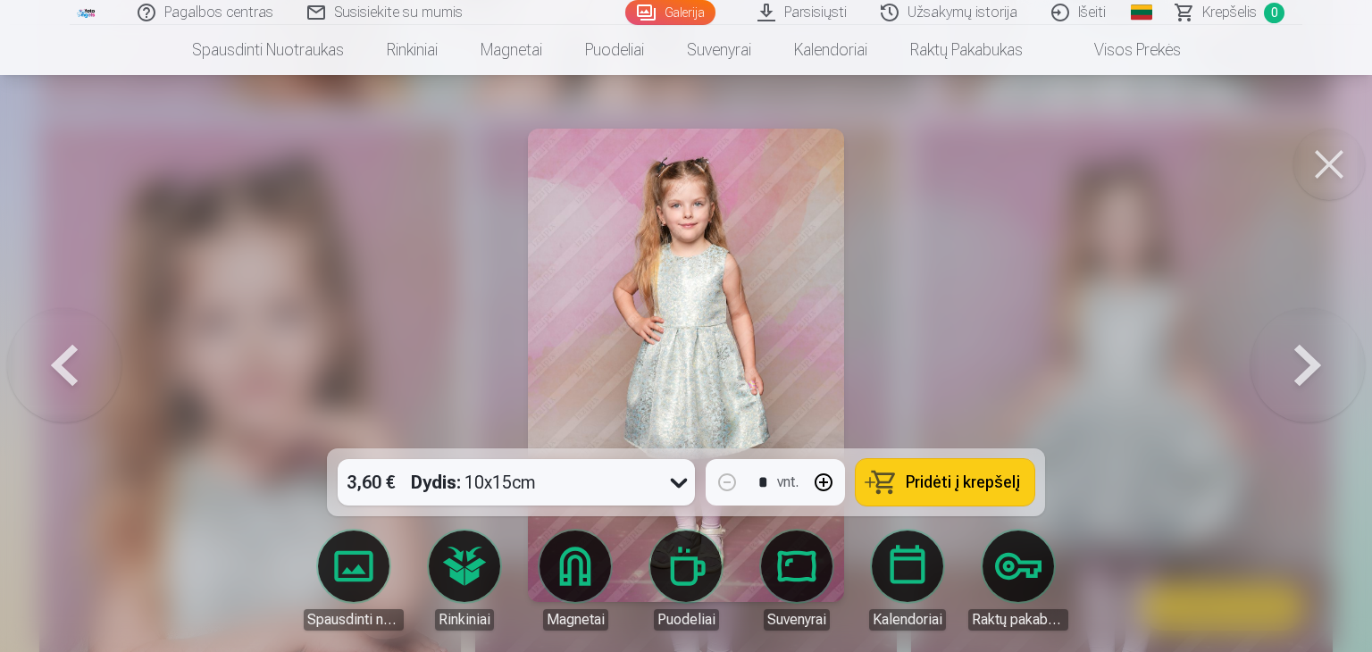
click at [906, 474] on button "Pridėti į krepšelį" at bounding box center [945, 482] width 179 height 46
click at [827, 492] on button "button" at bounding box center [823, 482] width 43 height 43
click at [738, 478] on button "button" at bounding box center [727, 482] width 43 height 43
type input "*"
click at [894, 483] on button "Pridėti į krepšelį" at bounding box center [945, 482] width 179 height 46
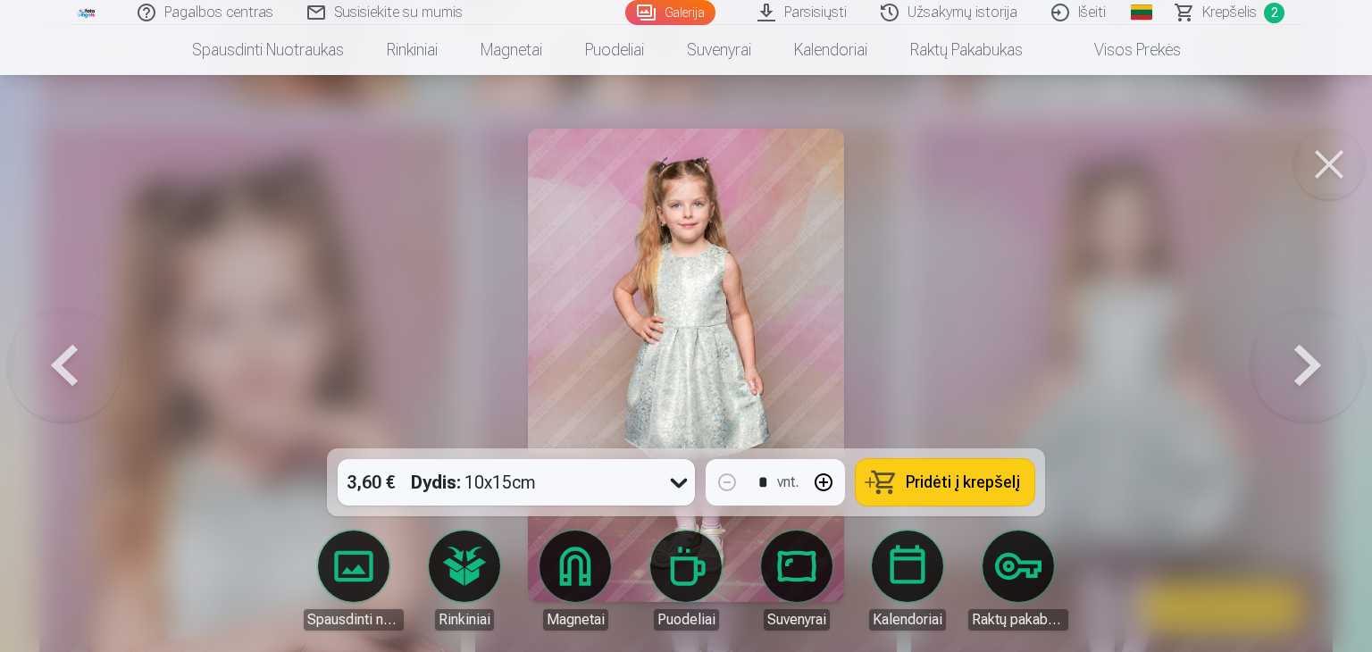
click at [1340, 167] on button at bounding box center [1328, 164] width 71 height 71
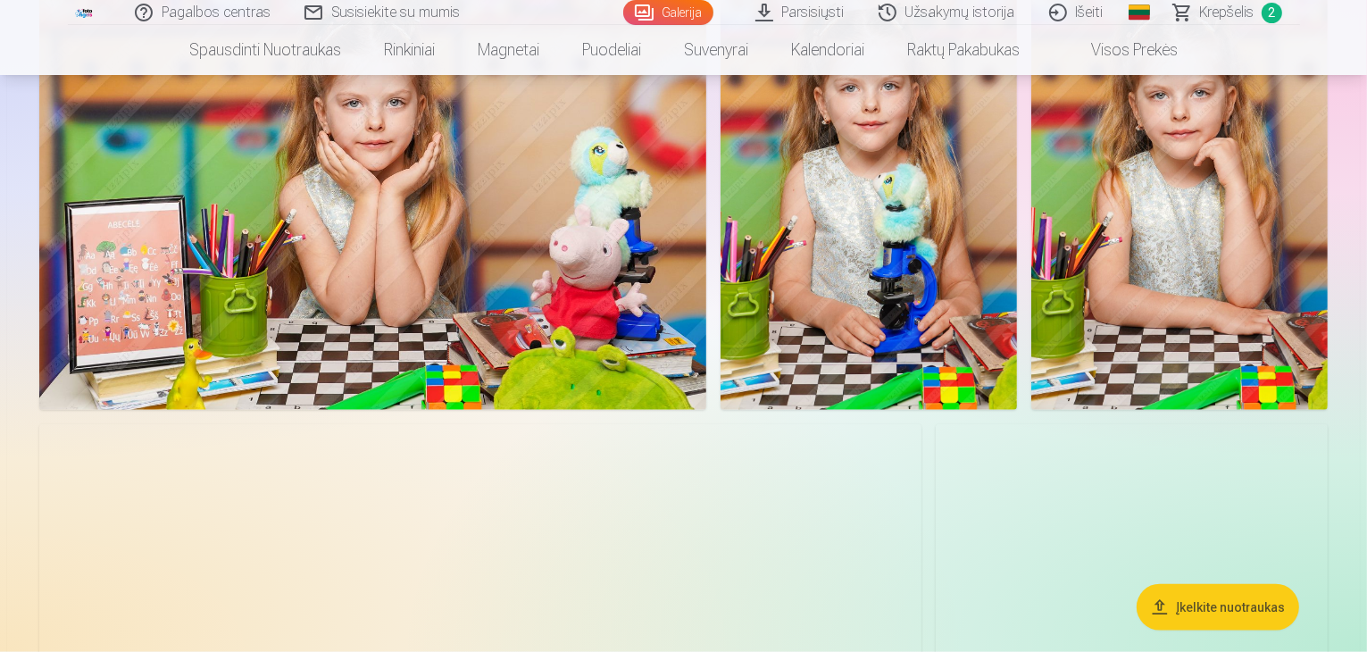
scroll to position [2054, 0]
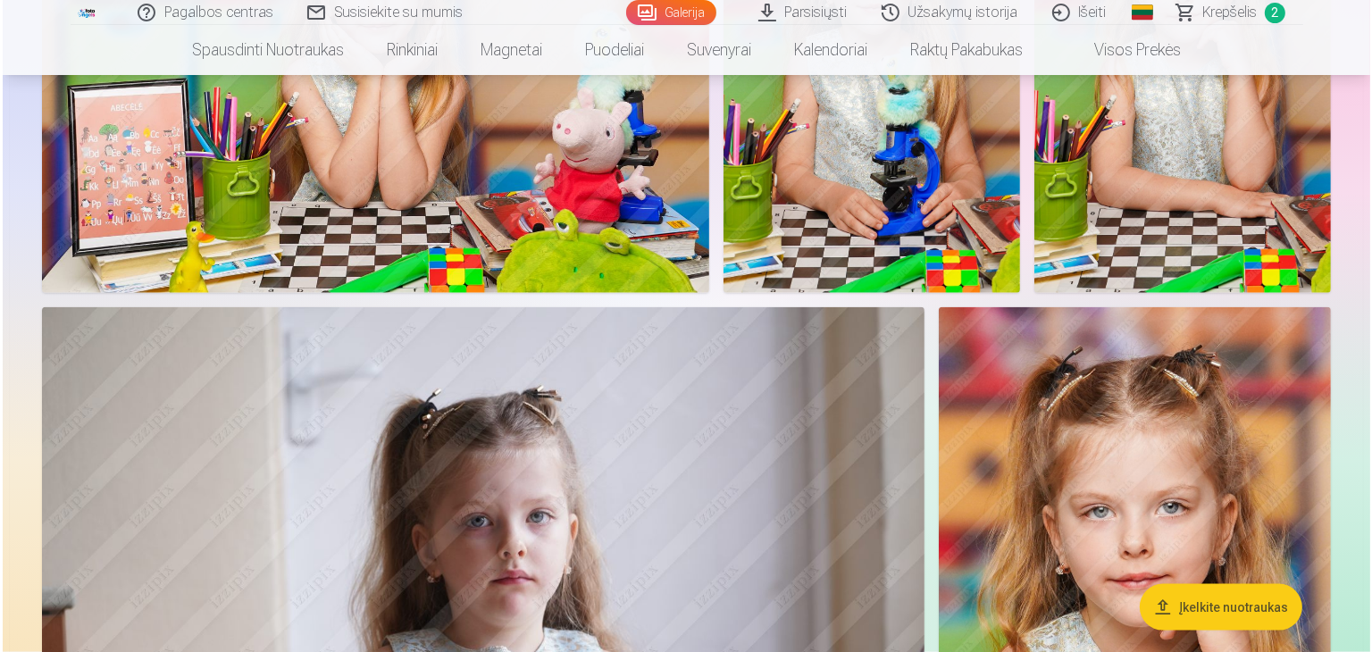
scroll to position [2058, 0]
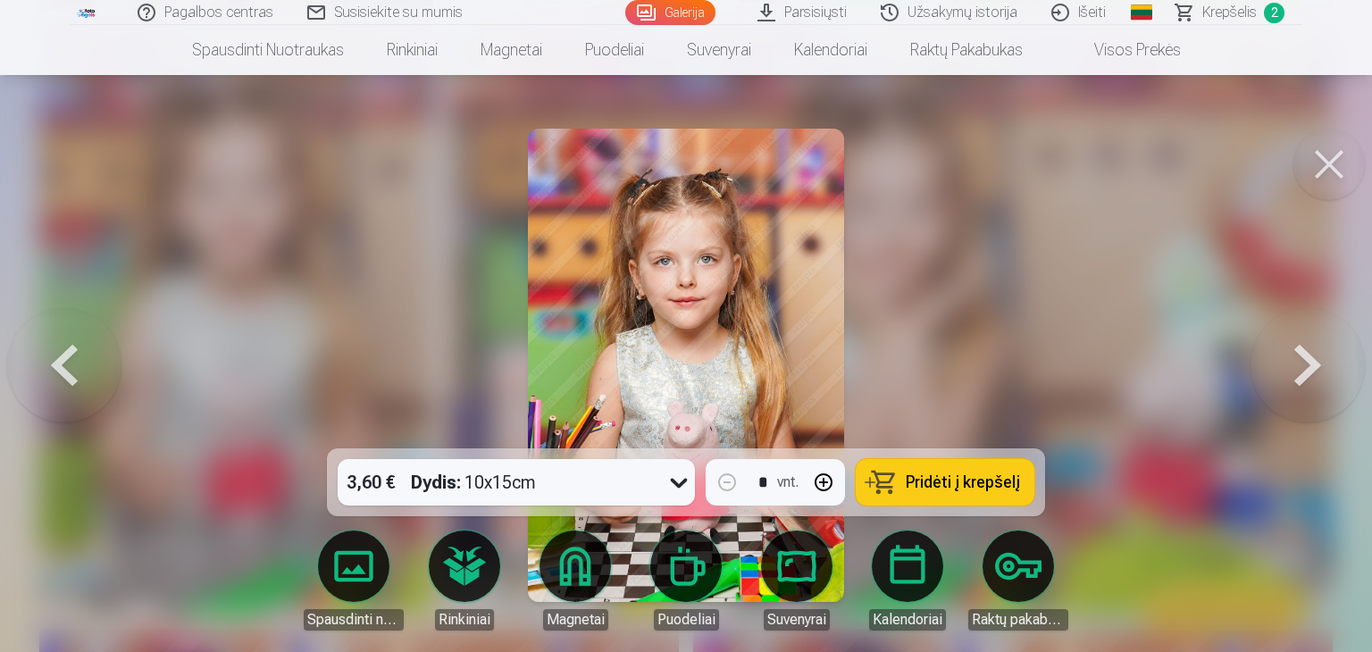
click at [952, 480] on span "Pridėti į krepšelį" at bounding box center [963, 482] width 114 height 16
click at [1326, 169] on button at bounding box center [1328, 164] width 71 height 71
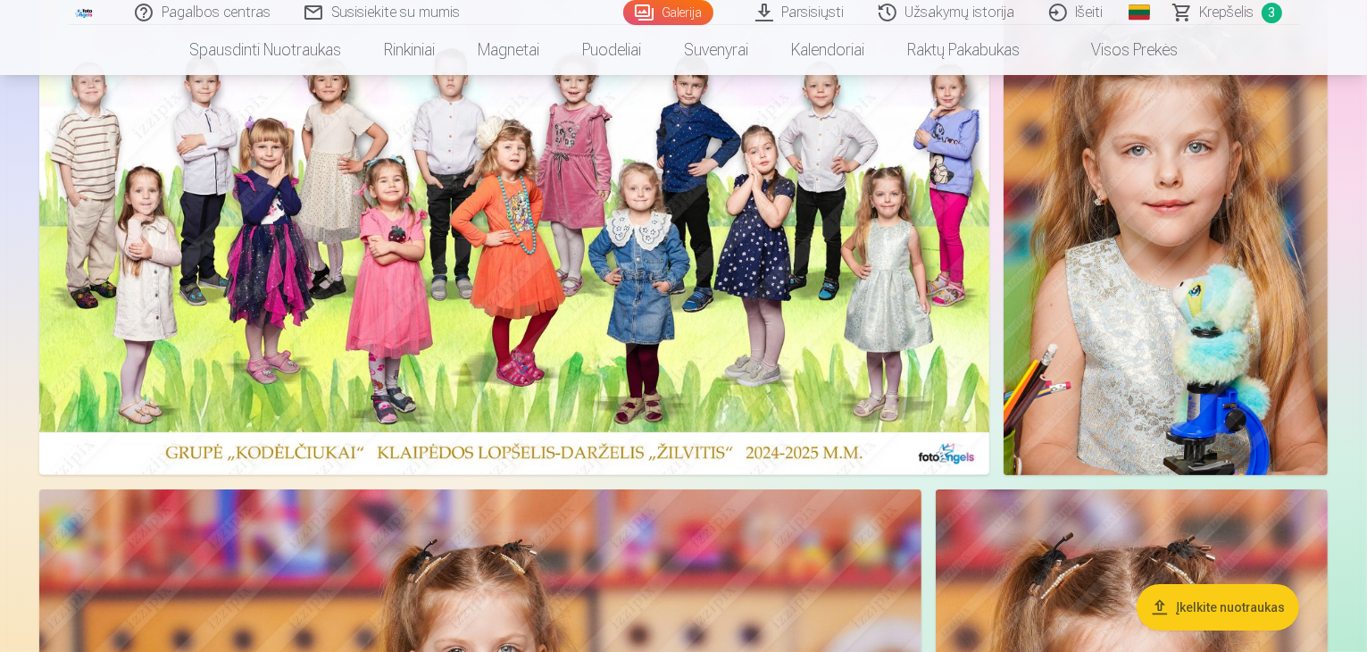
scroll to position [179, 0]
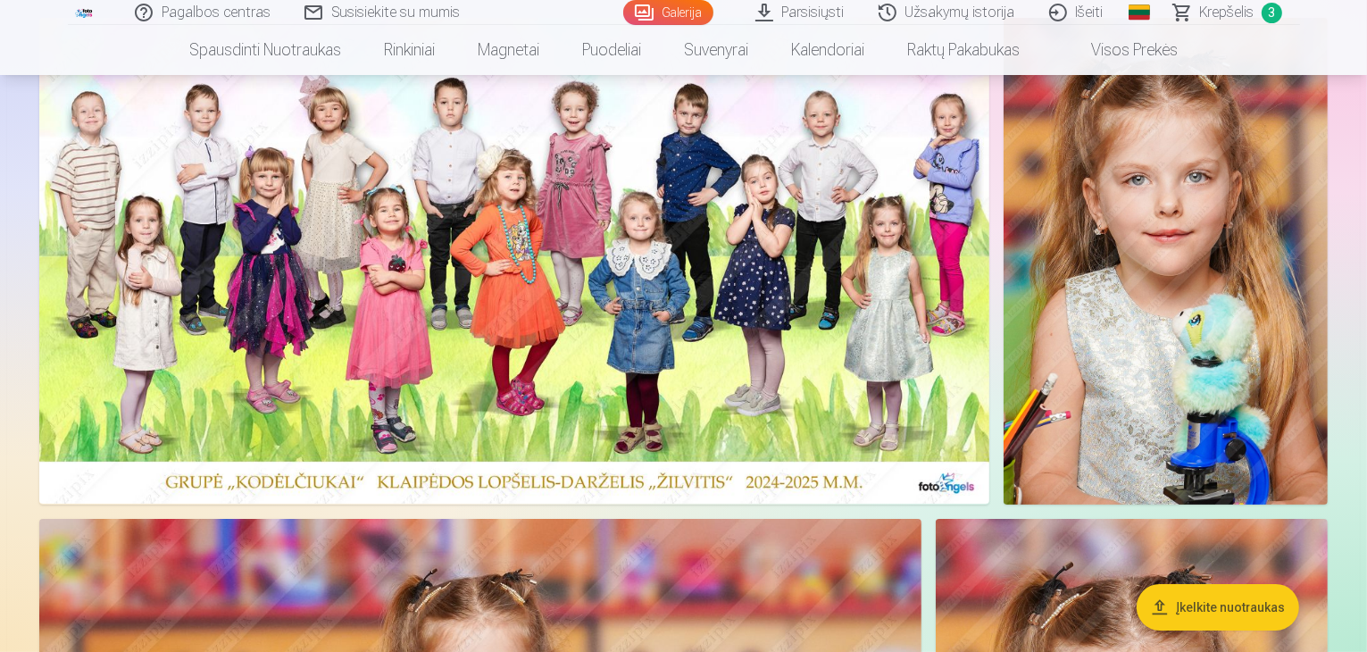
click at [873, 320] on img at bounding box center [514, 261] width 950 height 486
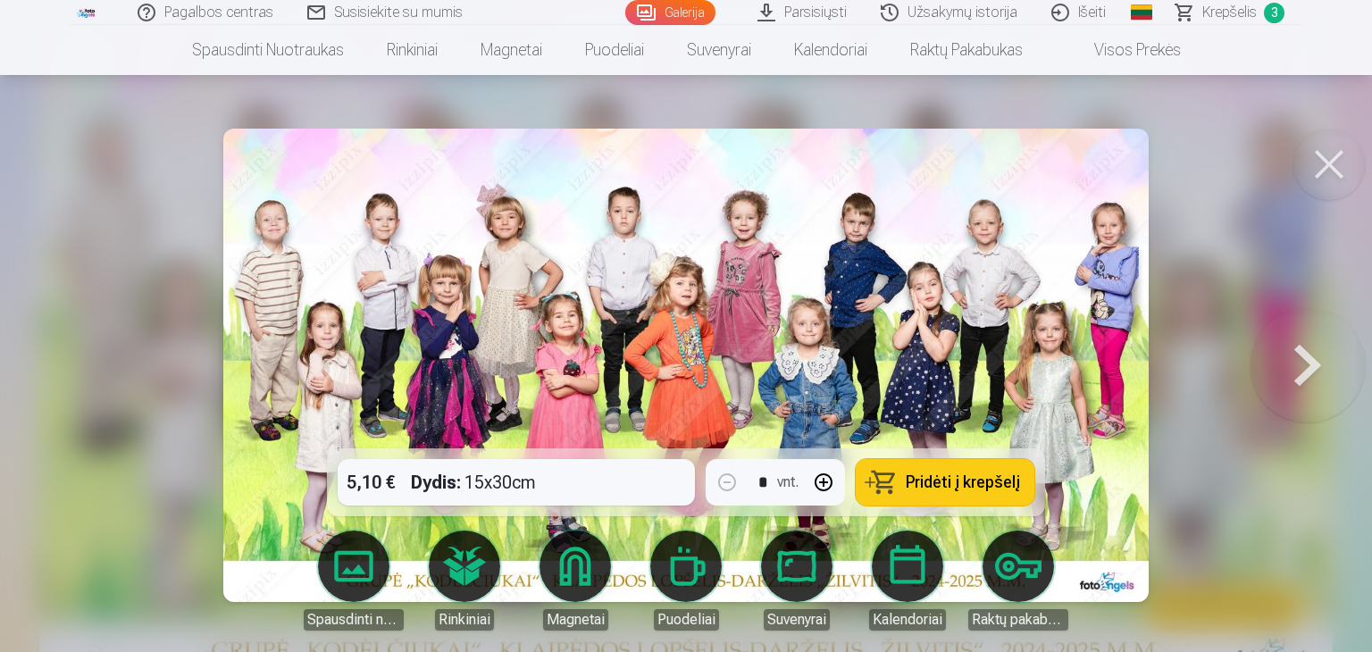
click at [991, 486] on span "Pridėti į krepšelį" at bounding box center [963, 482] width 114 height 16
click at [1329, 163] on button at bounding box center [1328, 164] width 71 height 71
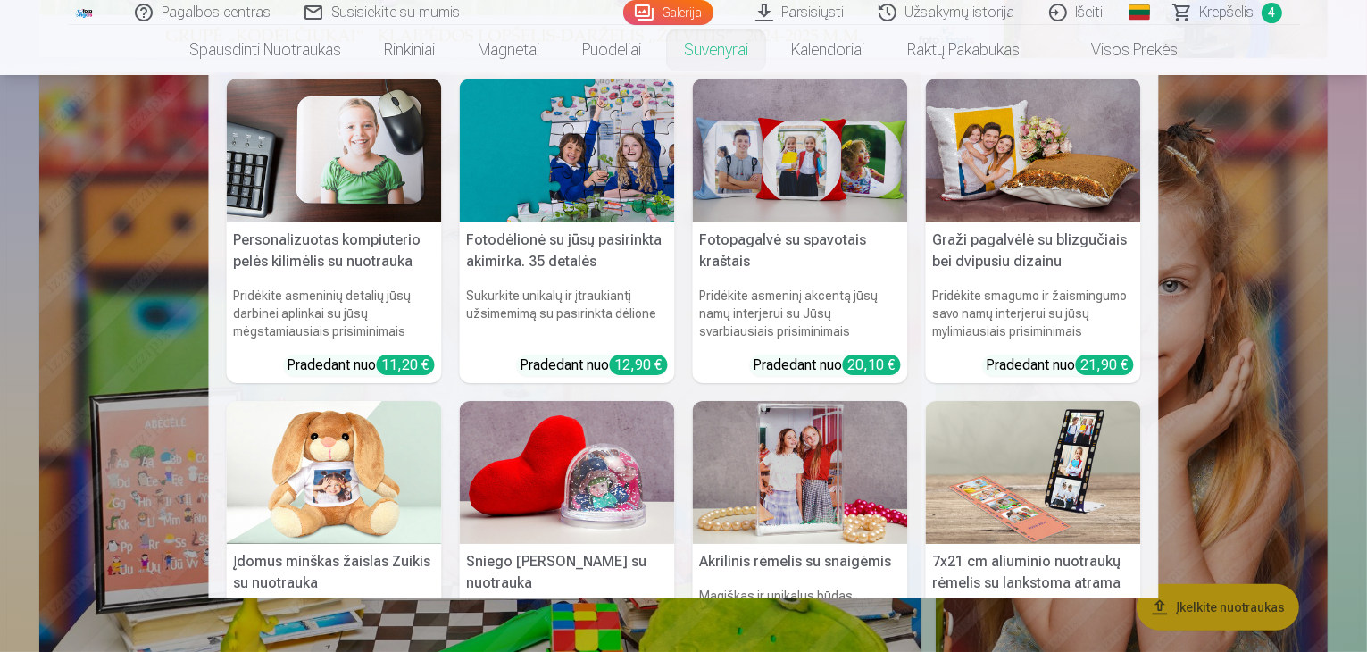
scroll to position [0, 0]
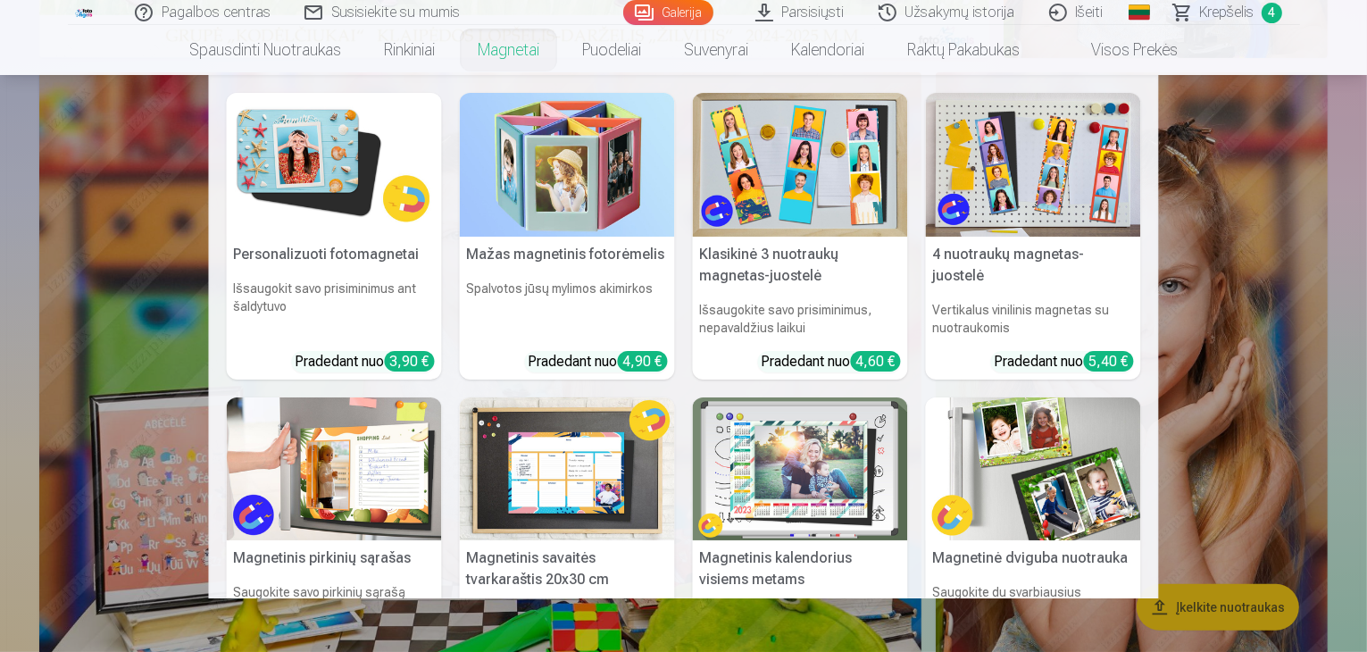
click at [854, 269] on h5 "Klasikinė 3 nuotraukų magnetas-juostelė" at bounding box center [800, 265] width 215 height 57
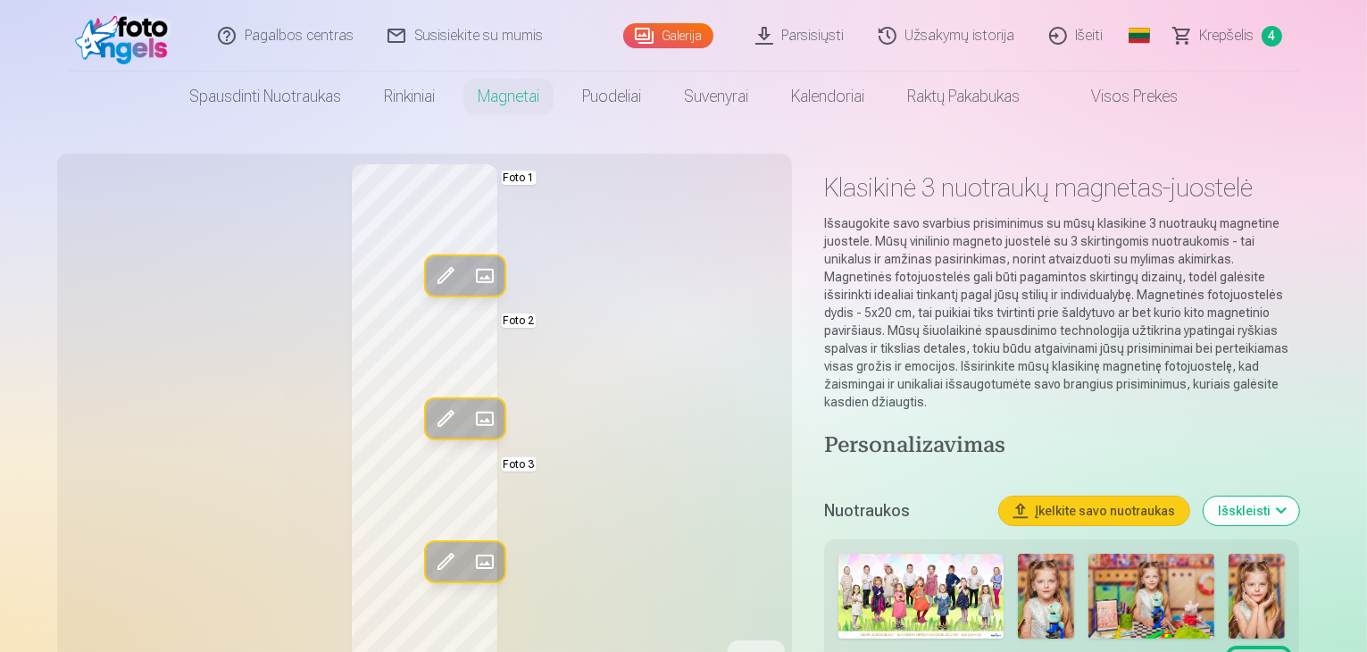
click at [470, 273] on span at bounding box center [484, 276] width 29 height 29
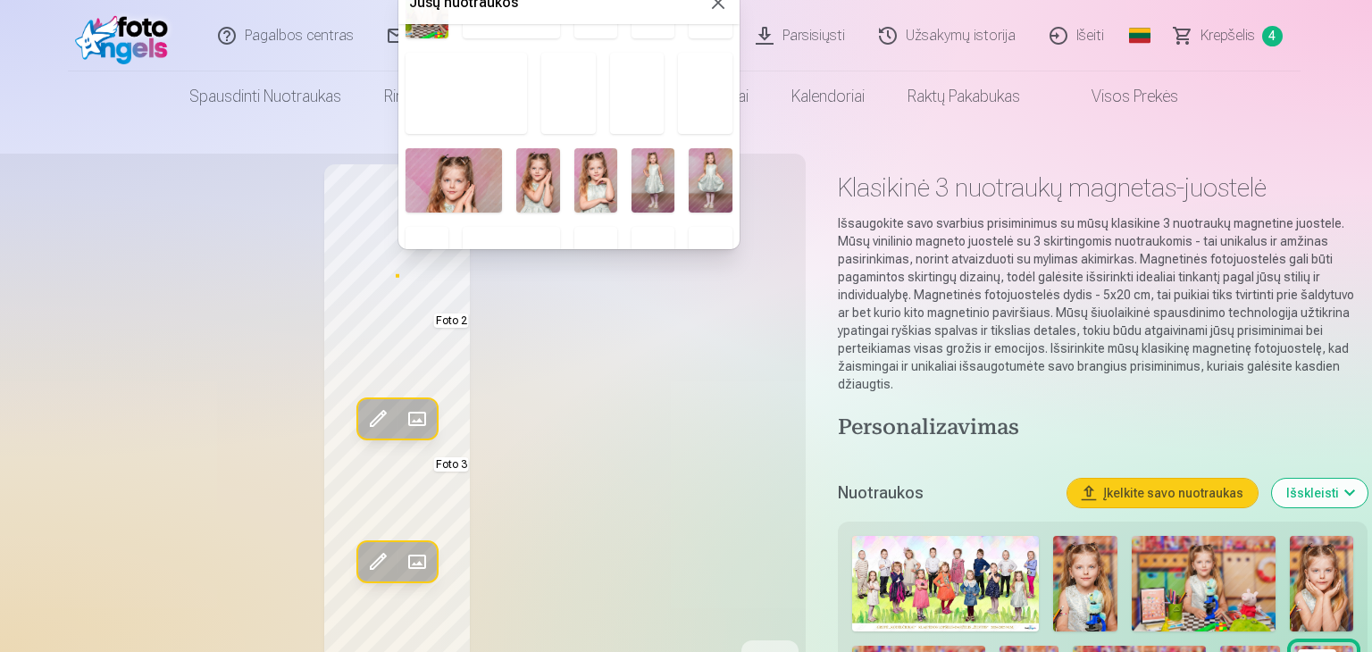
scroll to position [357, 0]
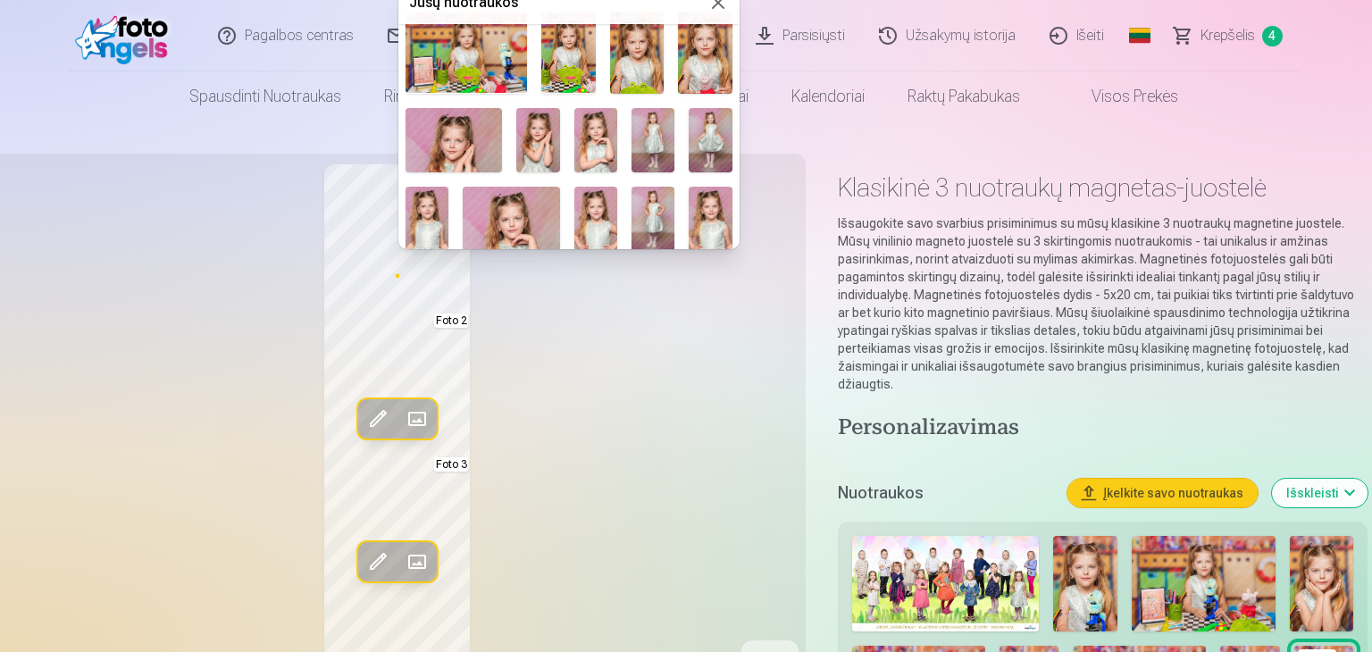
click at [598, 150] on img at bounding box center [595, 140] width 43 height 64
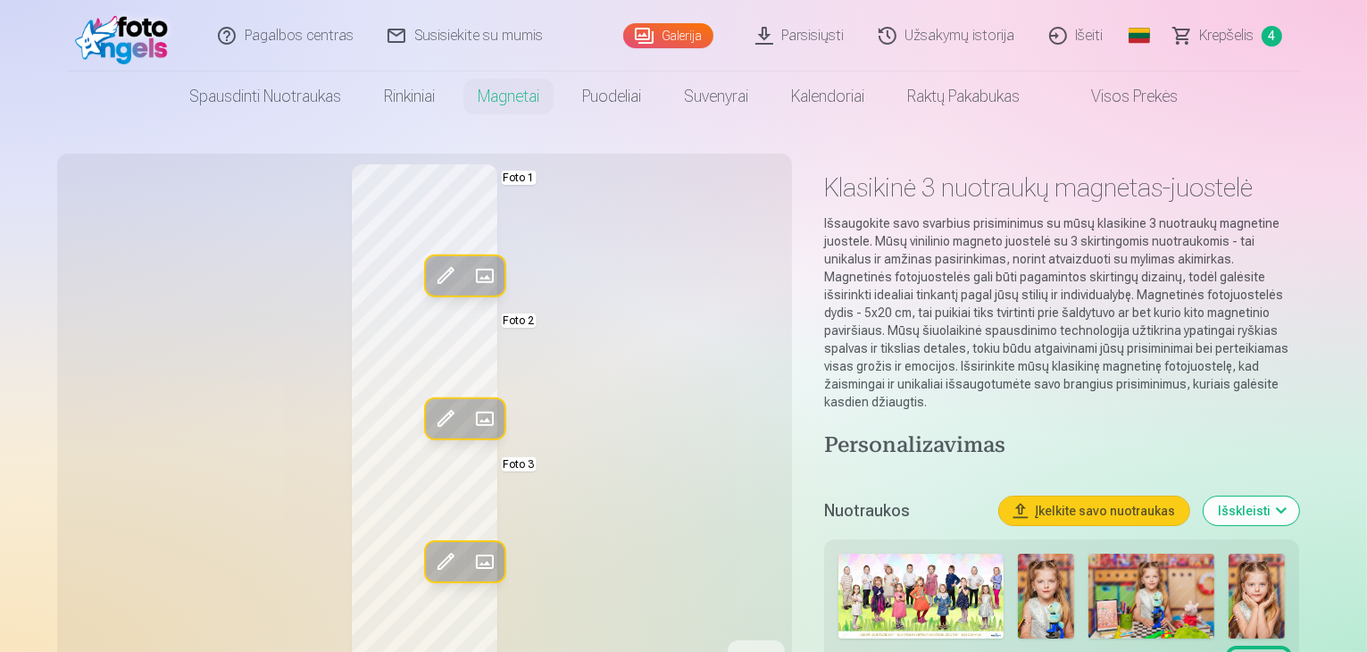
click at [470, 412] on span at bounding box center [484, 419] width 29 height 29
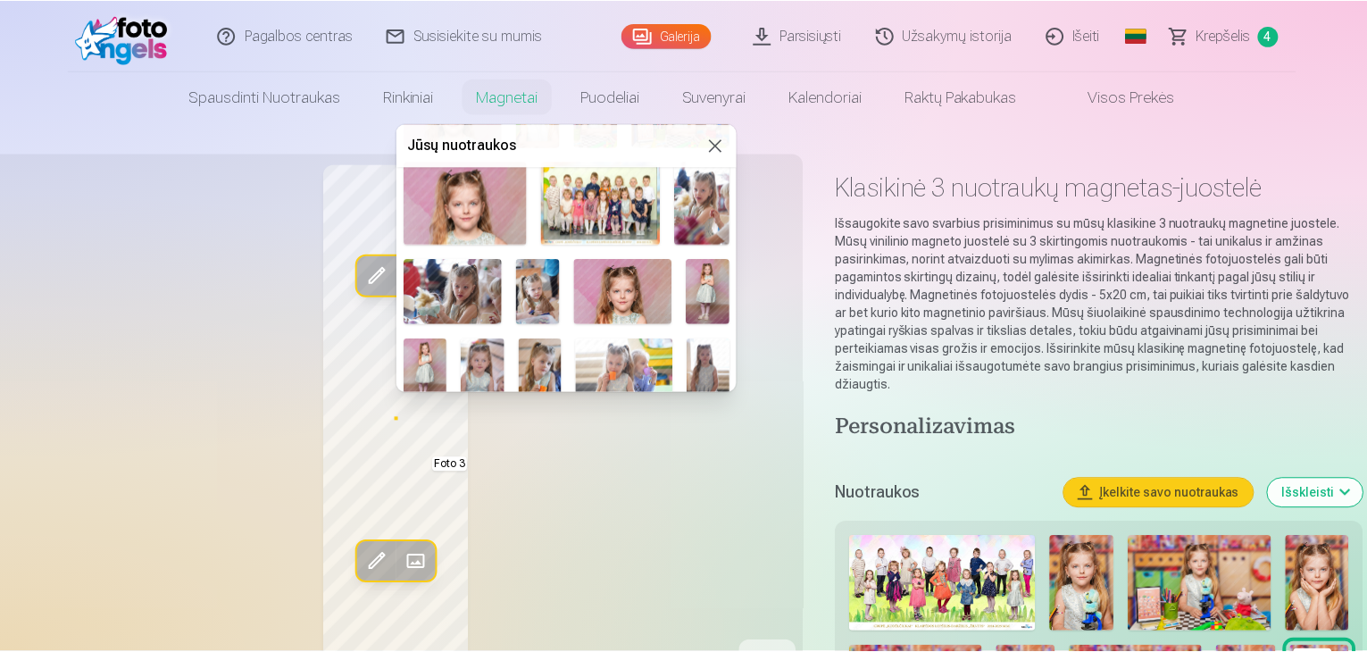
scroll to position [715, 0]
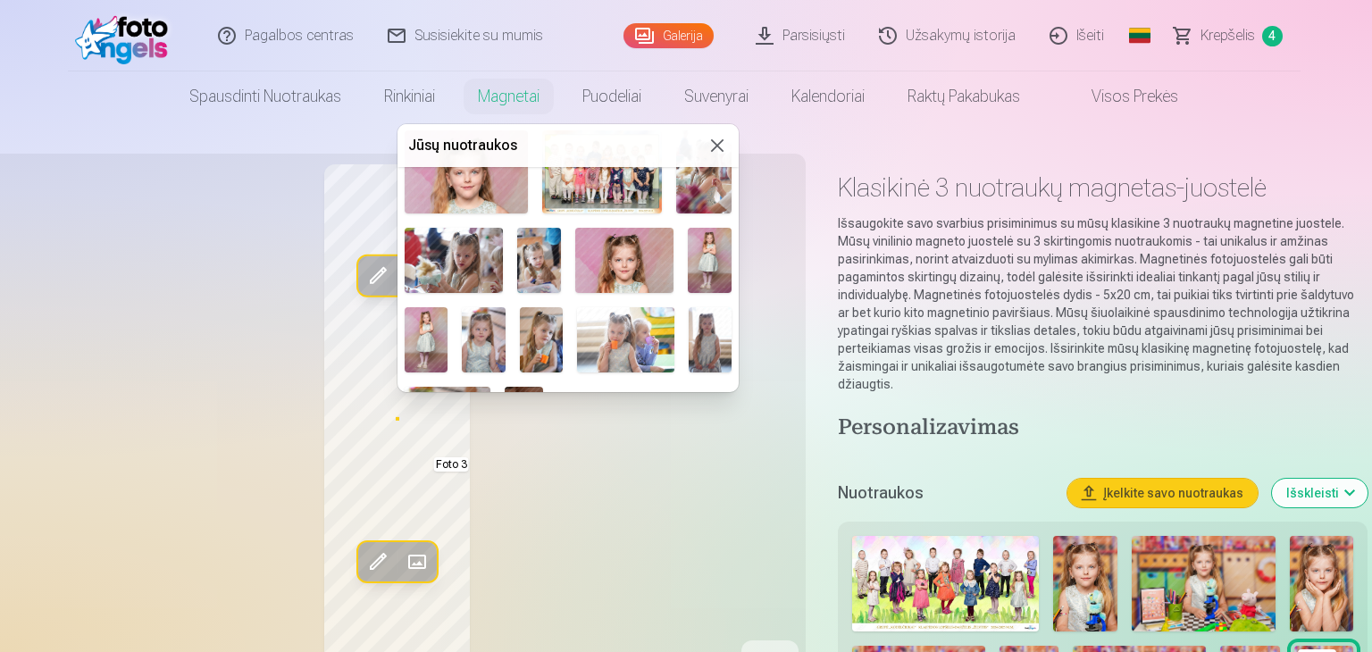
click at [444, 333] on img at bounding box center [426, 339] width 43 height 64
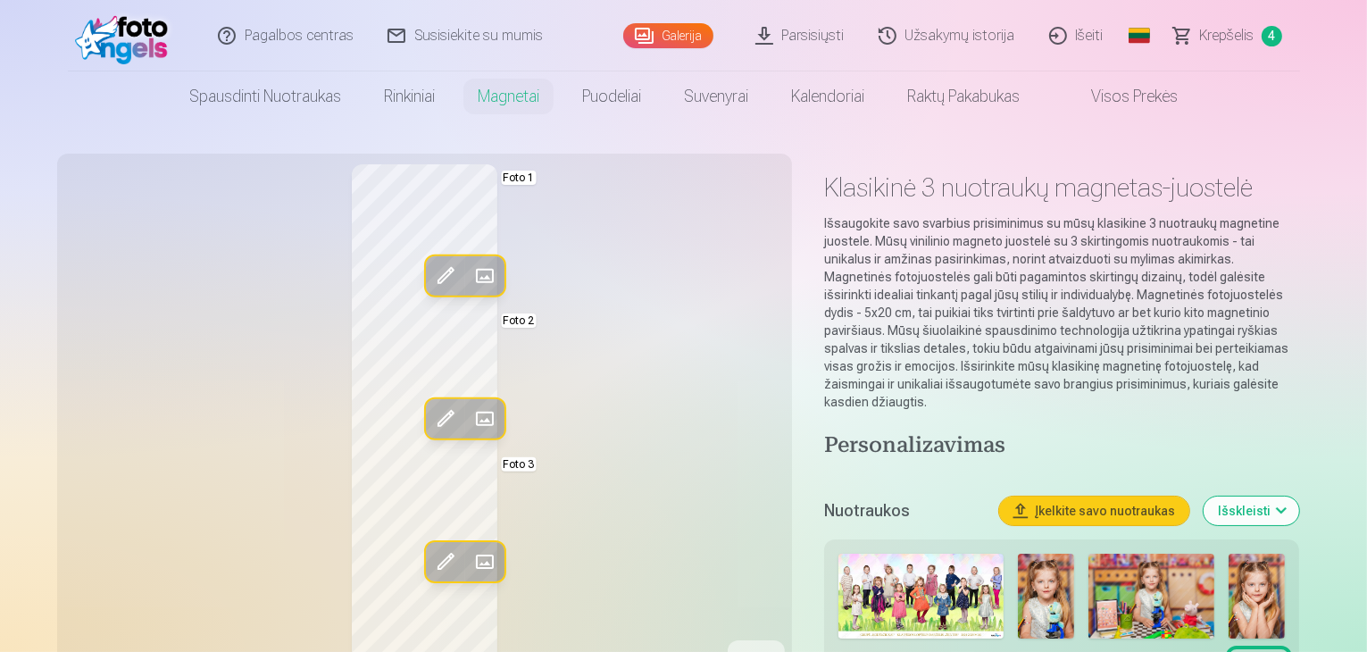
click at [470, 547] on span at bounding box center [484, 561] width 29 height 29
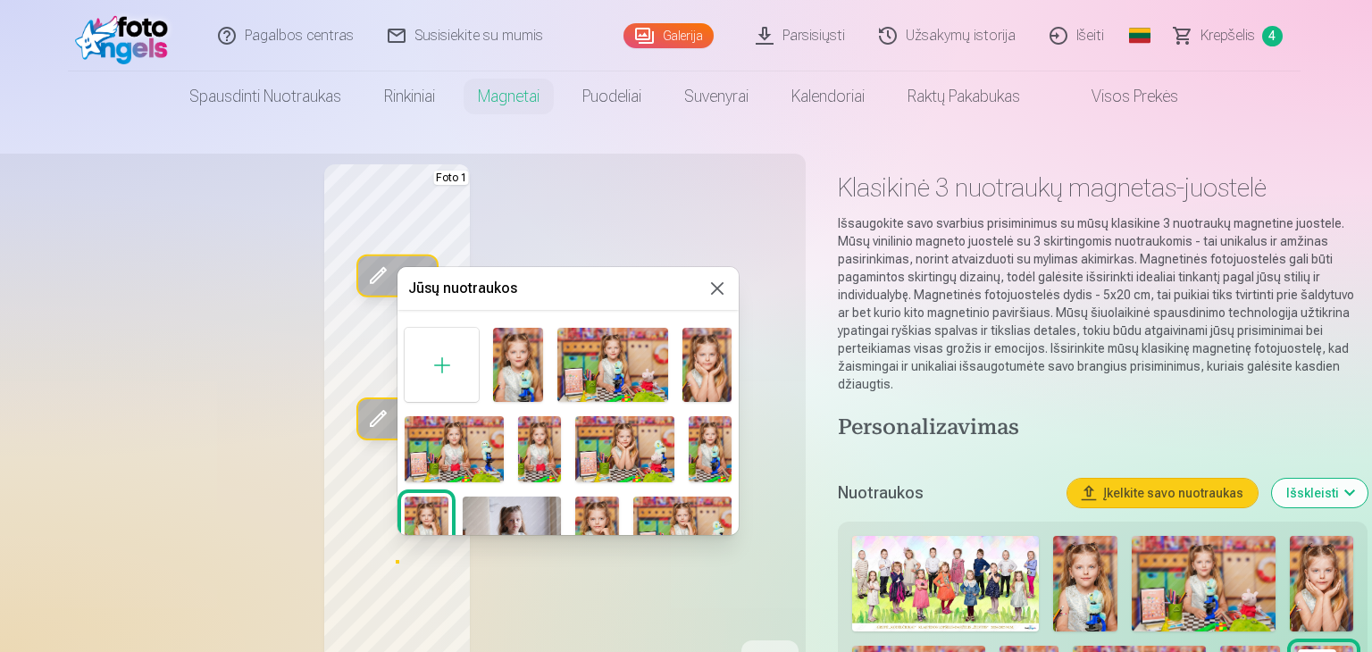
click at [702, 356] on img at bounding box center [706, 365] width 49 height 74
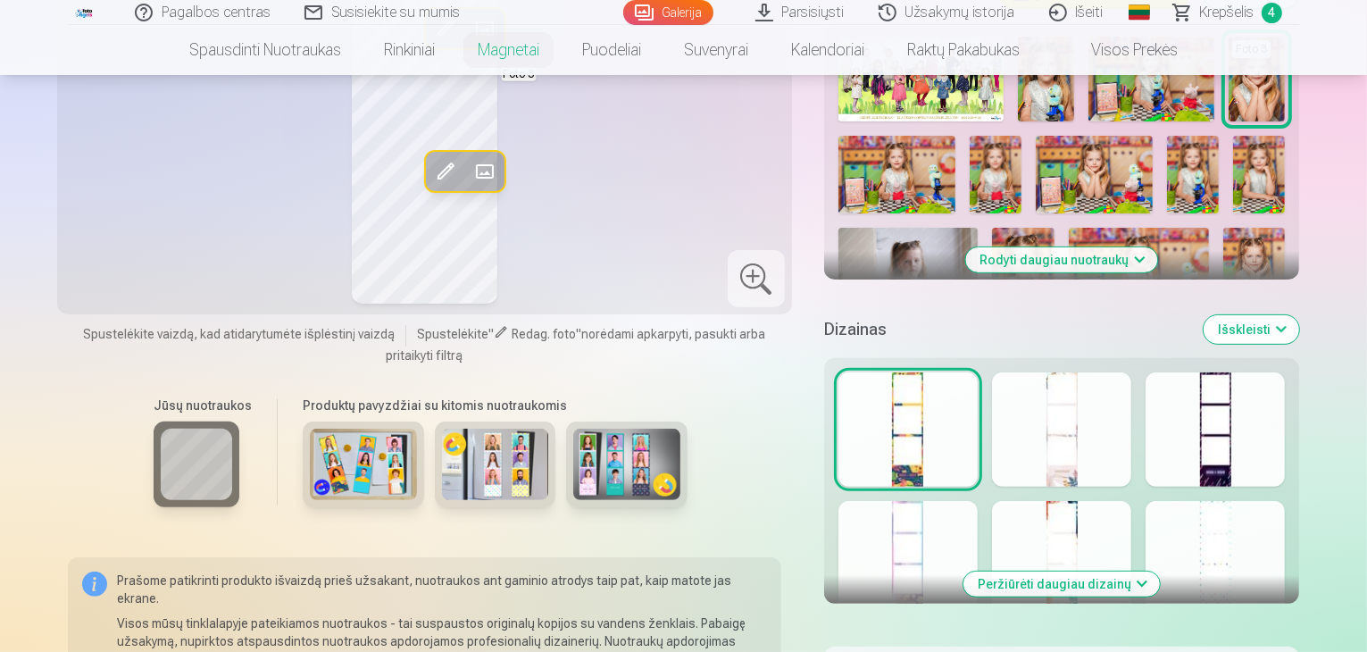
scroll to position [536, 0]
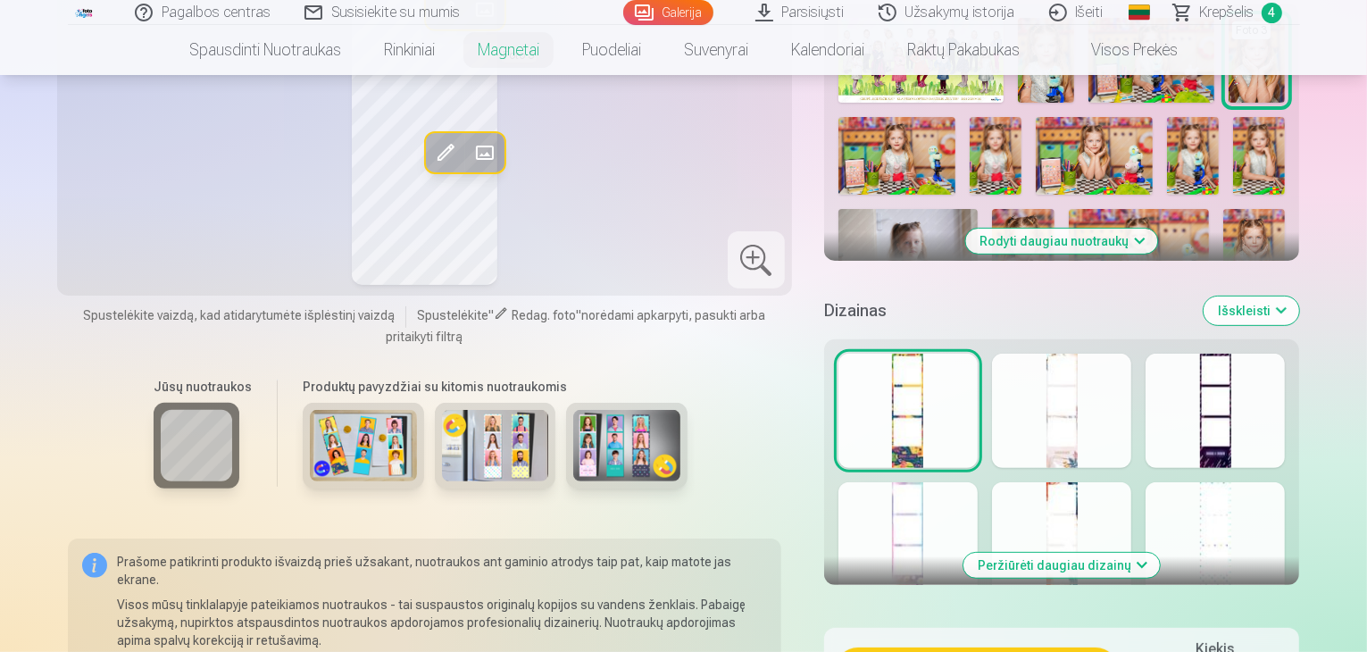
click at [1115, 439] on div at bounding box center [1061, 411] width 139 height 114
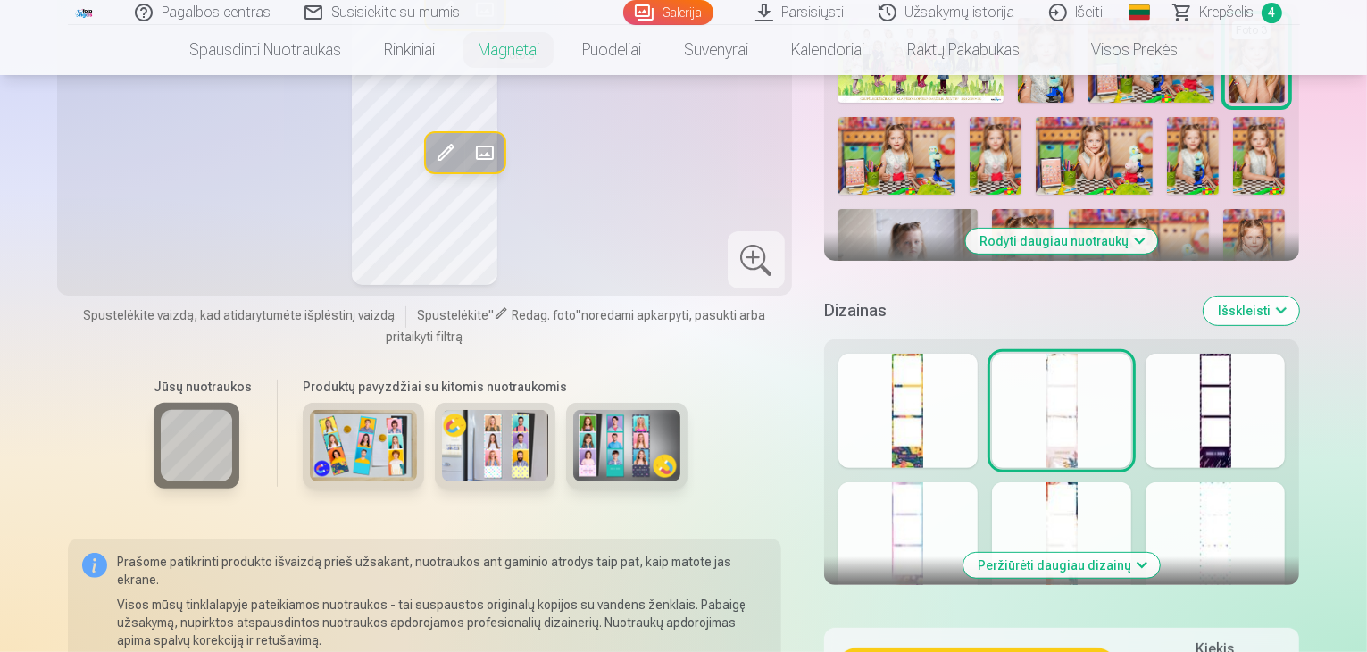
click at [1249, 397] on div at bounding box center [1215, 411] width 139 height 114
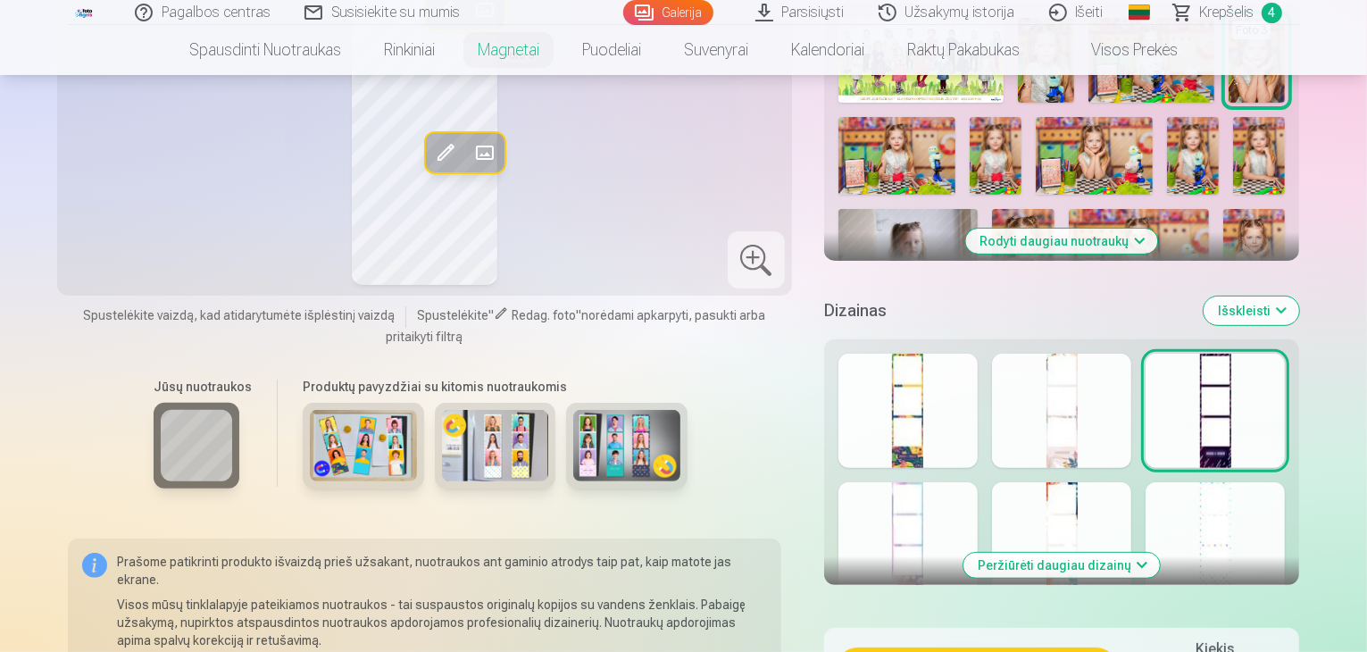
click at [948, 494] on div at bounding box center [908, 539] width 139 height 114
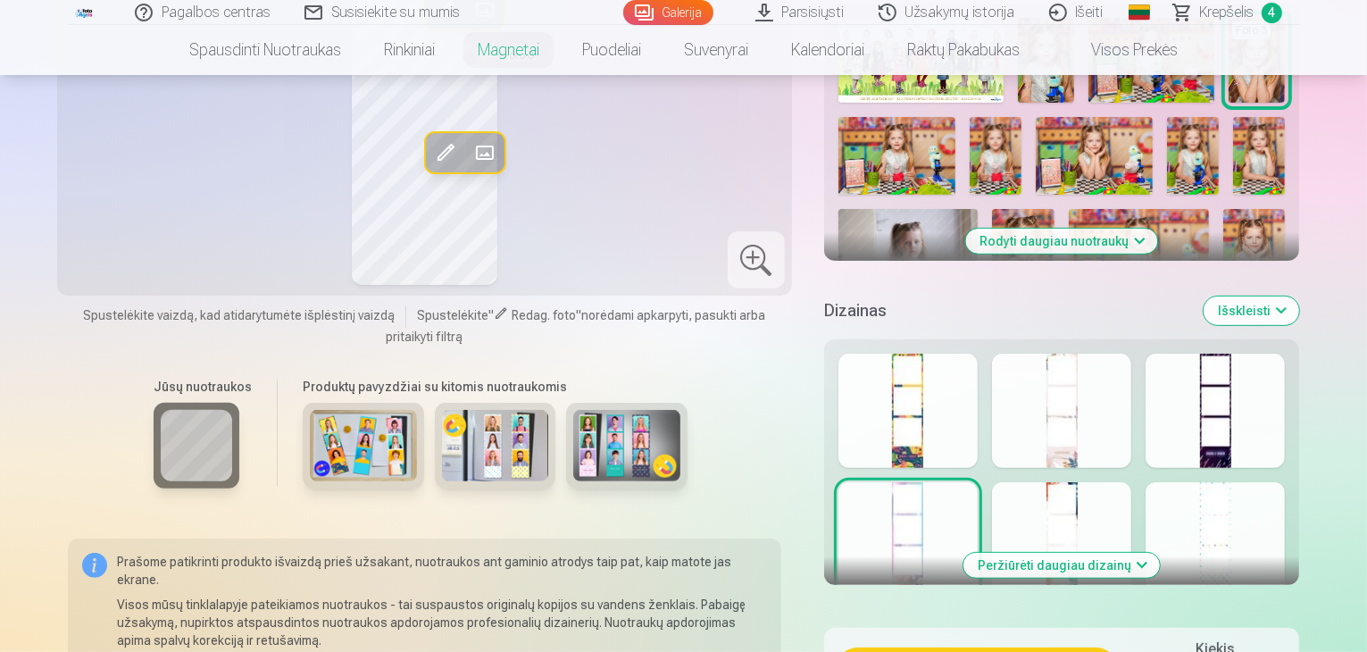
click at [1071, 485] on div at bounding box center [1061, 539] width 139 height 114
click at [1239, 500] on div at bounding box center [1215, 539] width 139 height 114
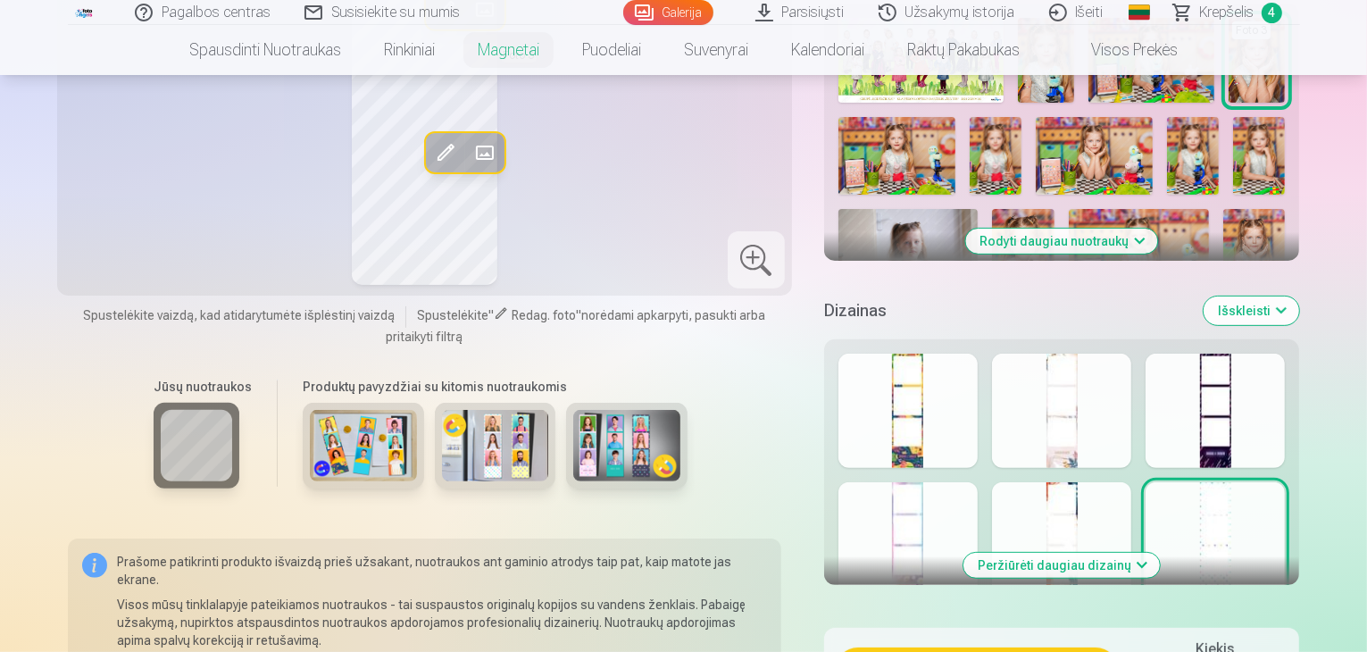
click at [1147, 553] on button "Peržiūrėti daugiau dizainų" at bounding box center [1062, 565] width 196 height 25
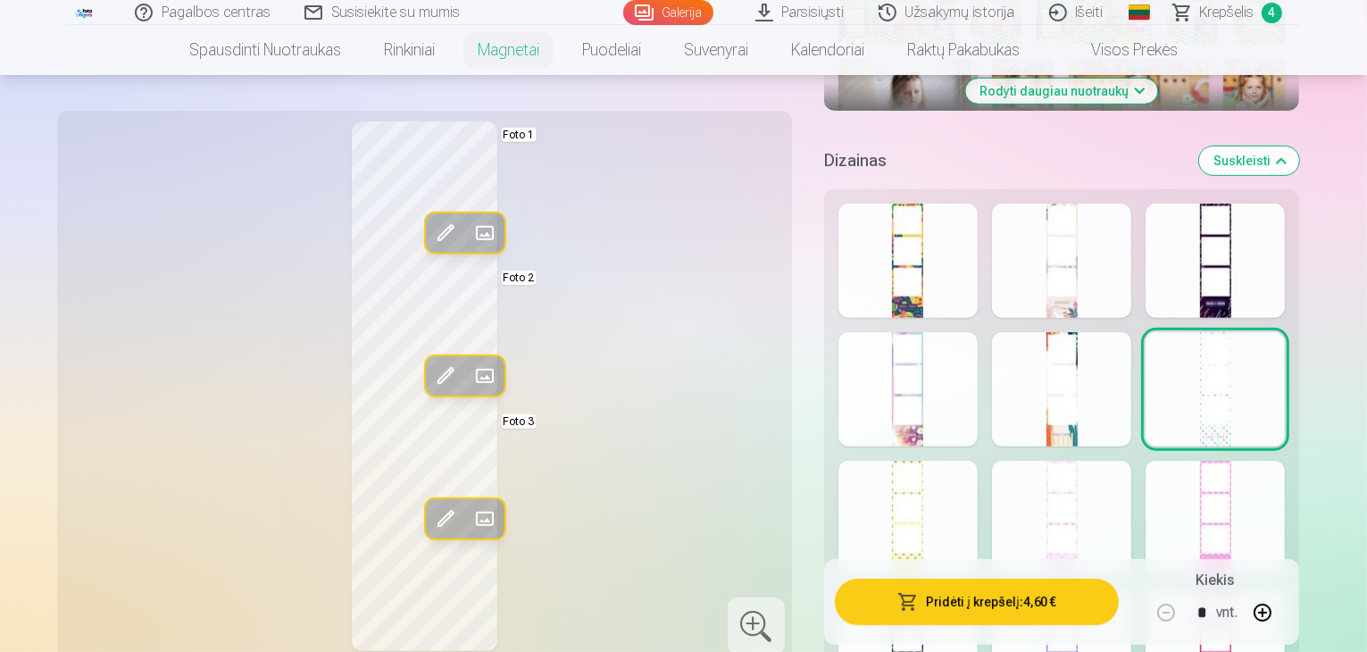
scroll to position [804, 0]
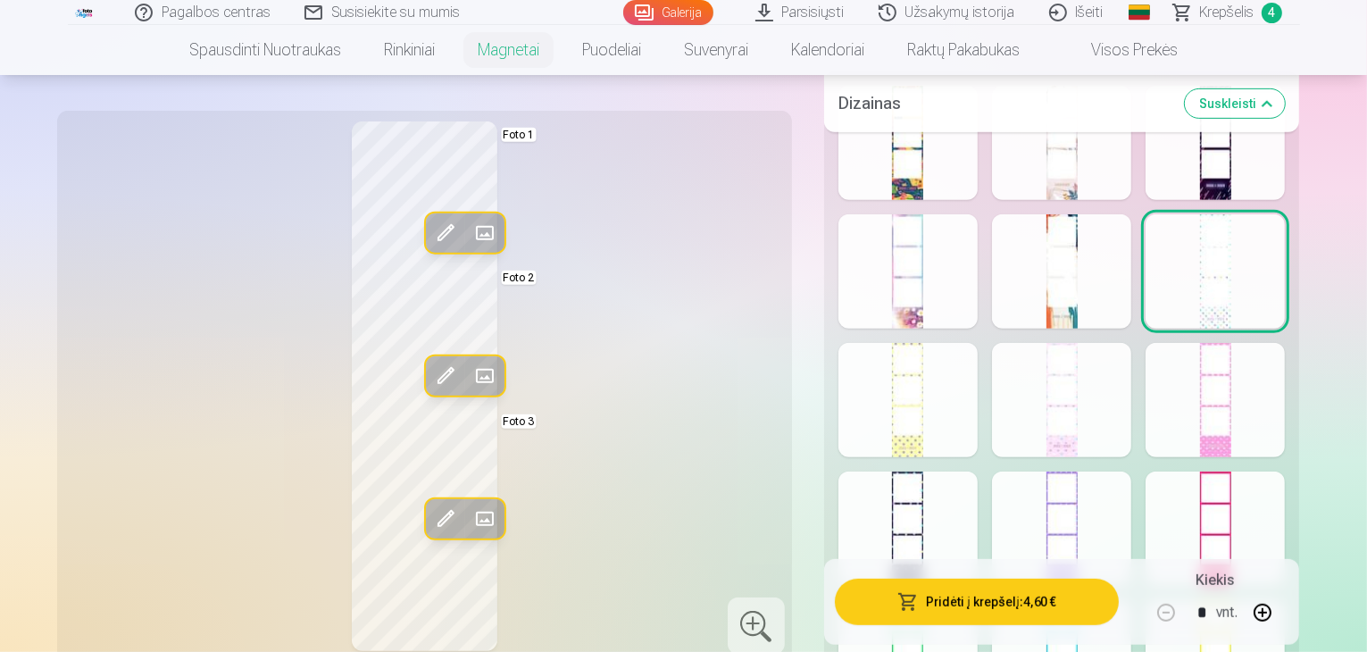
click at [965, 404] on div at bounding box center [908, 400] width 139 height 114
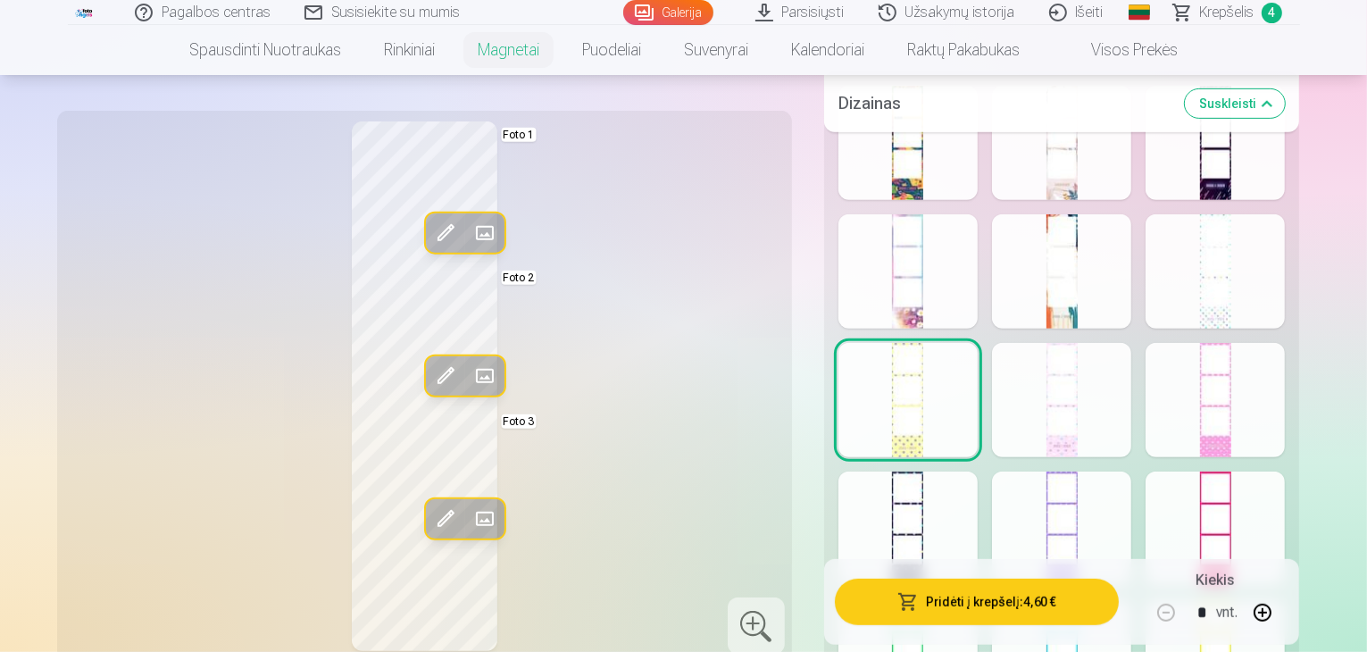
click at [1104, 389] on div at bounding box center [1061, 400] width 139 height 114
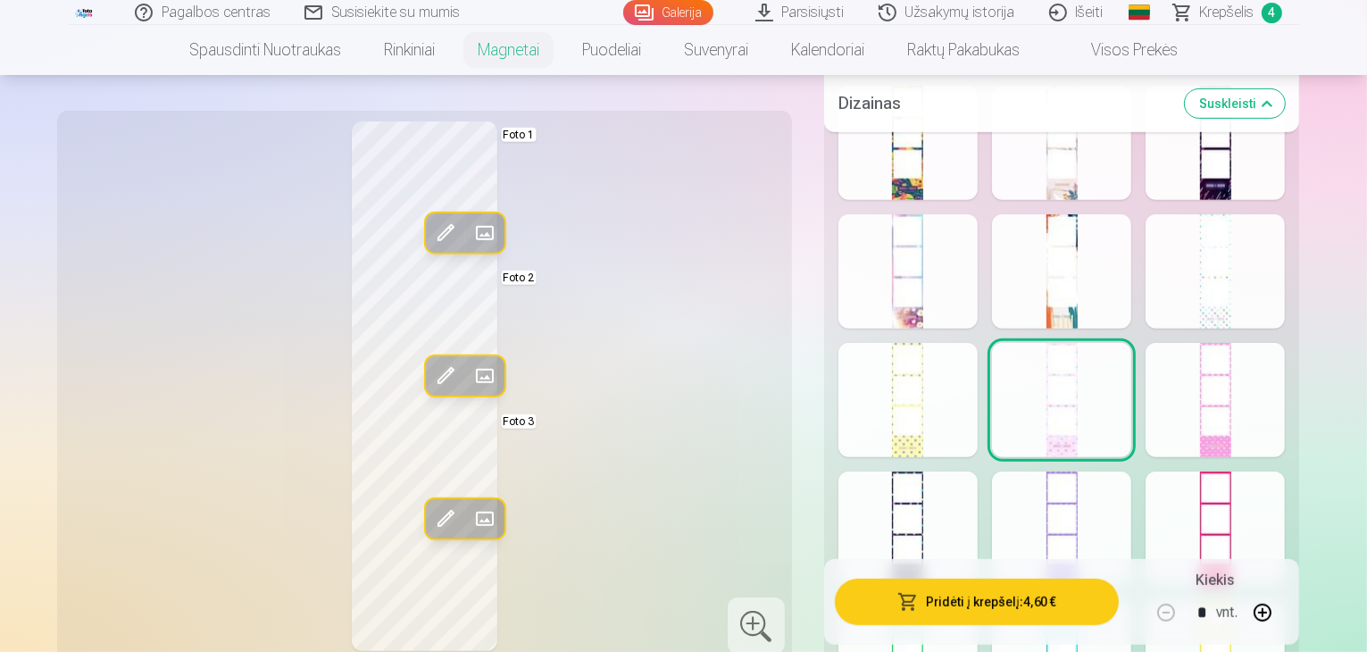
click at [1236, 382] on div at bounding box center [1215, 400] width 139 height 114
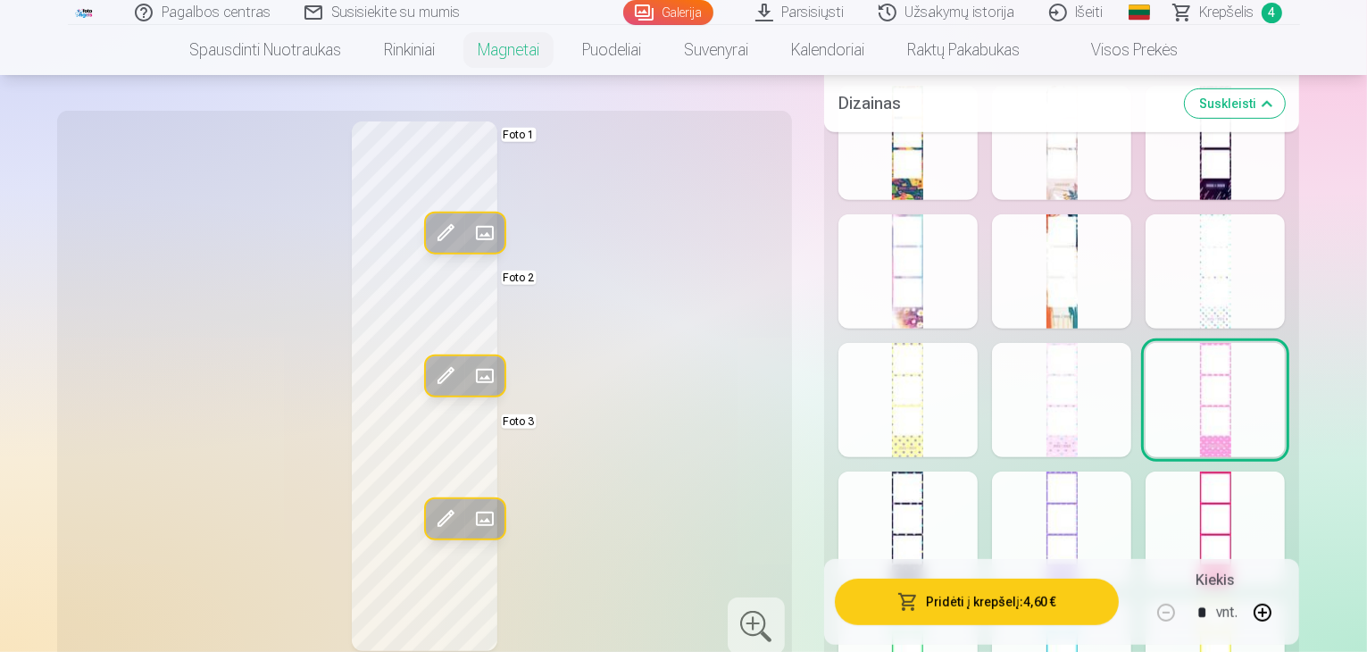
click at [953, 480] on div at bounding box center [908, 529] width 139 height 114
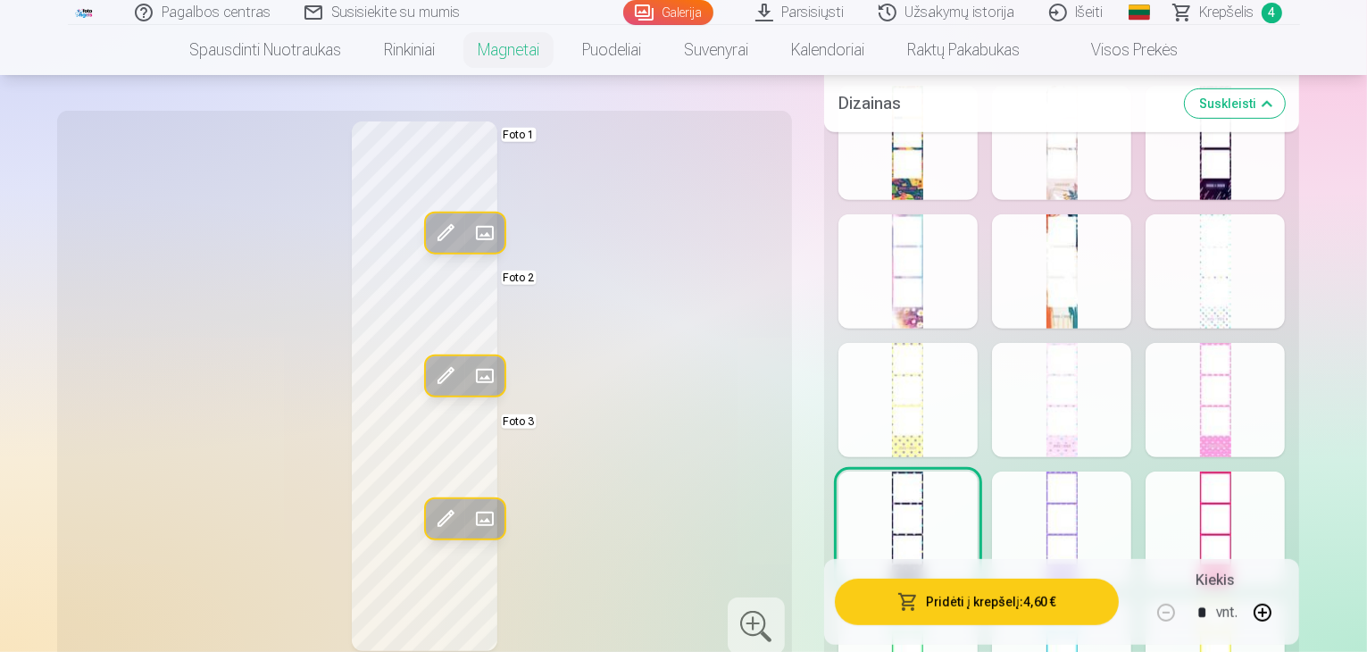
click at [1072, 497] on div at bounding box center [1061, 529] width 139 height 114
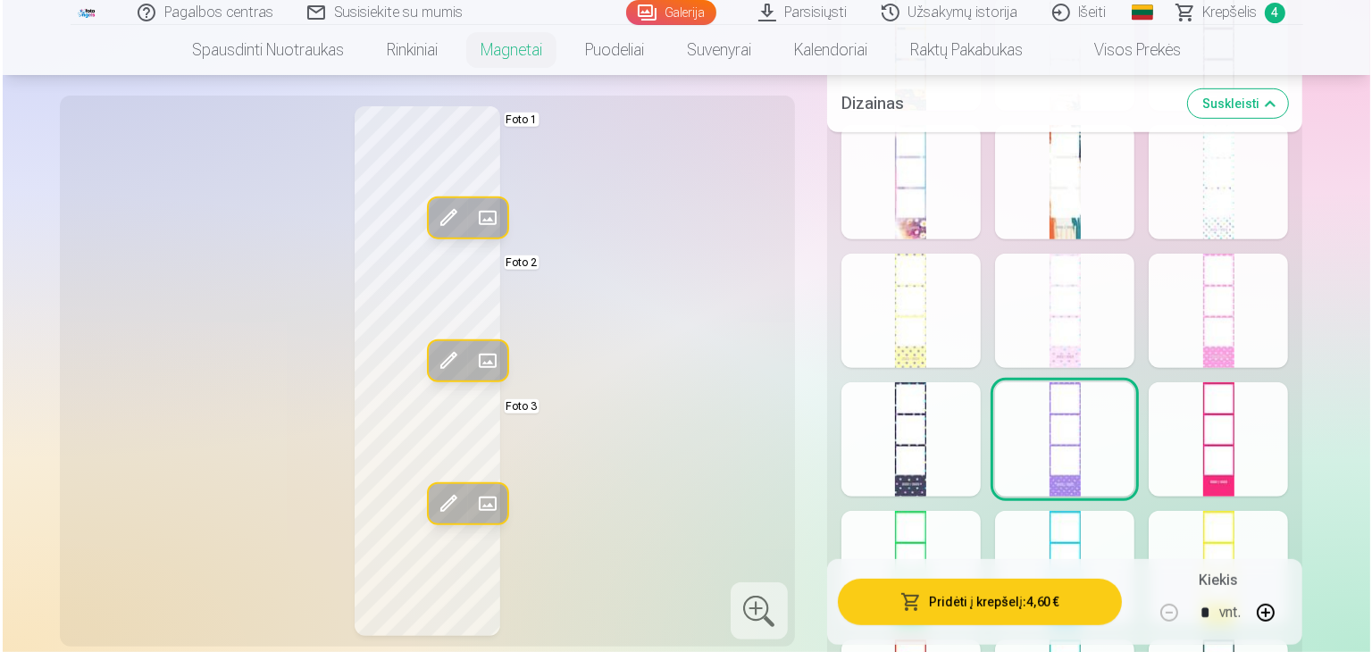
scroll to position [982, 0]
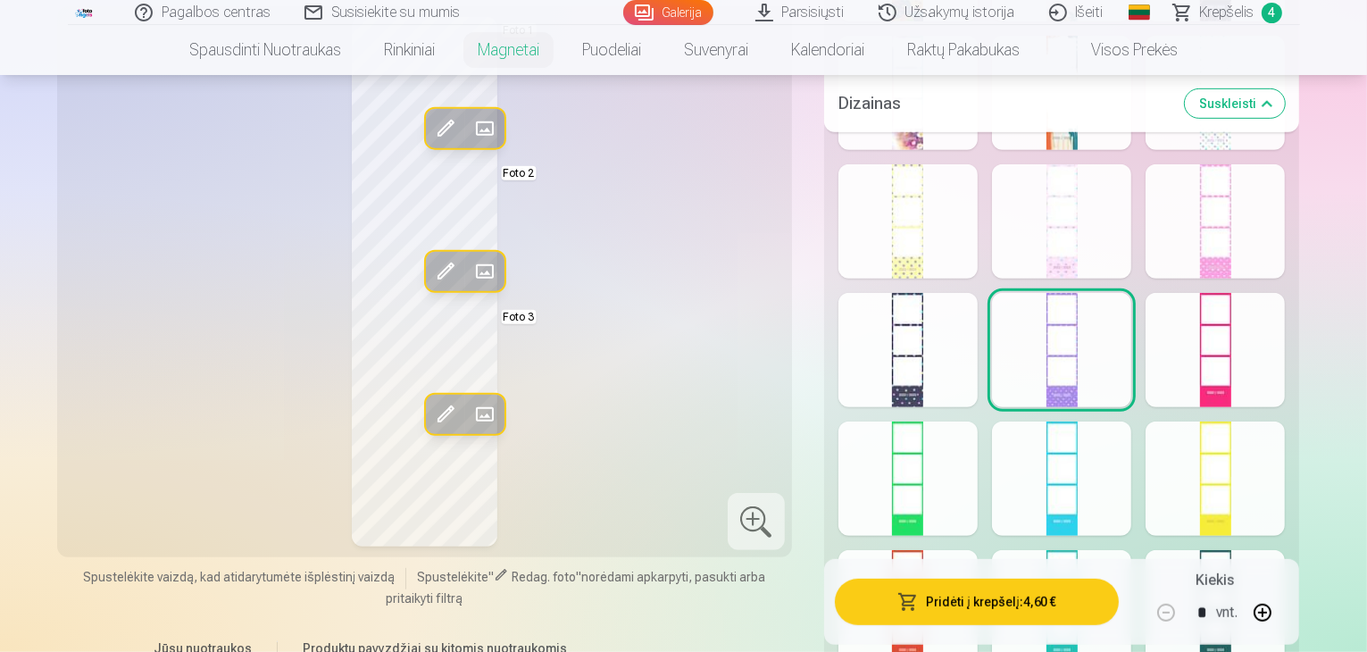
click at [1065, 597] on button "Pridėti į krepšelį : 4,60 €" at bounding box center [977, 602] width 285 height 46
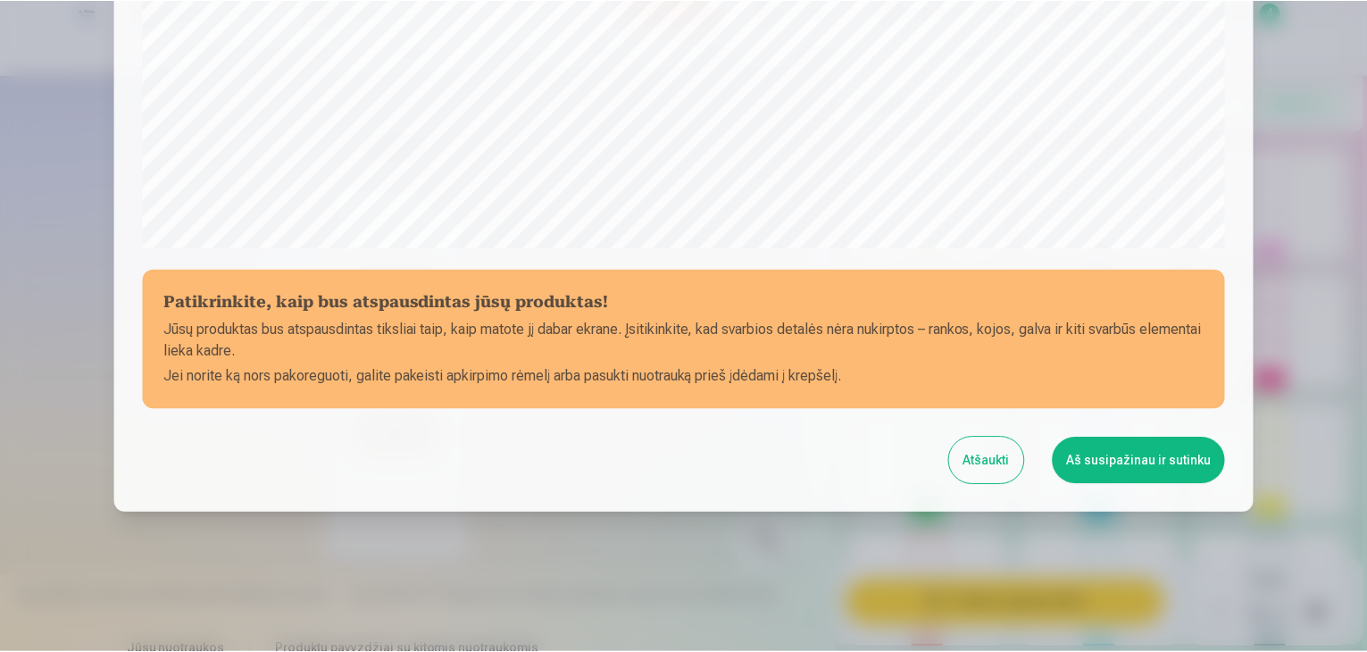
scroll to position [634, 0]
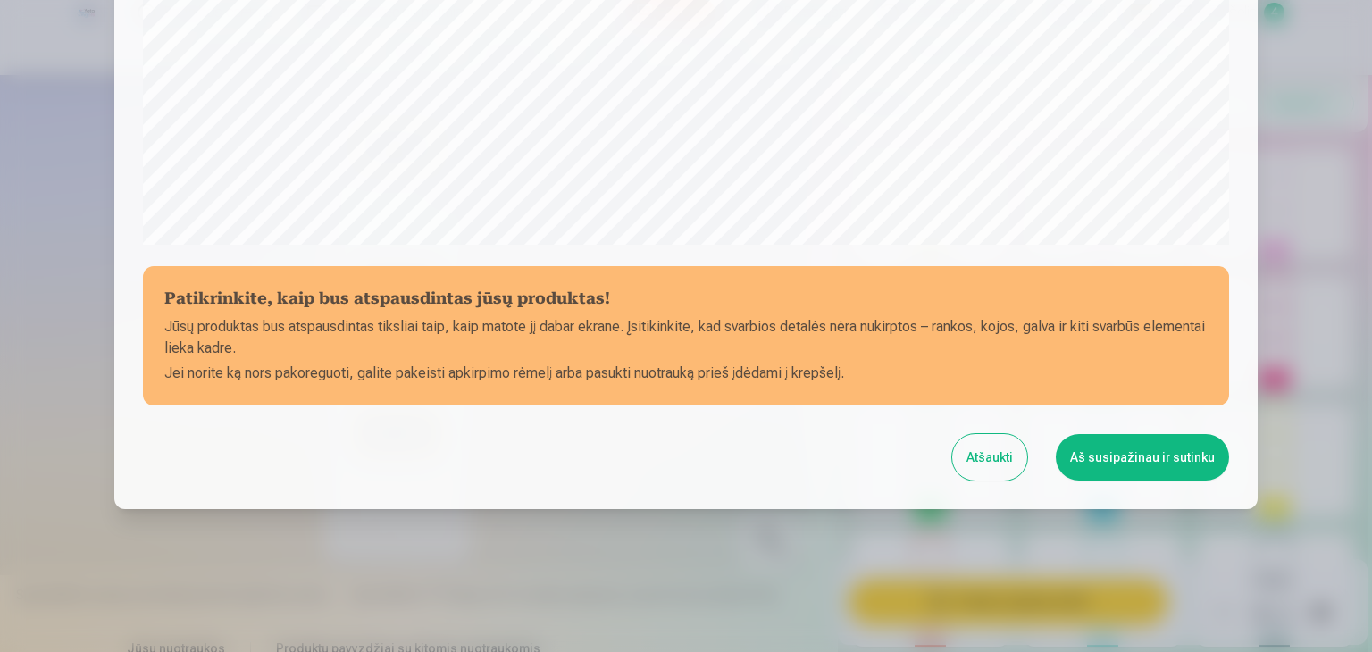
click at [1120, 465] on button "Aš susipažinau ir sutinku" at bounding box center [1142, 457] width 173 height 46
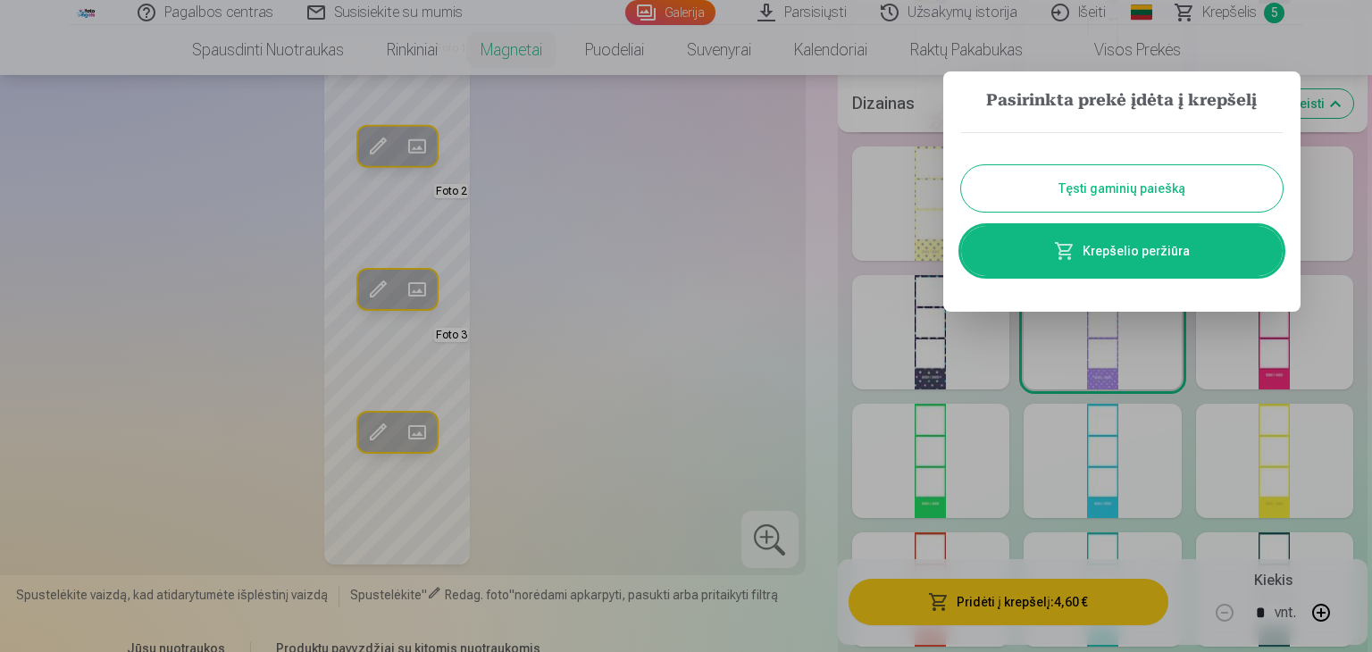
click at [1153, 256] on link "Krepšelio peržiūra" at bounding box center [1122, 251] width 322 height 50
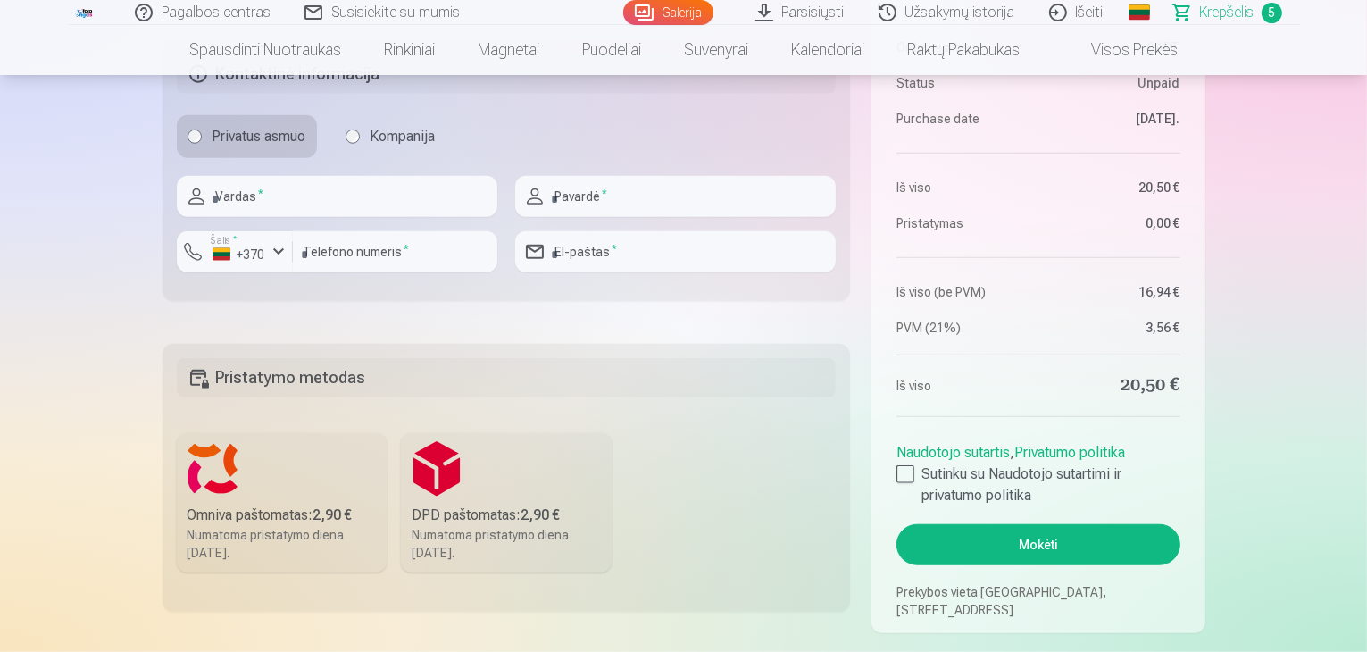
scroll to position [1429, 0]
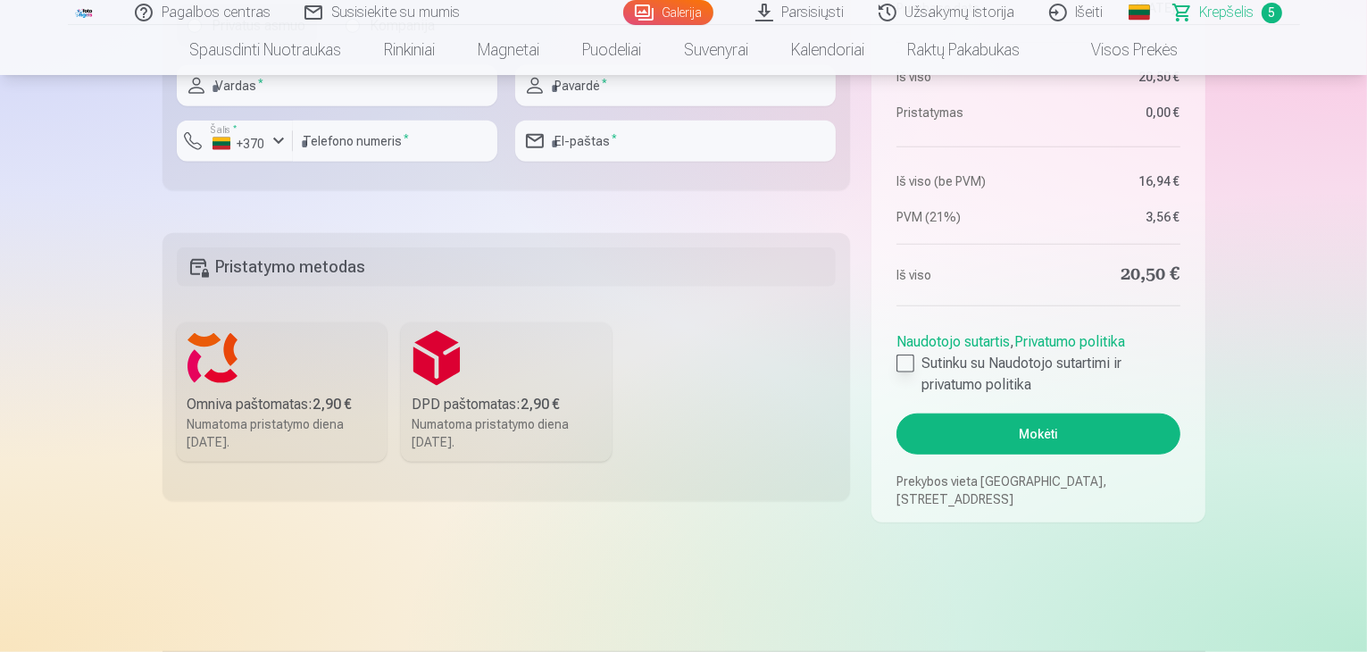
click at [920, 364] on label "Sutinku su Naudotojo sutartimi ir privatumo politika" at bounding box center [1038, 374] width 283 height 43
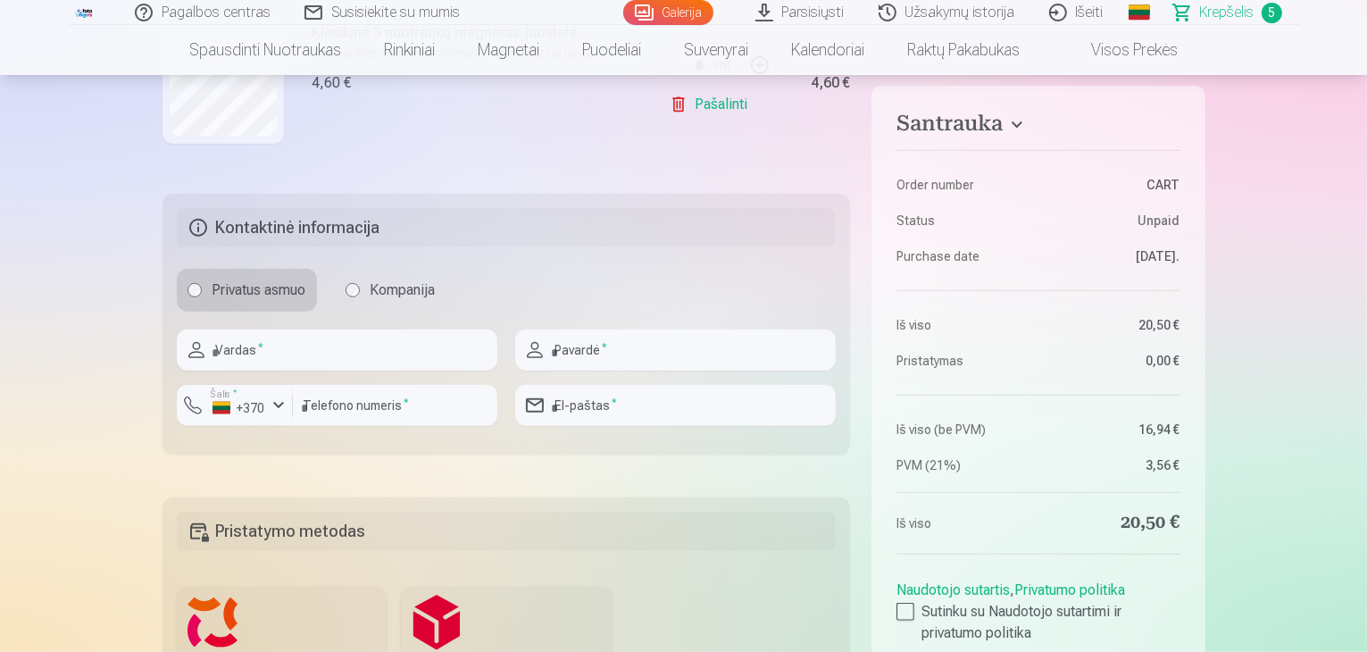
scroll to position [1161, 0]
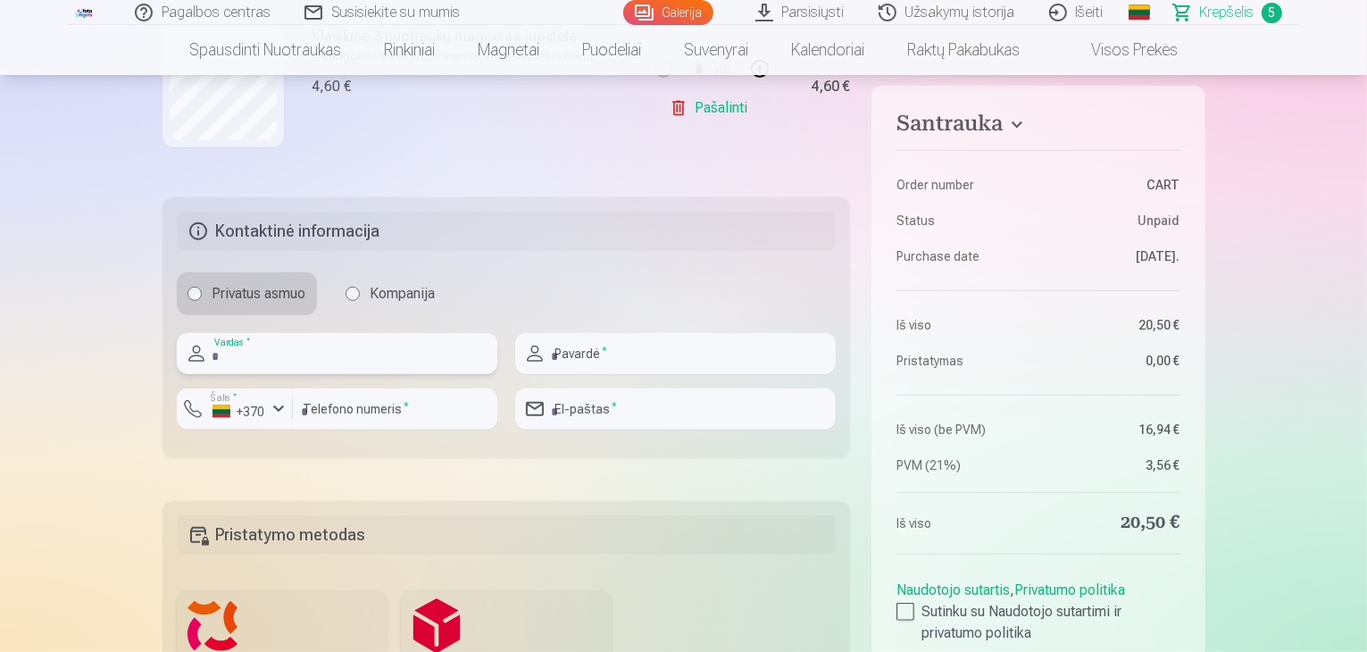
click at [229, 358] on input "text" at bounding box center [337, 353] width 321 height 41
type input "********"
type input "**********"
click at [373, 415] on input "number" at bounding box center [395, 409] width 205 height 41
type input "*********"
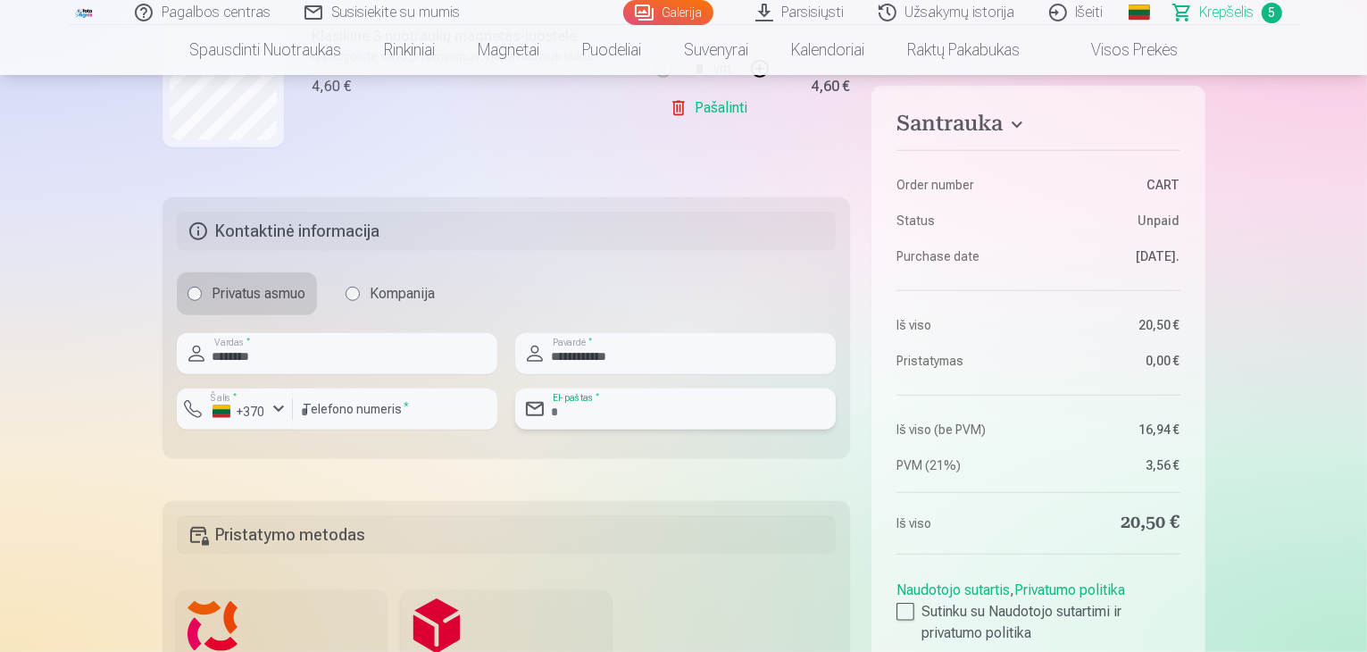
type input "**********"
click at [305, 404] on input "*********" at bounding box center [395, 409] width 205 height 41
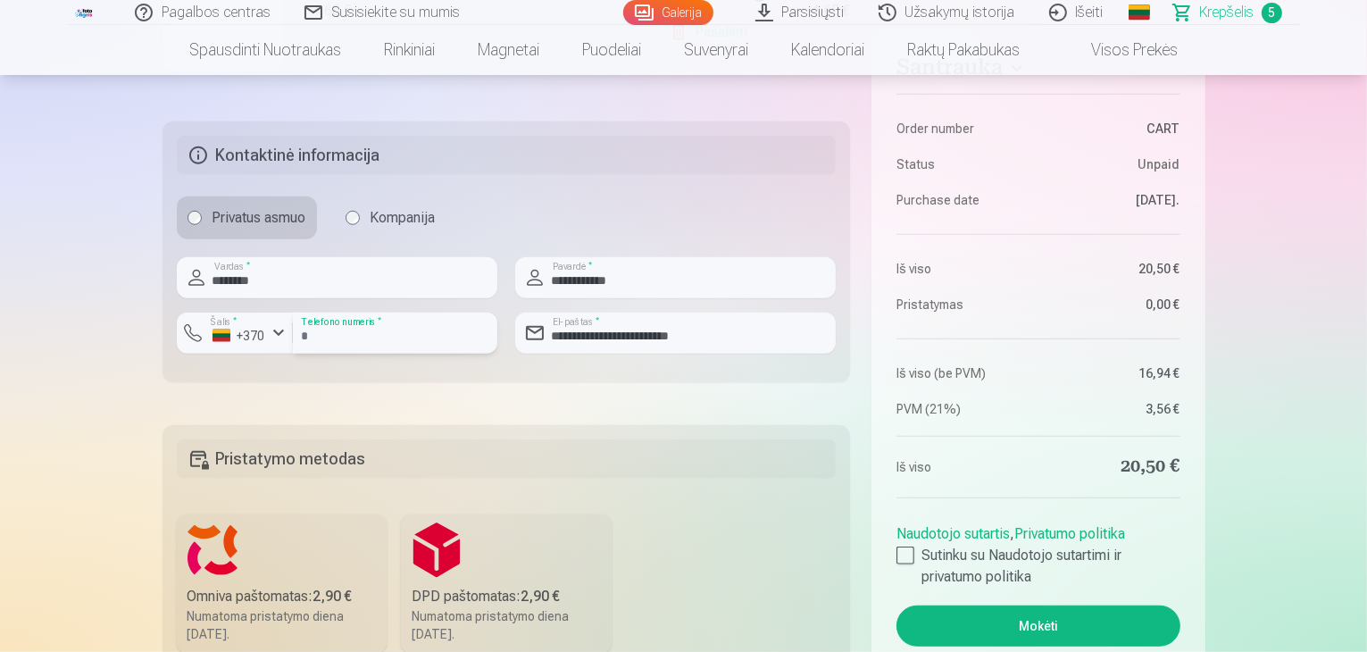
scroll to position [1340, 0]
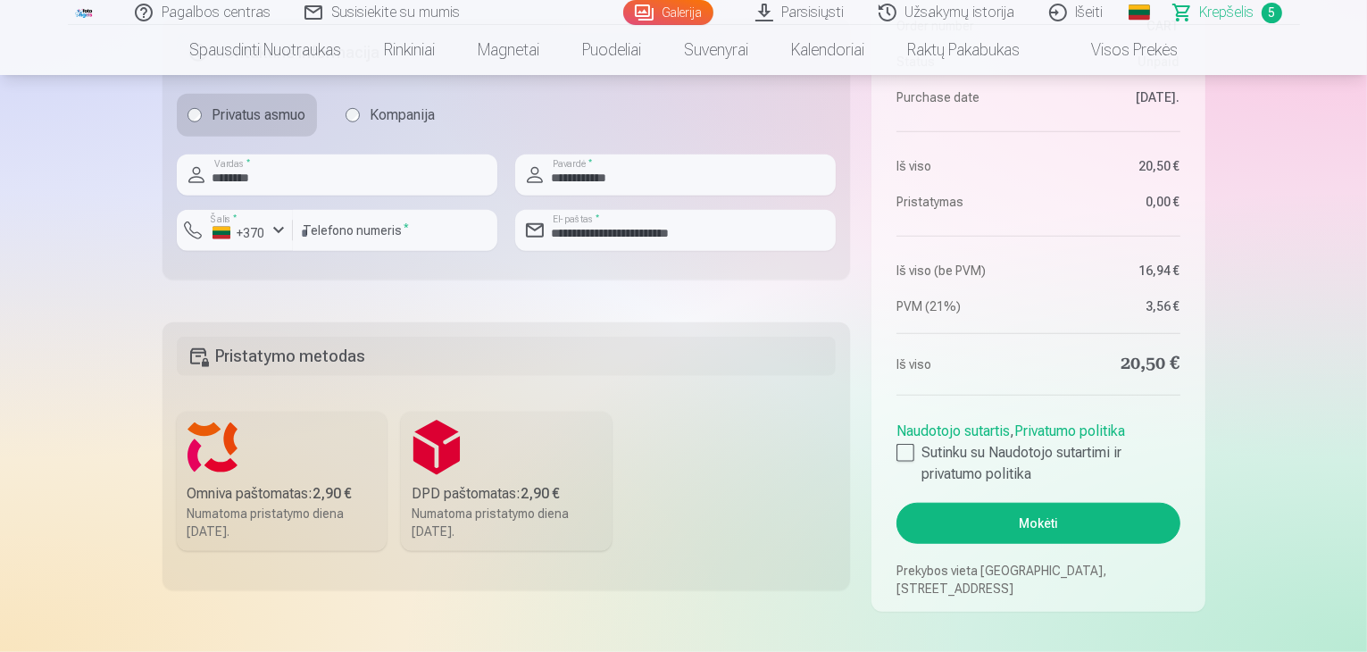
click at [262, 466] on label "Omniva paštomatas : 2,90 € Numatoma pristatymo diena [DATE]." at bounding box center [282, 481] width 211 height 139
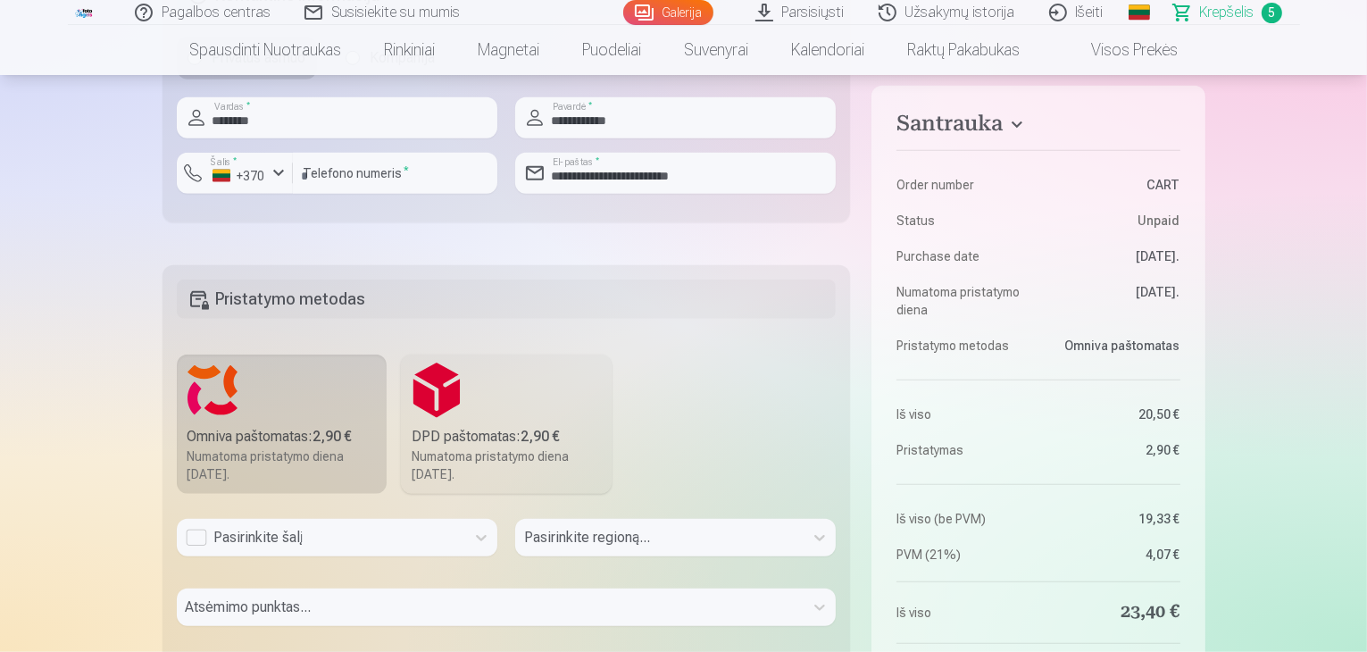
scroll to position [1518, 0]
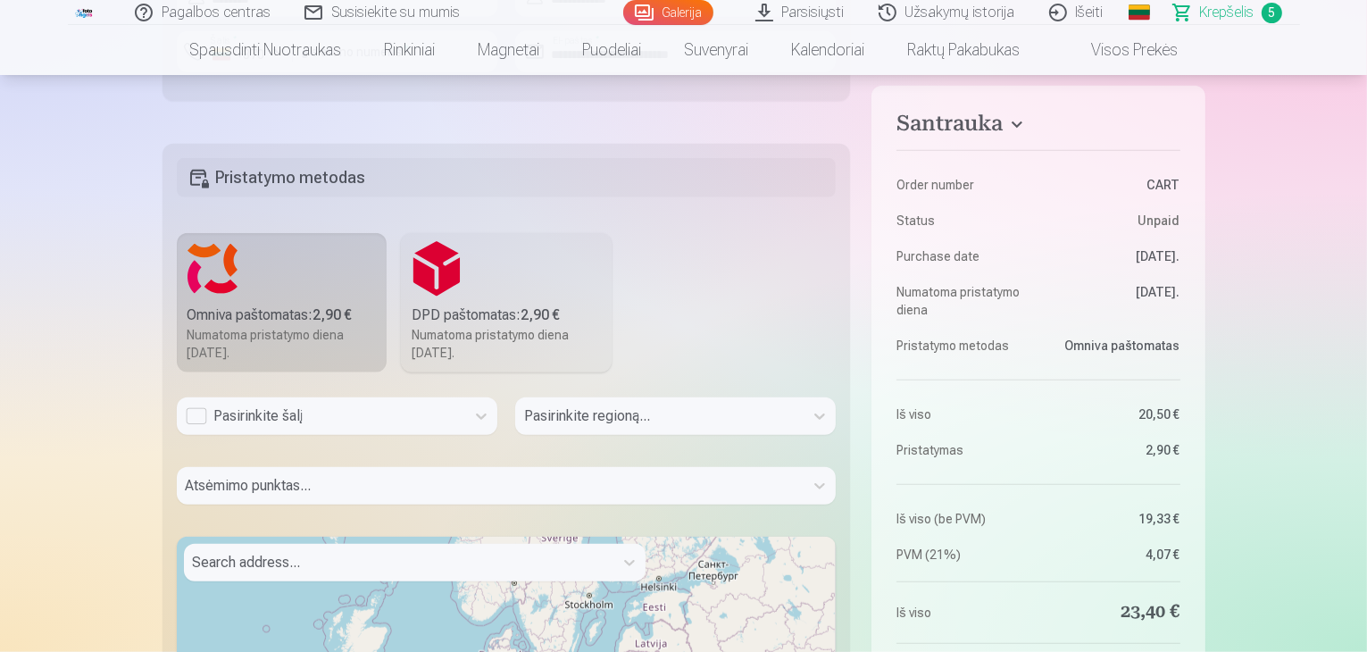
click at [314, 421] on div "Pasirinkite šalį" at bounding box center [321, 415] width 271 height 21
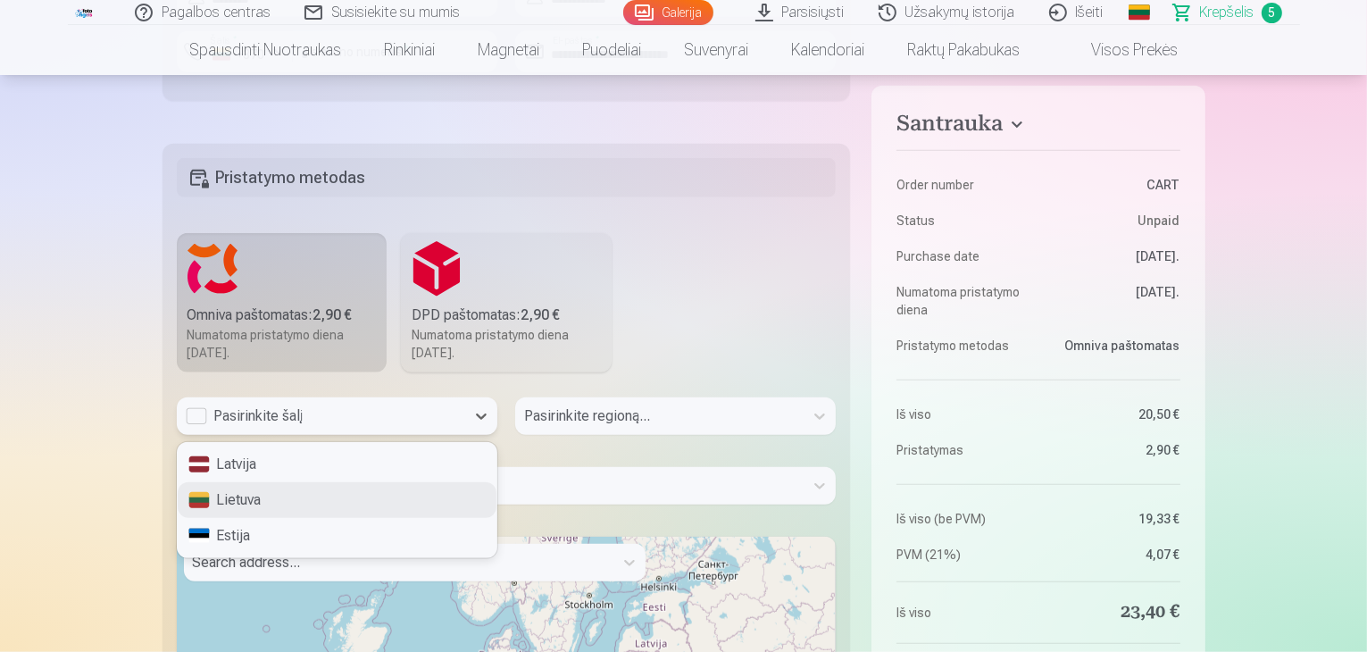
click at [277, 501] on div "Lietuva" at bounding box center [337, 500] width 319 height 36
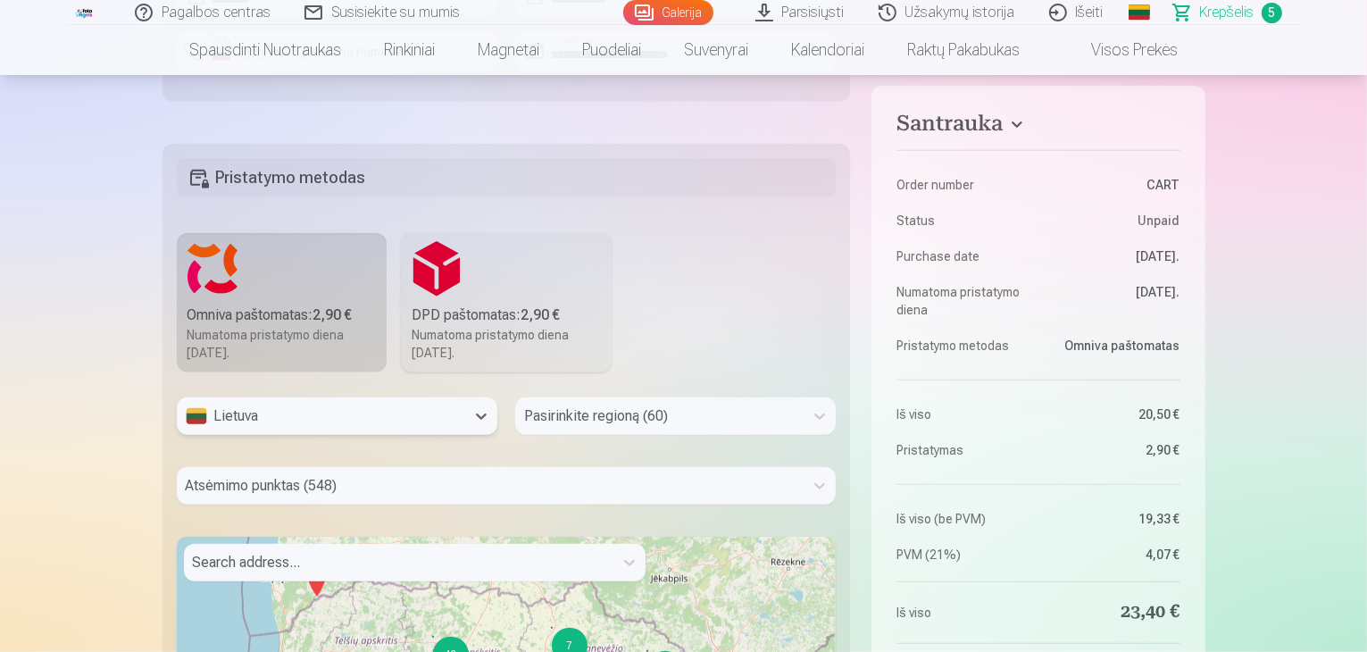
click at [548, 419] on div "Pasirinkite regioną (60)" at bounding box center [675, 416] width 321 height 38
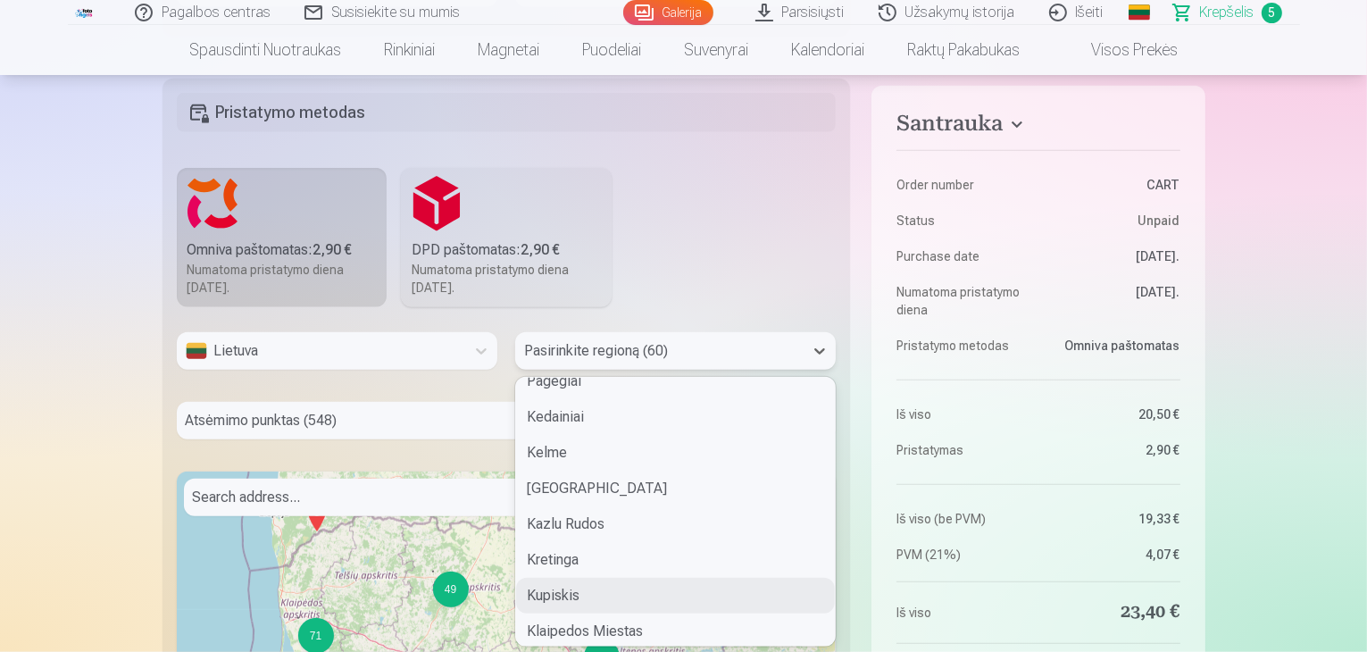
scroll to position [715, 0]
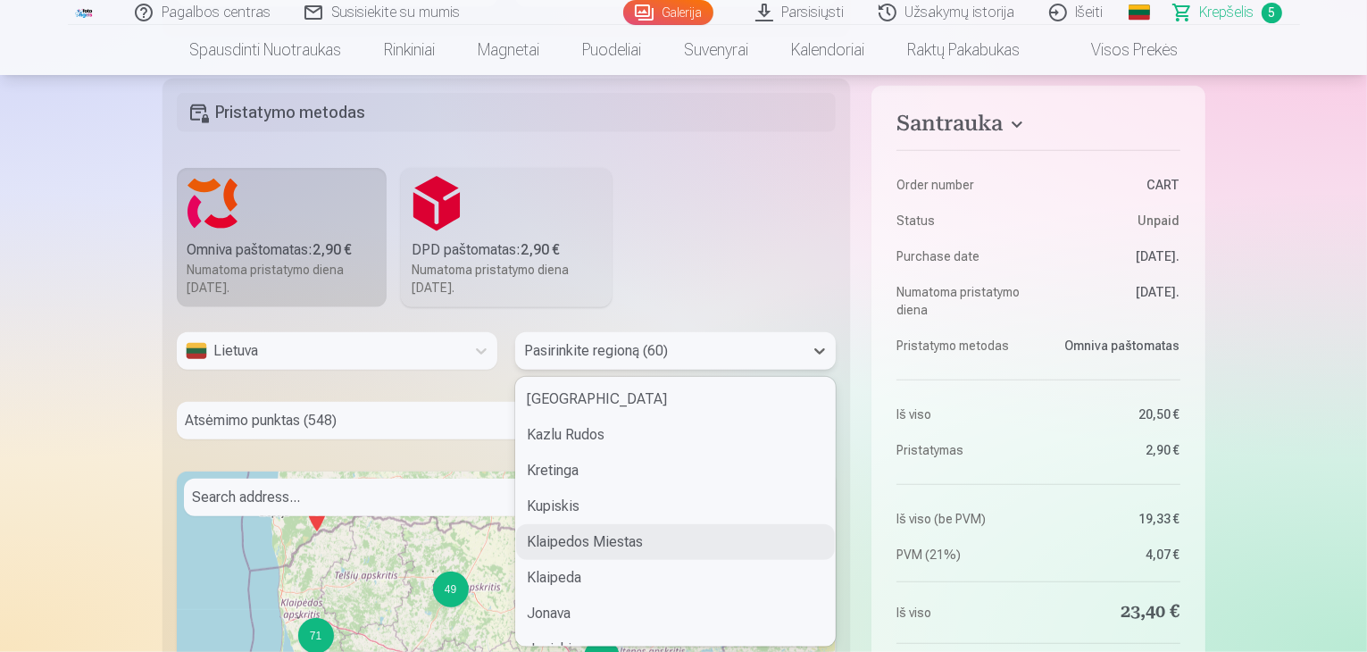
click at [600, 543] on div "Klaipedos Miestas" at bounding box center [675, 542] width 319 height 36
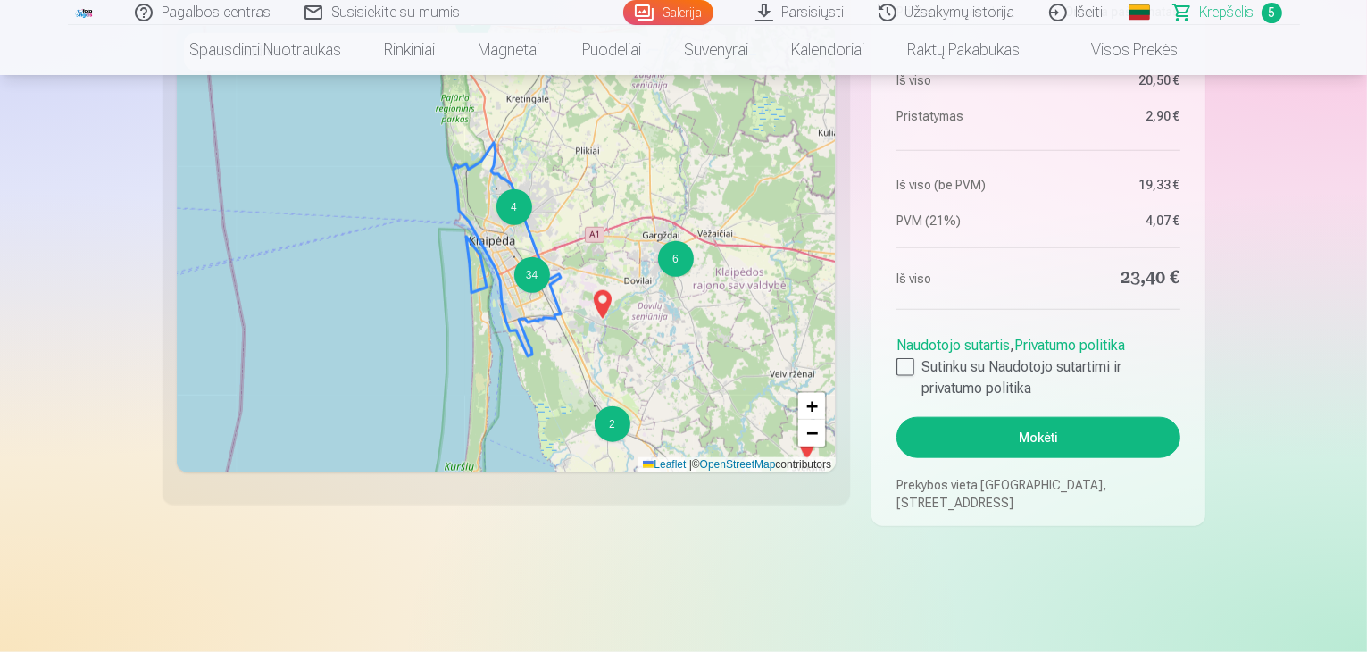
scroll to position [1941, 0]
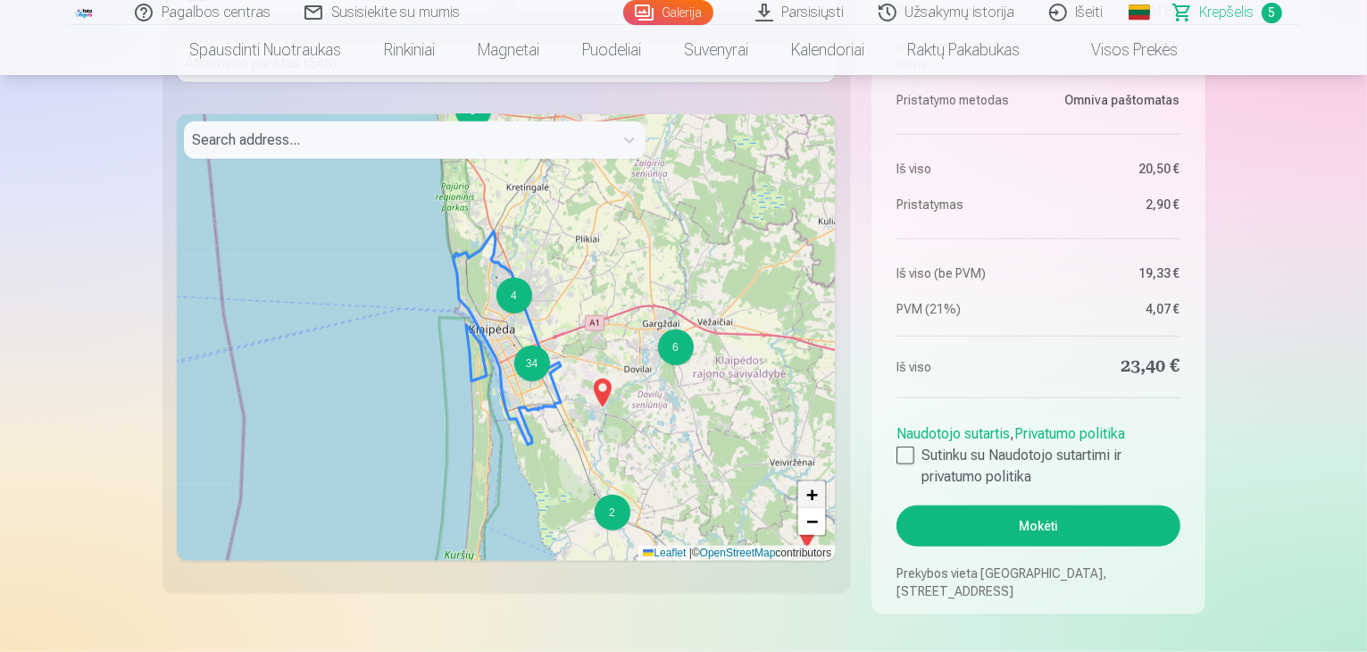
click at [811, 490] on span "+" at bounding box center [812, 494] width 12 height 22
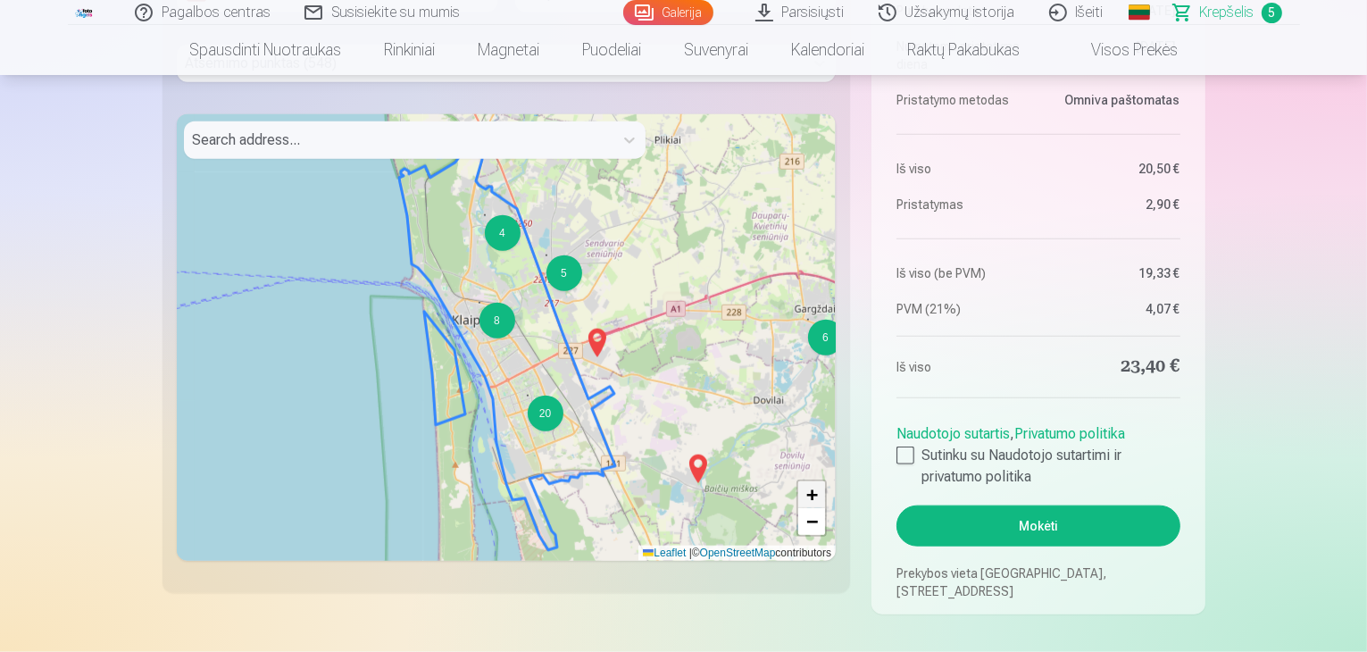
click at [811, 490] on span "+" at bounding box center [812, 494] width 12 height 22
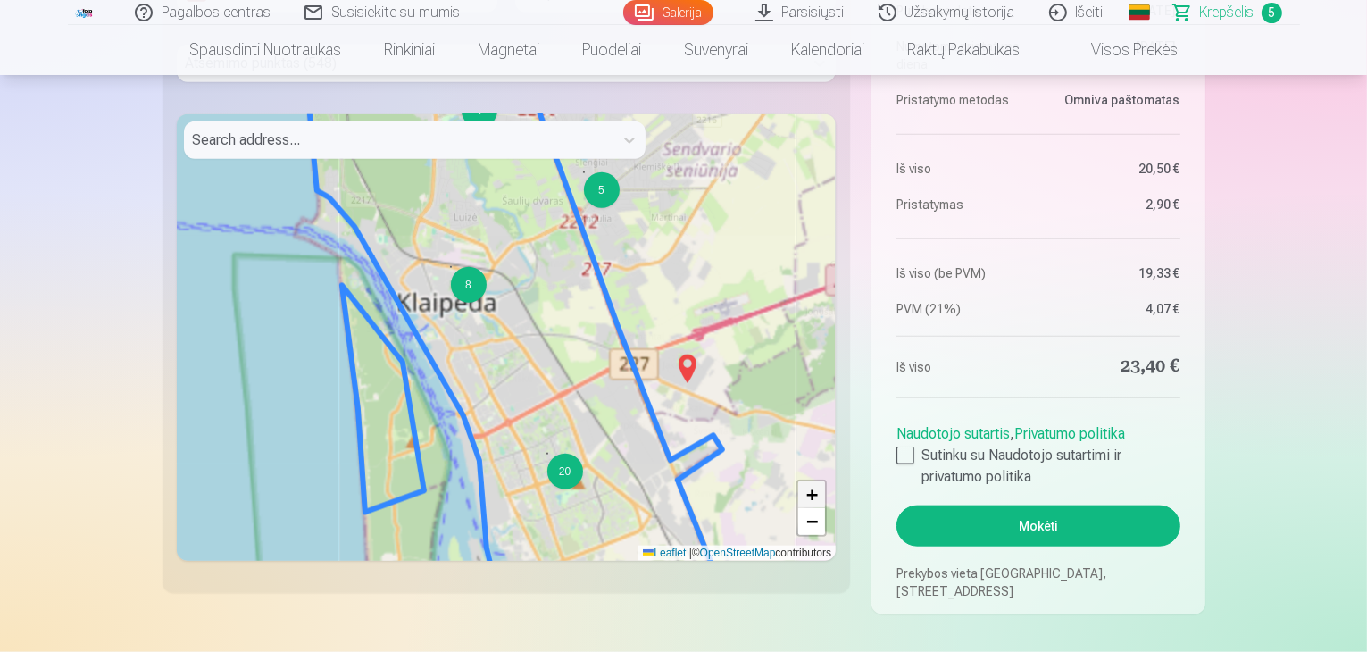
click at [811, 490] on span "+" at bounding box center [812, 494] width 12 height 22
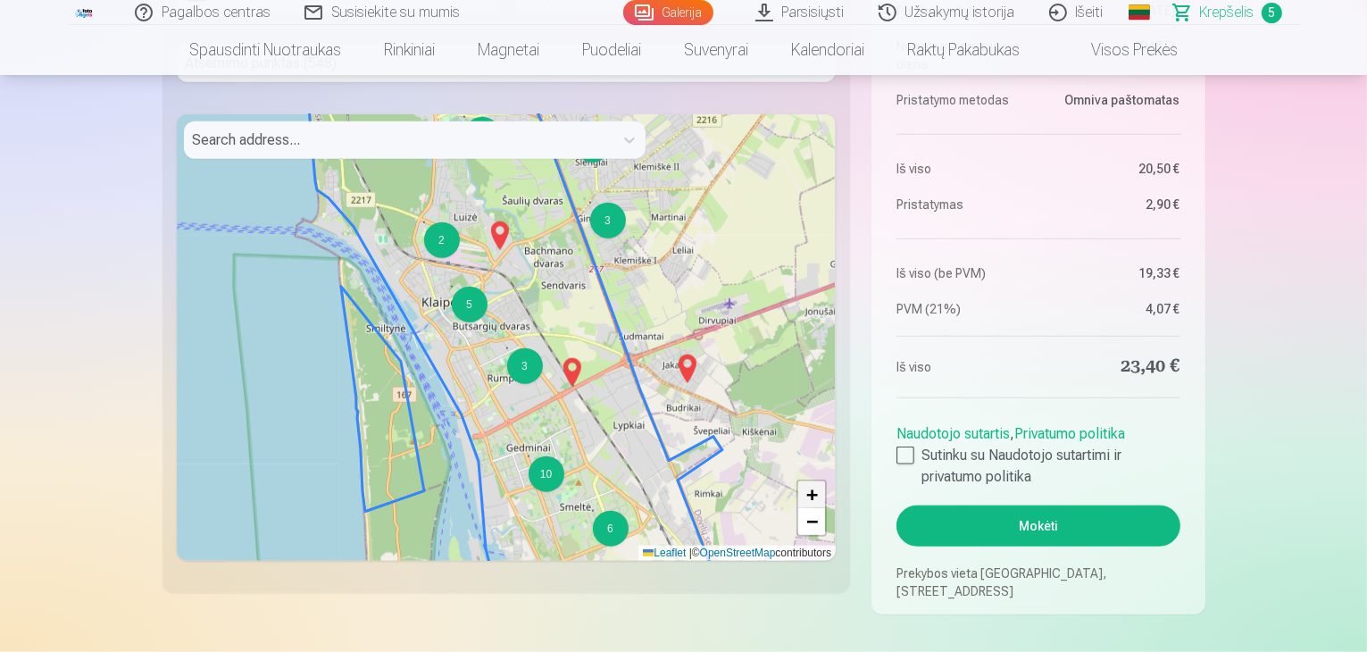
click at [811, 490] on span "+" at bounding box center [812, 494] width 12 height 22
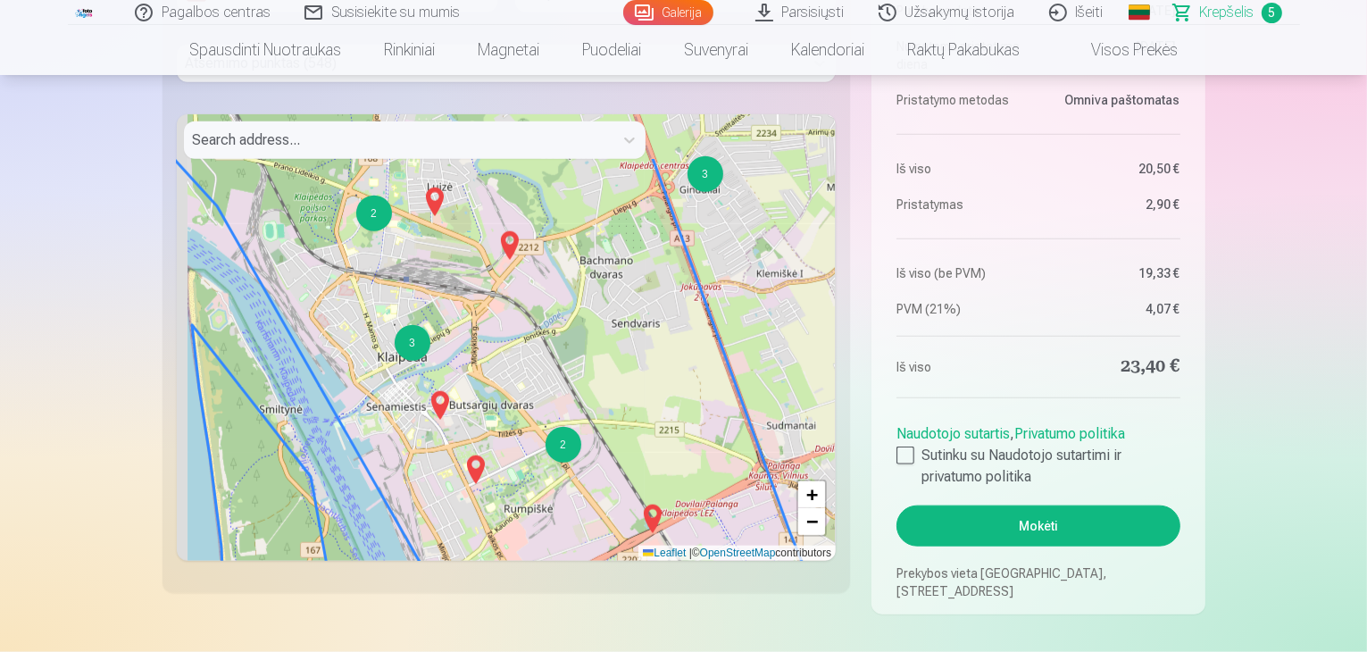
drag, startPoint x: 623, startPoint y: 233, endPoint x: 647, endPoint y: 331, distance: 101.0
click at [647, 331] on div "3 2 3 3 2 5 3 7 + − Leaflet | © OpenStreetMap contributors" at bounding box center [507, 337] width 660 height 447
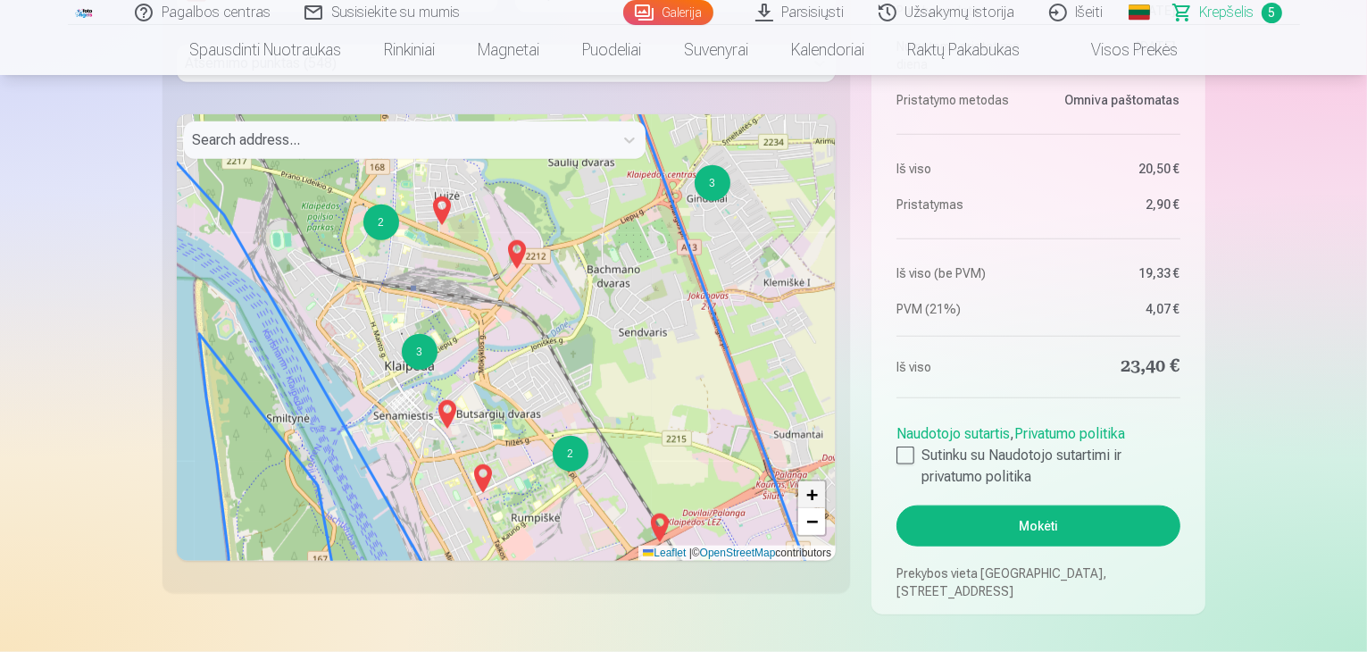
click at [817, 490] on span "+" at bounding box center [812, 494] width 12 height 22
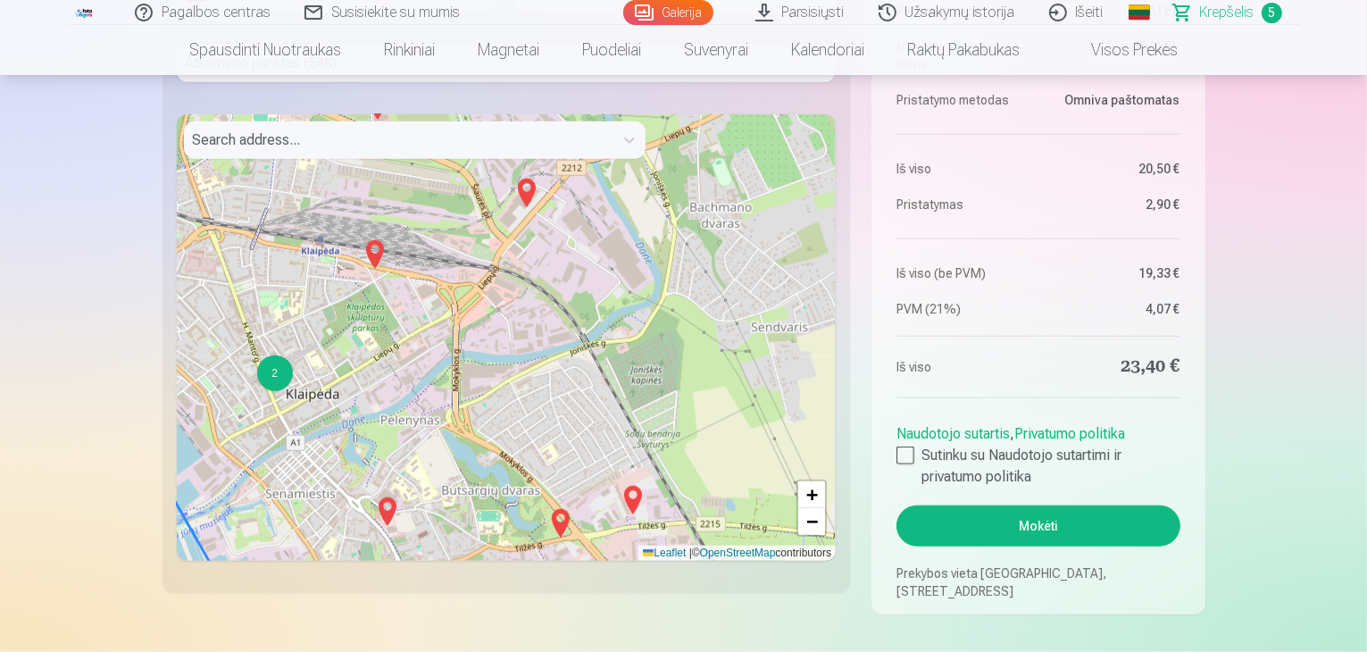
click at [376, 259] on img at bounding box center [375, 254] width 29 height 43
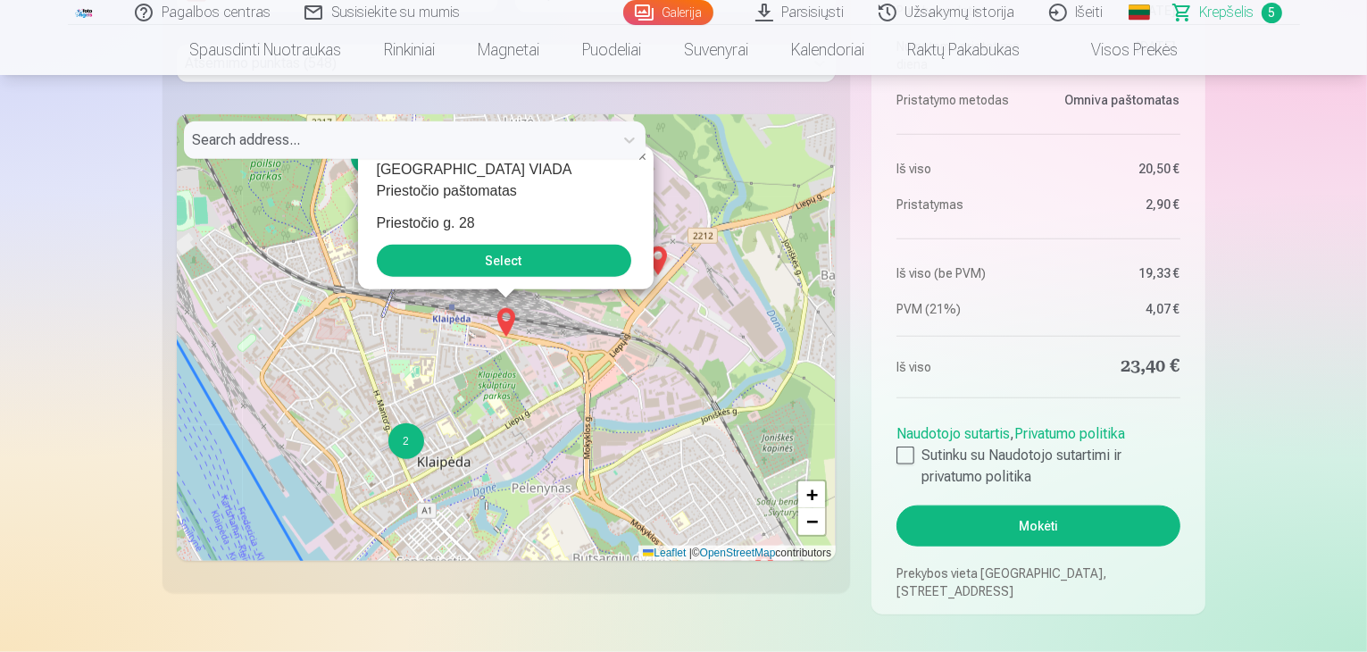
click at [501, 258] on button "Select" at bounding box center [504, 261] width 255 height 32
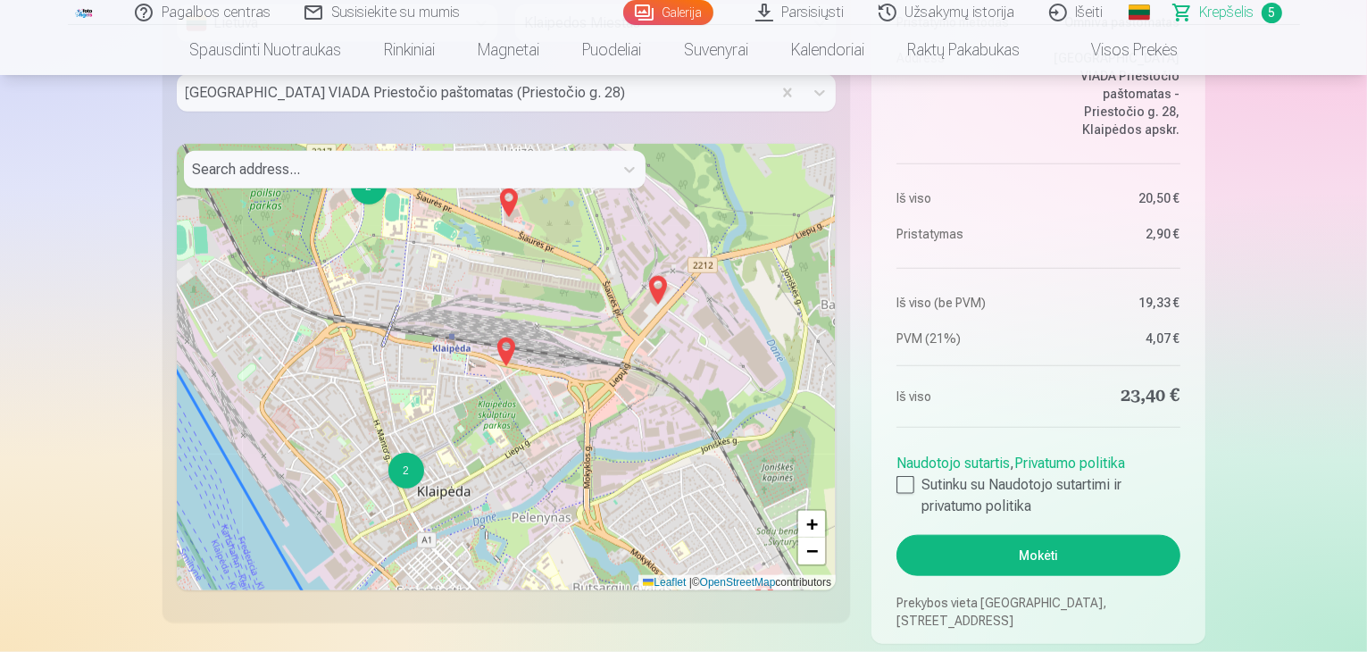
scroll to position [2030, 0]
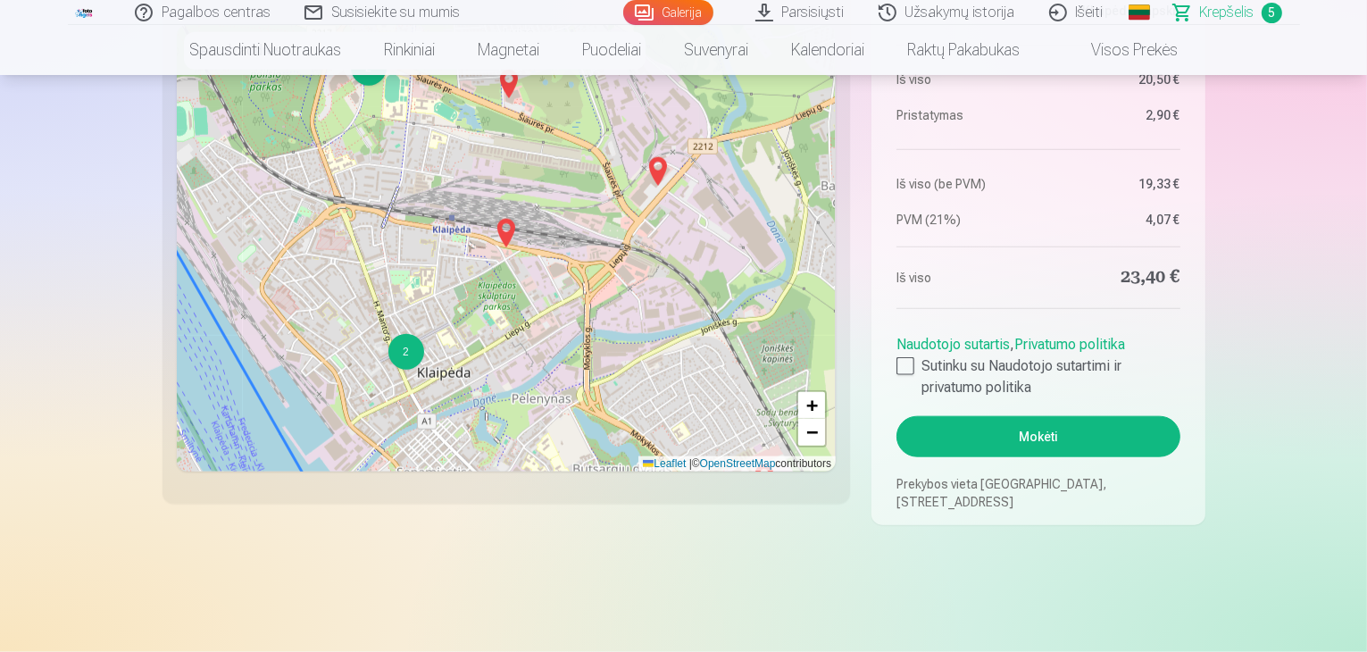
click at [1054, 432] on button "Mokėti" at bounding box center [1038, 436] width 283 height 41
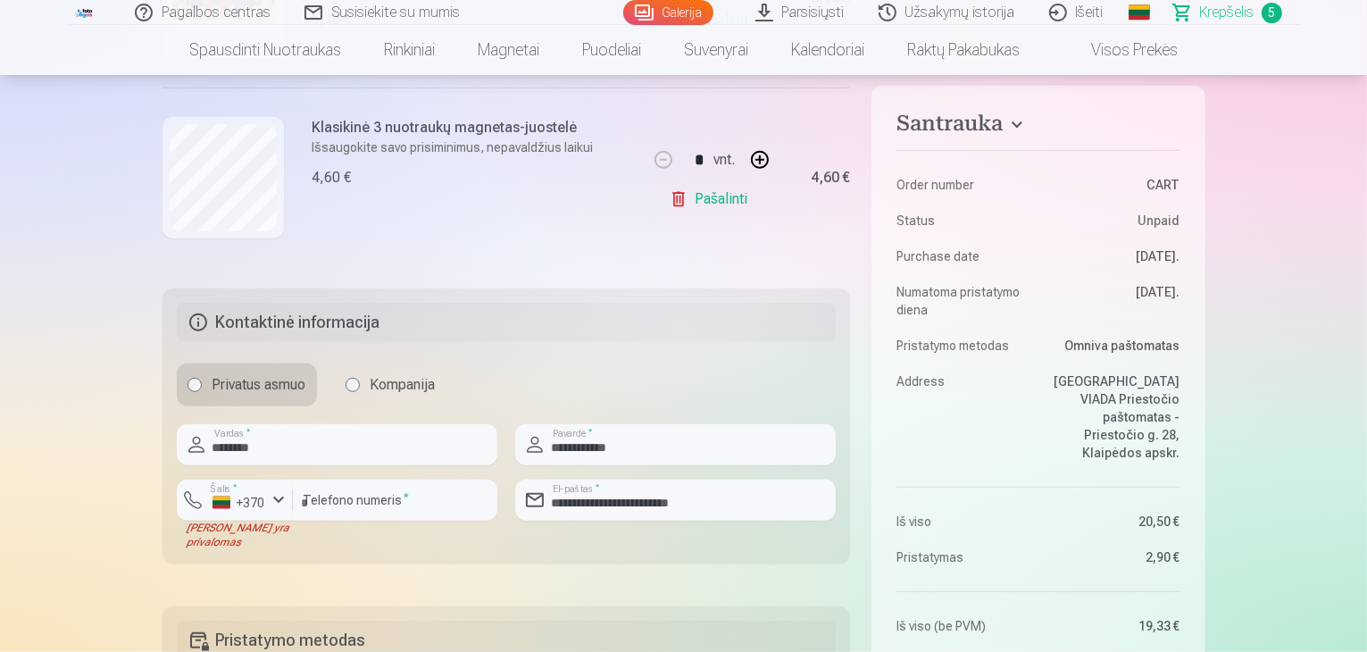
scroll to position [1250, 0]
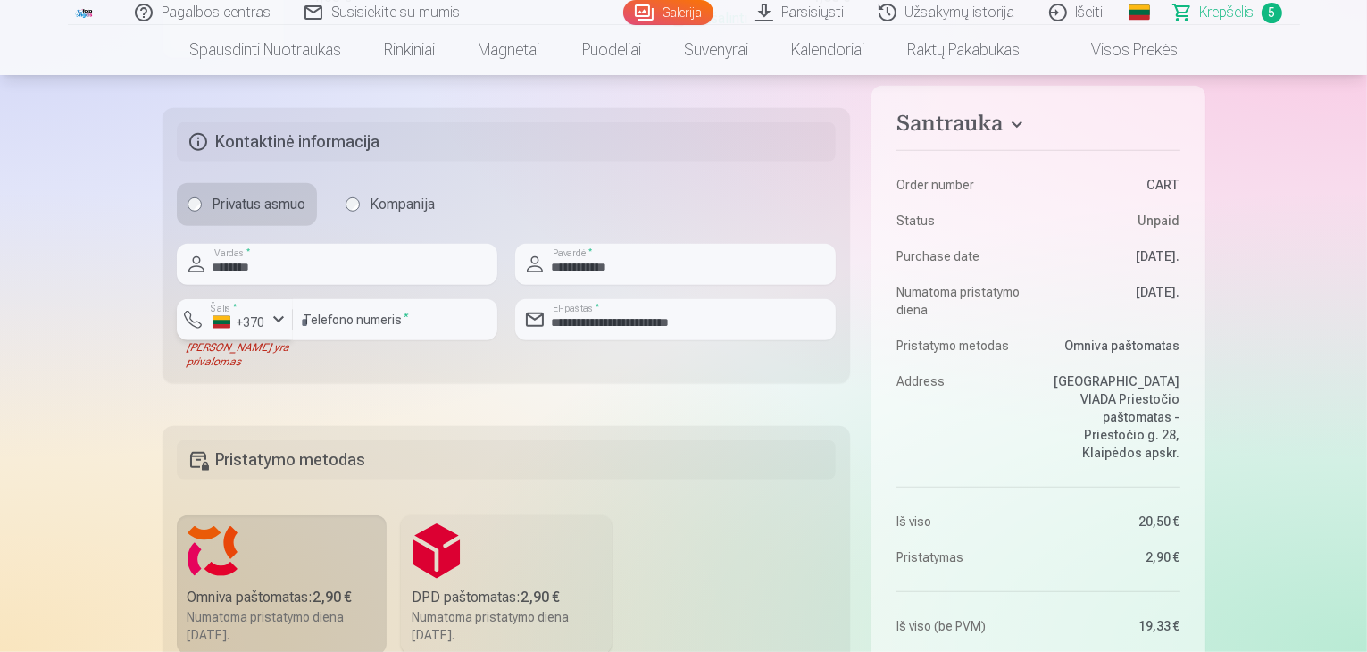
click at [273, 325] on div "button" at bounding box center [278, 319] width 21 height 21
click at [272, 366] on li "+370 Lietuva" at bounding box center [272, 362] width 163 height 36
drag, startPoint x: 354, startPoint y: 324, endPoint x: 365, endPoint y: 322, distance: 11.9
click at [354, 324] on input "********" at bounding box center [395, 319] width 205 height 41
click at [386, 325] on input "********" at bounding box center [395, 319] width 205 height 41
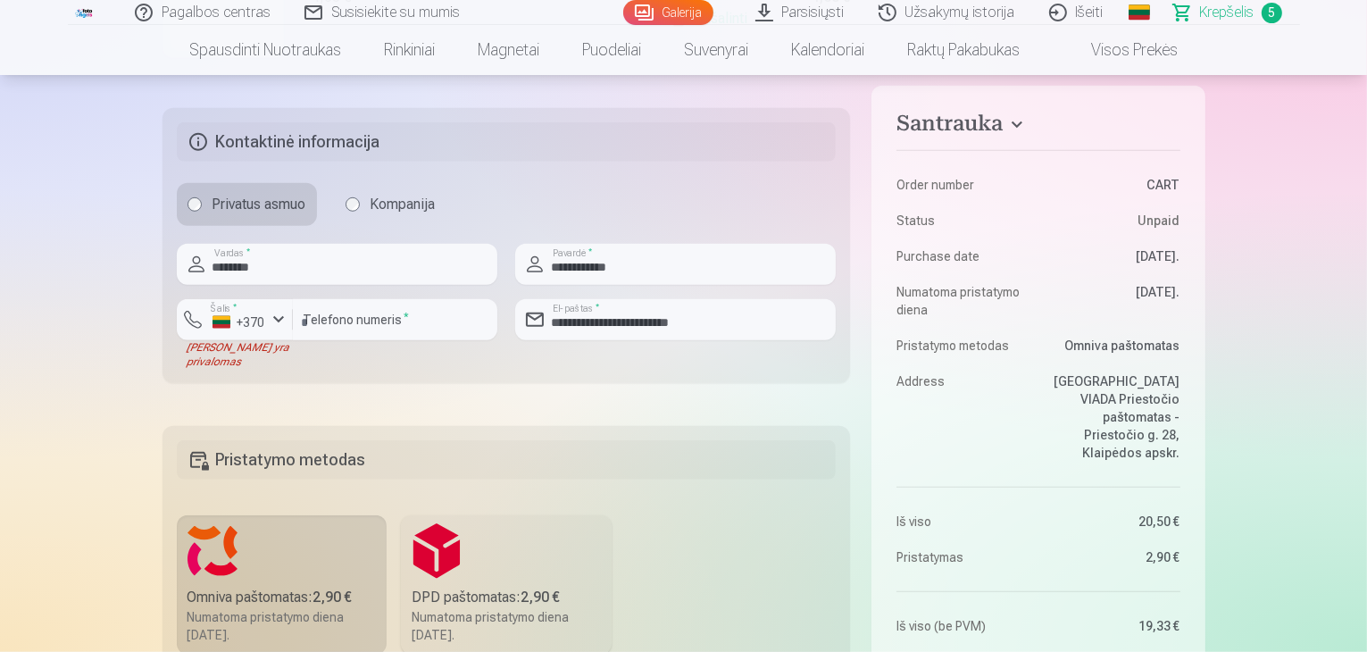
click at [207, 356] on div "[PERSON_NAME] yra privalomas" at bounding box center [235, 354] width 116 height 29
drag, startPoint x: 392, startPoint y: 326, endPoint x: 211, endPoint y: 328, distance: 181.3
click at [221, 328] on div "Šalis * +370 Laukas yra privalomas ******** Telefono numeris *" at bounding box center [337, 334] width 321 height 70
type input "********"
click at [290, 371] on fieldset "**********" at bounding box center [507, 245] width 689 height 275
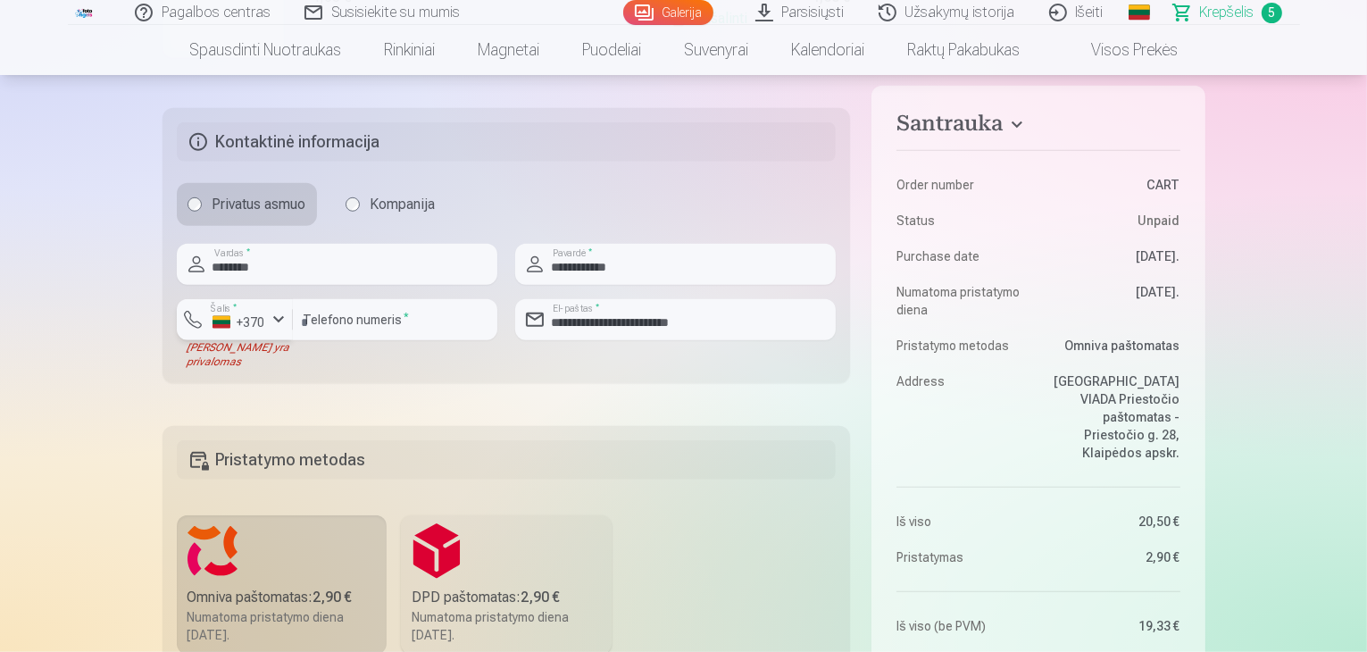
click at [193, 319] on button "Šalis * +370" at bounding box center [235, 319] width 116 height 41
click at [214, 359] on li "+370 Lietuva" at bounding box center [272, 362] width 163 height 36
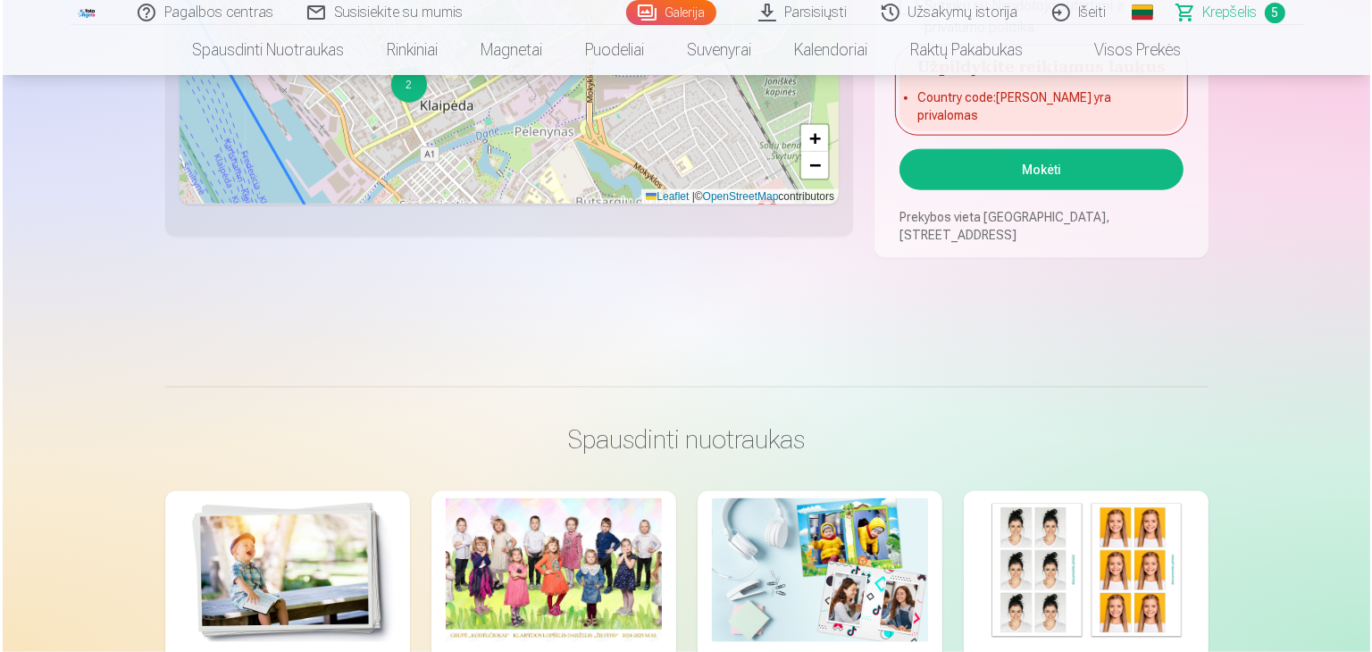
scroll to position [2054, 0]
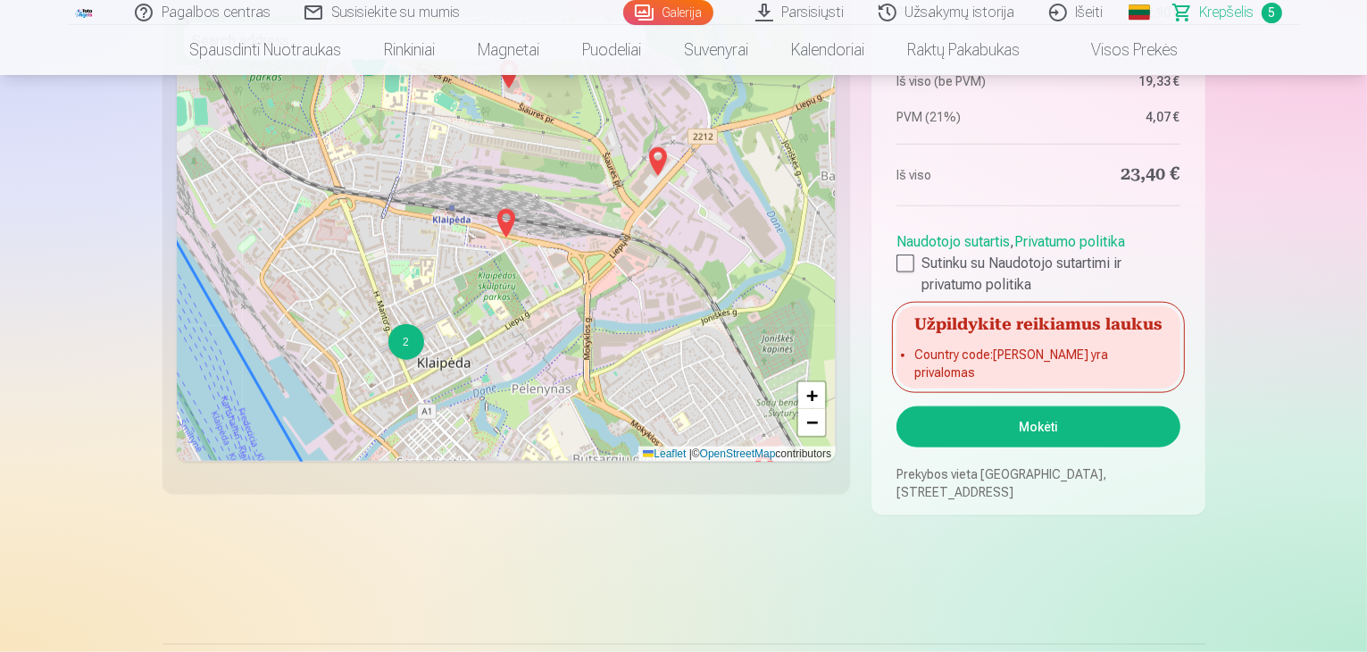
click at [982, 435] on button "Mokėti" at bounding box center [1038, 426] width 283 height 41
